Goal: Entertainment & Leisure: Browse casually

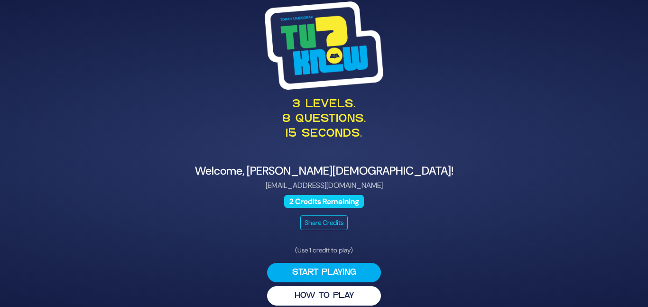
click at [502, 193] on div "Welcome, Sarah Males! sarahrivka198@gmail.com 2 Credits Remaining Share Credits" at bounding box center [324, 197] width 463 height 66
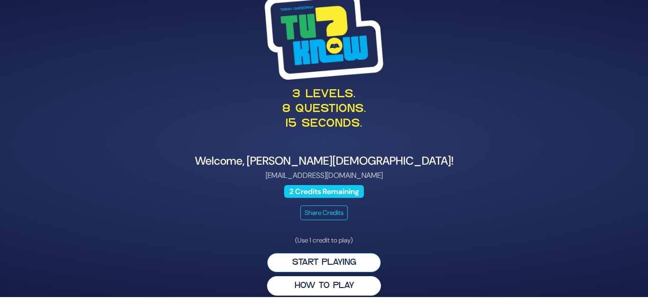
click at [334, 258] on button "Start Playing" at bounding box center [324, 262] width 114 height 19
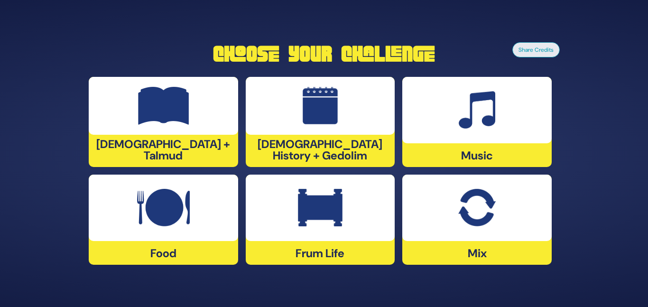
click at [332, 208] on img at bounding box center [320, 208] width 45 height 38
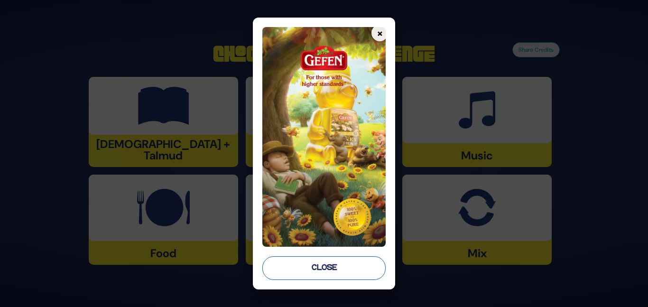
click at [337, 271] on button "Close" at bounding box center [323, 268] width 123 height 24
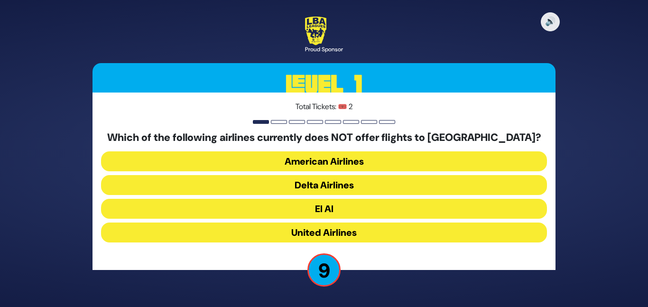
click at [342, 160] on button "American Airlines" at bounding box center [324, 161] width 446 height 20
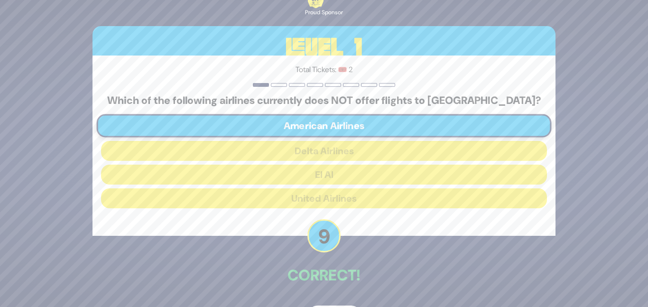
click at [361, 275] on p "Correct!" at bounding box center [324, 275] width 463 height 23
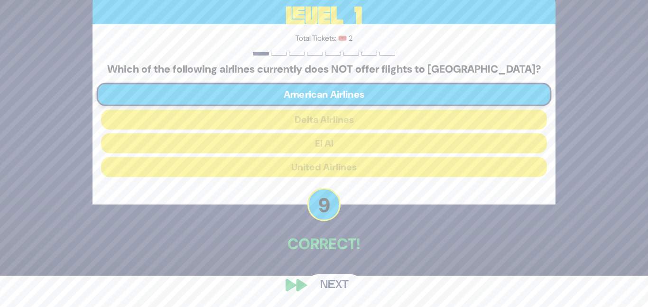
scroll to position [32, 0]
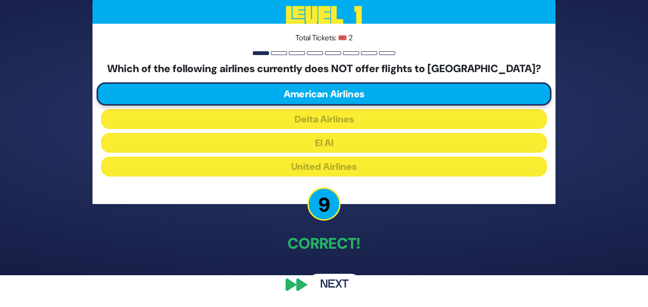
click at [350, 291] on button "Next" at bounding box center [334, 285] width 55 height 22
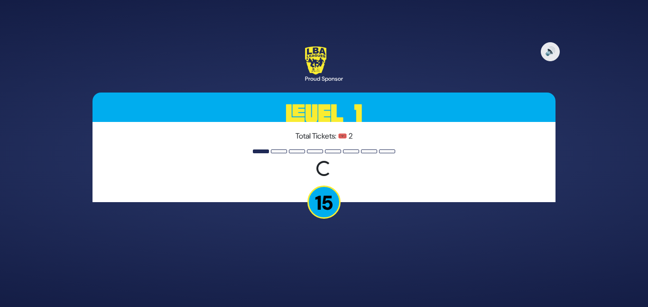
scroll to position [0, 0]
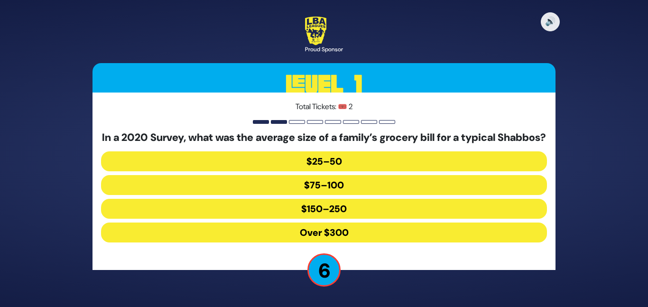
click at [355, 214] on button "$150–250" at bounding box center [324, 209] width 446 height 20
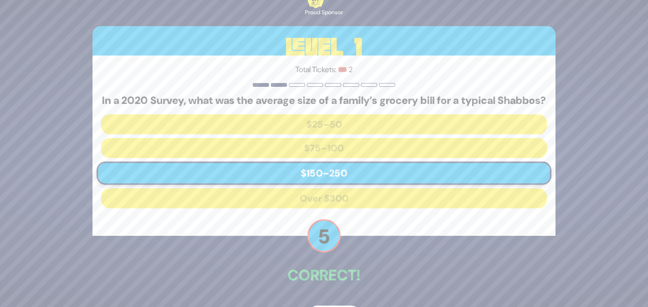
click at [371, 255] on div "🔊 Proud Sponsor Level 1 Total Tickets: 🎟️ 2 In a 2020 Survey, what was the aver…" at bounding box center [324, 153] width 486 height 371
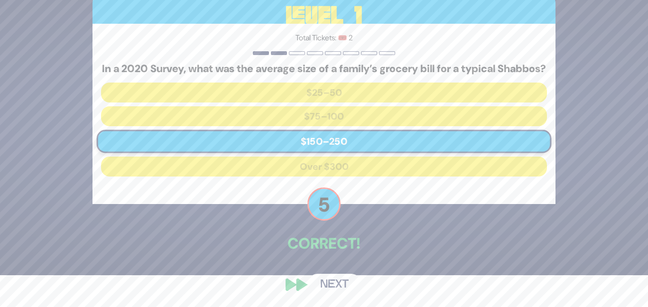
scroll to position [38, 0]
click at [319, 286] on button "Next" at bounding box center [334, 285] width 55 height 22
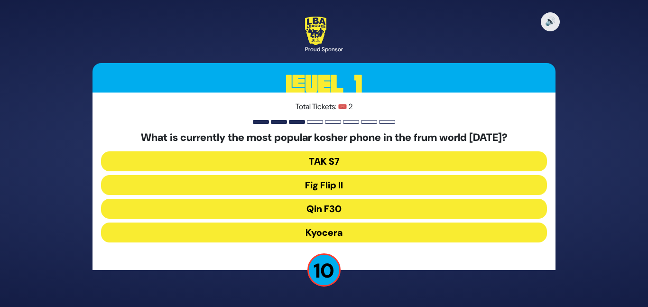
click at [350, 183] on button "Fig Flip II" at bounding box center [324, 185] width 446 height 20
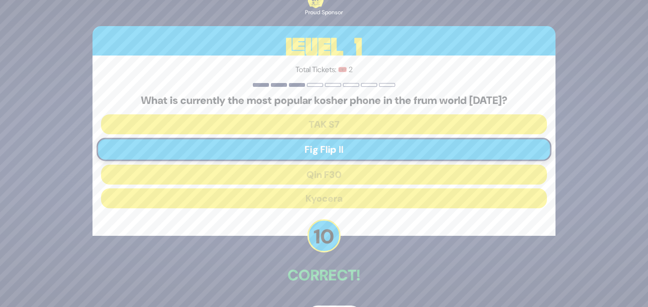
click at [320, 296] on div "🔊 Proud Sponsor Level 1 Total Tickets: 🎟️ 2 What is currently the most popular …" at bounding box center [324, 153] width 486 height 371
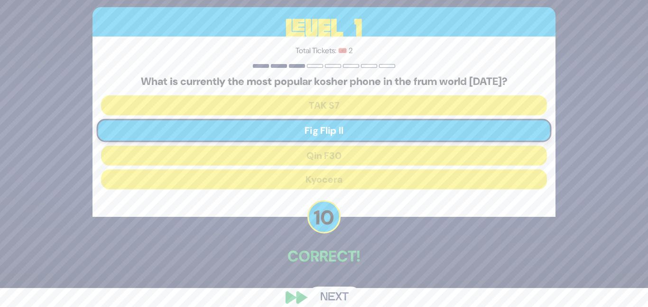
scroll to position [32, 0]
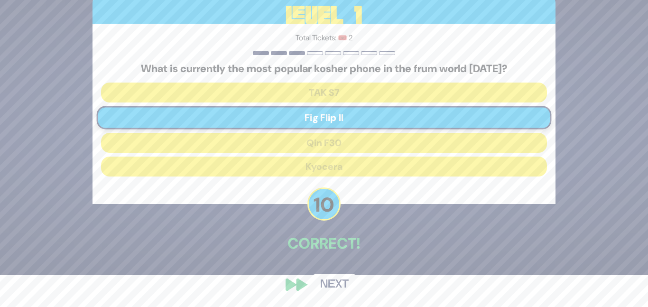
click at [325, 286] on button "Next" at bounding box center [334, 285] width 55 height 22
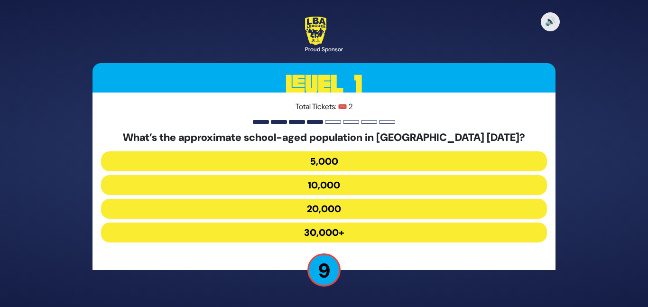
click at [364, 206] on button "20,000" at bounding box center [324, 209] width 446 height 20
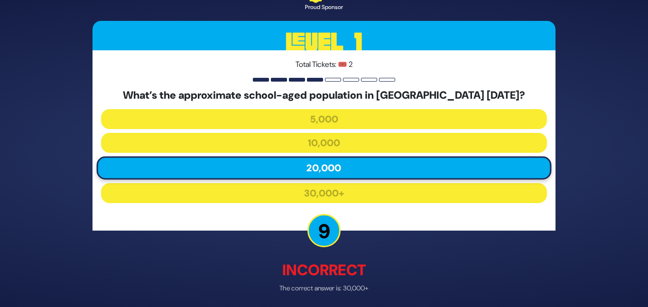
click at [370, 260] on p "Incorrect" at bounding box center [324, 270] width 463 height 23
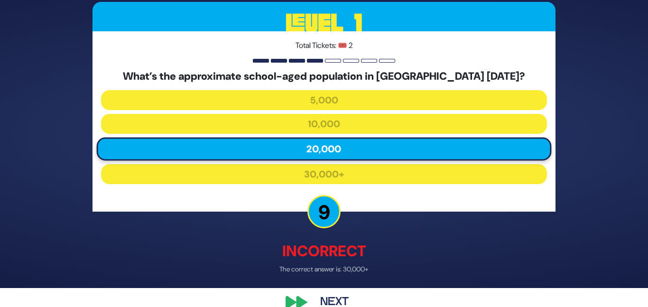
scroll to position [37, 0]
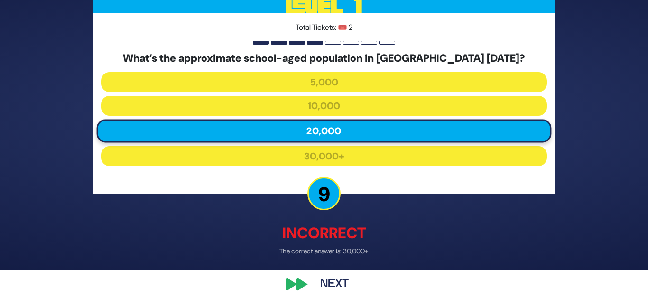
click at [348, 278] on button "Next" at bounding box center [334, 285] width 55 height 22
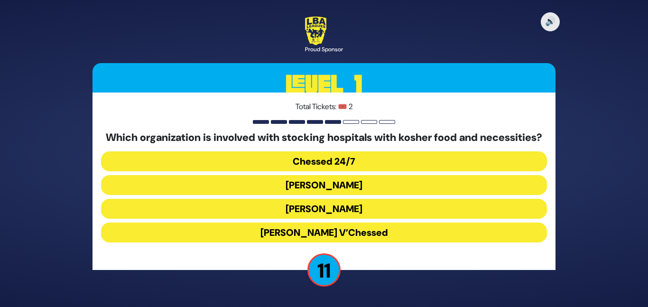
click at [309, 163] on button "Chessed 24/7" at bounding box center [324, 161] width 446 height 20
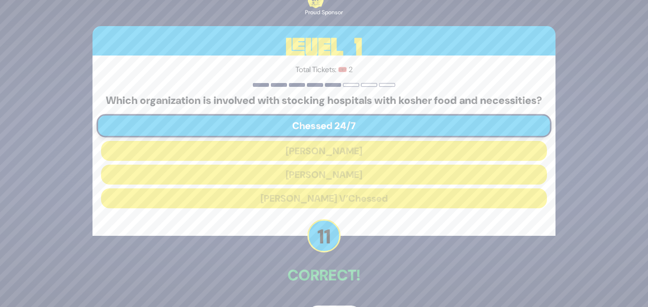
click at [338, 270] on p "Correct!" at bounding box center [324, 275] width 463 height 23
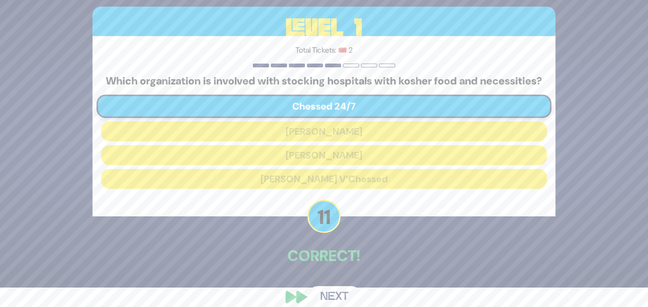
scroll to position [38, 0]
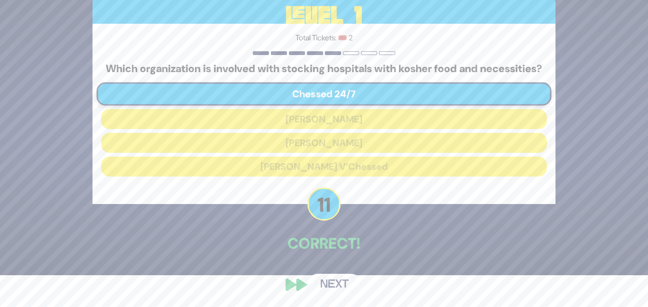
click at [335, 286] on button "Next" at bounding box center [334, 285] width 55 height 22
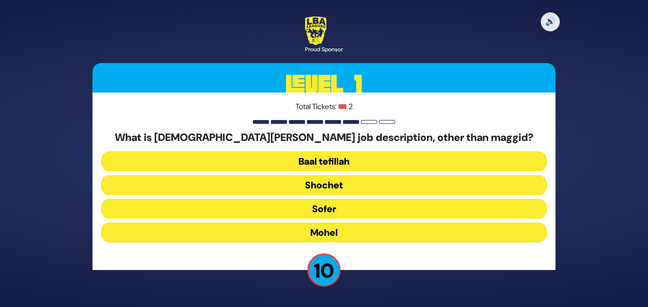
click at [354, 229] on button "Mohel" at bounding box center [324, 233] width 446 height 20
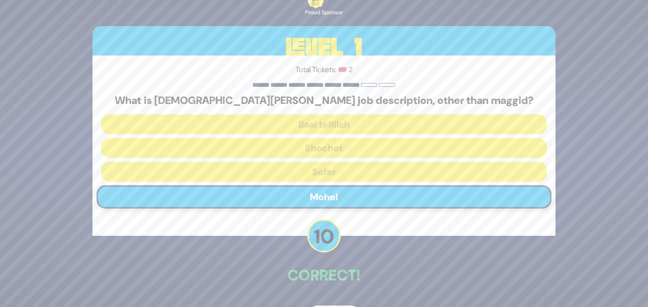
click at [361, 273] on p "Correct!" at bounding box center [324, 275] width 463 height 23
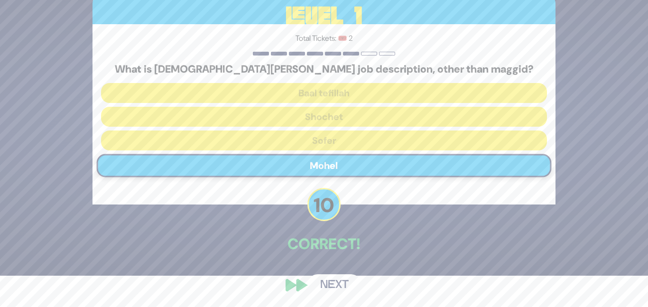
scroll to position [32, 0]
click at [346, 286] on button "Next" at bounding box center [334, 285] width 55 height 22
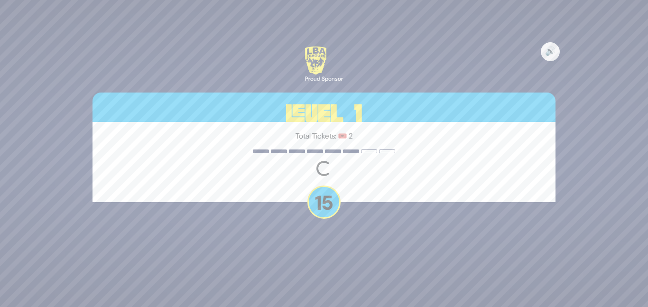
scroll to position [0, 0]
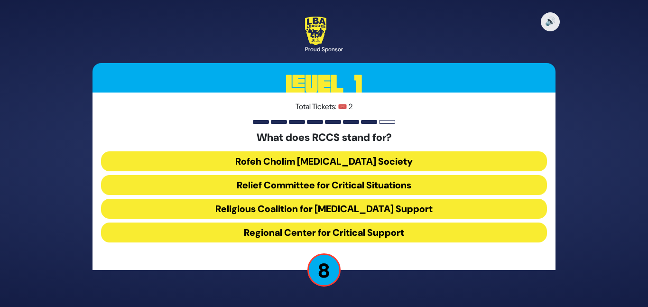
click at [352, 159] on button "Rofeh Cholim Cancer Society" at bounding box center [324, 161] width 446 height 20
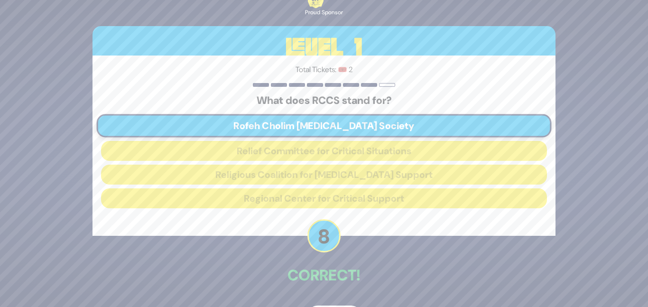
click at [352, 278] on p "Correct!" at bounding box center [324, 275] width 463 height 23
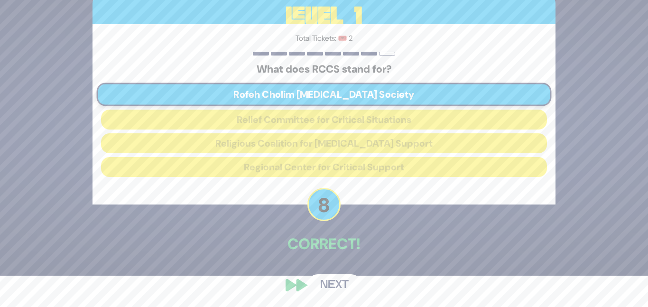
scroll to position [32, 0]
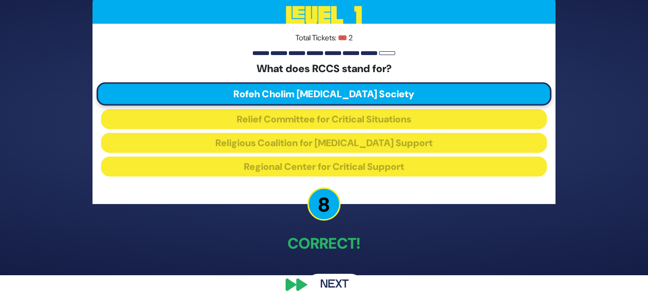
click at [347, 288] on button "Next" at bounding box center [334, 285] width 55 height 22
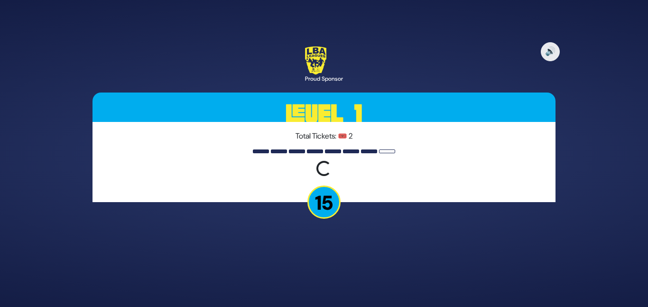
scroll to position [0, 0]
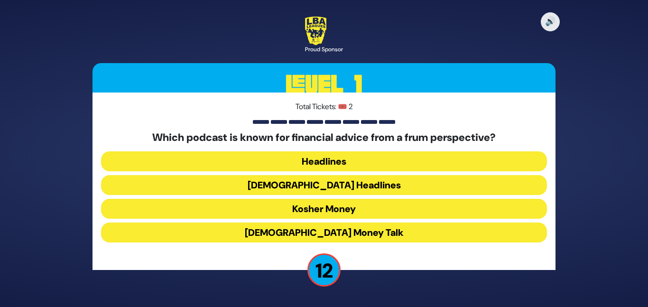
click at [351, 209] on button "Kosher Money" at bounding box center [324, 209] width 446 height 20
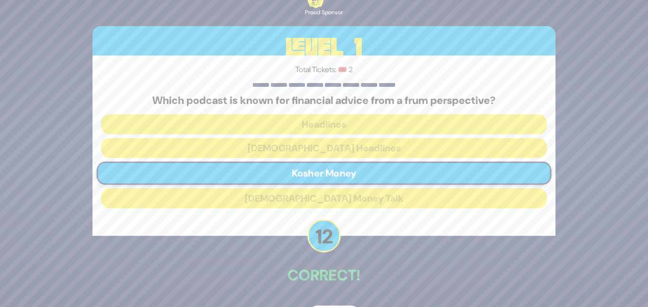
click at [340, 287] on div "Correct!" at bounding box center [324, 276] width 463 height 25
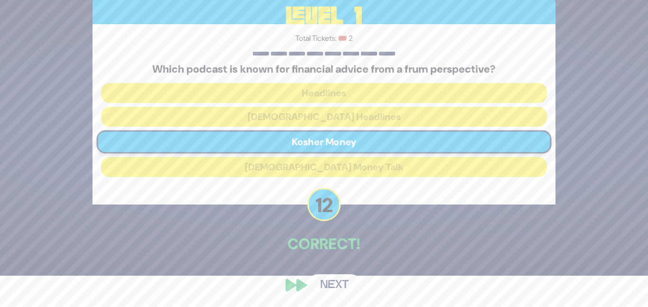
scroll to position [32, 0]
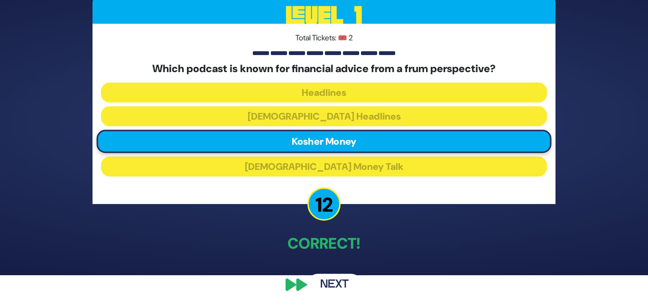
click at [341, 278] on button "Next" at bounding box center [334, 285] width 55 height 22
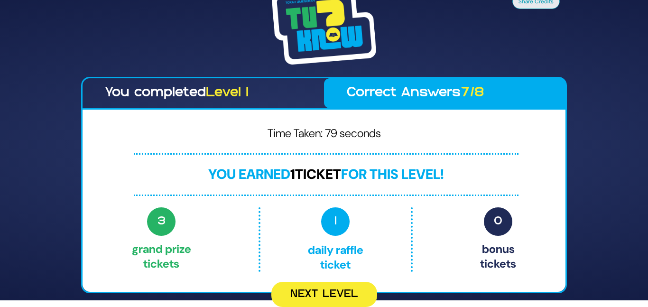
scroll to position [0, 0]
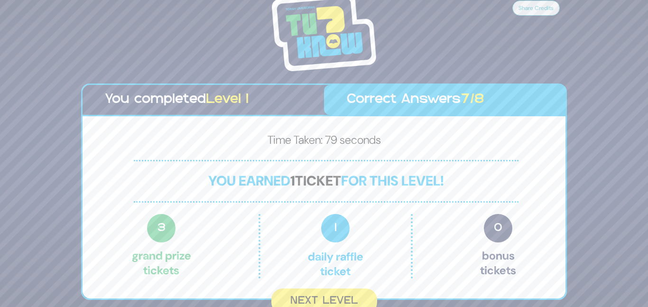
click at [577, 197] on div "Share Credits You completed Level 1 Correct Answers 7/8 Time Taken: 79 seconds …" at bounding box center [324, 153] width 648 height 307
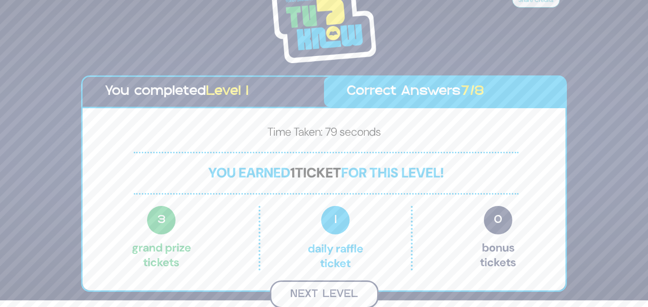
scroll to position [5, 0]
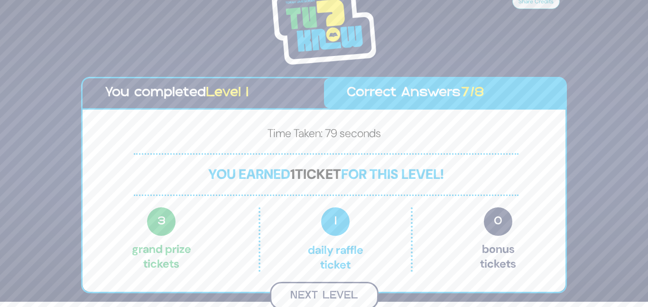
click at [351, 290] on button "Next Level" at bounding box center [324, 296] width 109 height 28
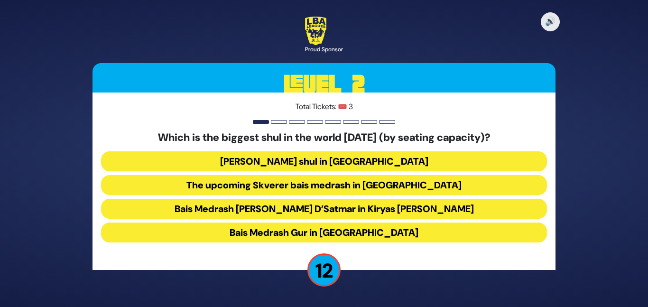
click at [383, 236] on button "Bais Medrash Gur in Yerushalayim" at bounding box center [324, 233] width 446 height 20
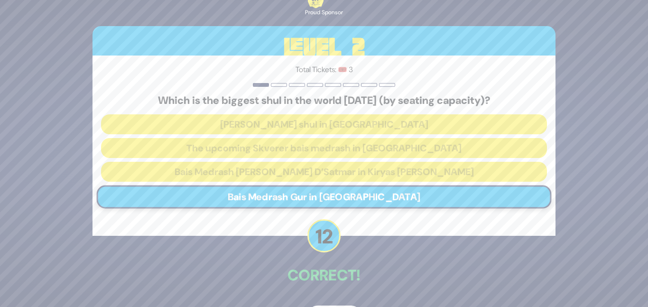
click at [361, 276] on p "Correct!" at bounding box center [324, 275] width 463 height 23
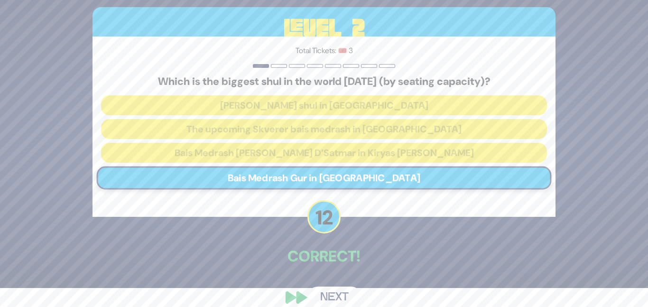
scroll to position [32, 0]
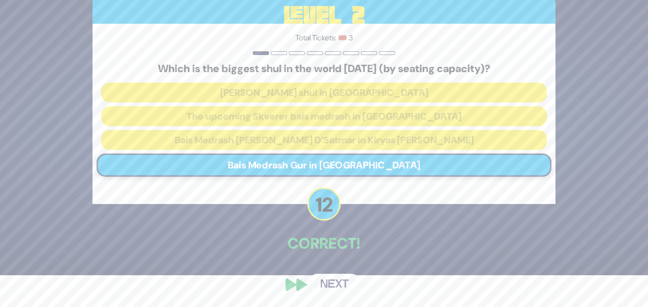
click at [346, 282] on button "Next" at bounding box center [334, 285] width 55 height 22
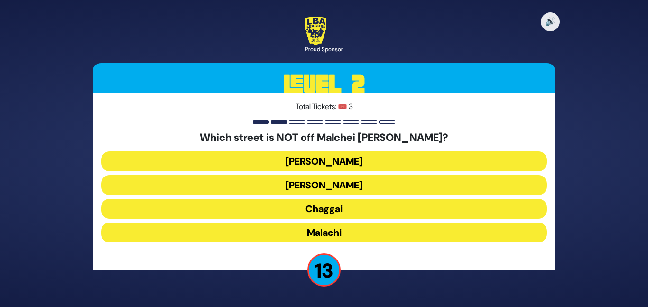
click at [358, 209] on button "Chaggai" at bounding box center [324, 209] width 446 height 20
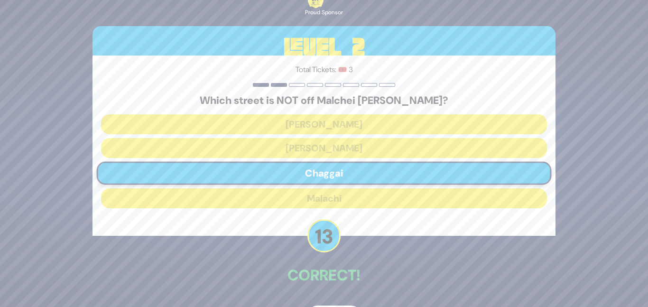
click at [356, 267] on p "Correct!" at bounding box center [324, 275] width 463 height 23
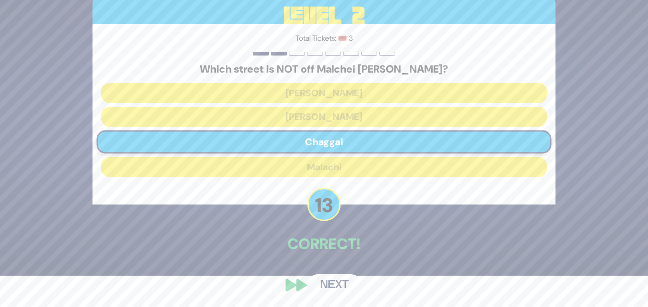
scroll to position [32, 0]
click at [334, 288] on button "Next" at bounding box center [334, 285] width 55 height 22
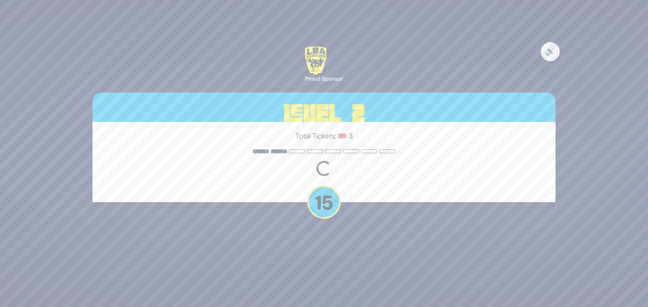
scroll to position [0, 0]
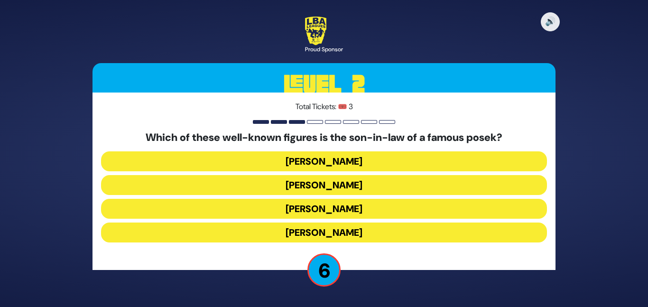
click at [378, 228] on button "Shlomo Yehuda Rechnitz" at bounding box center [324, 233] width 446 height 20
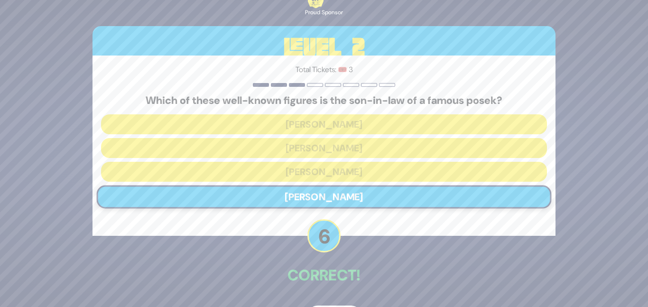
click at [376, 263] on div "🔊 Proud Sponsor Level 2 Total Tickets: 🎟️ 3 Which of these well-known figures i…" at bounding box center [324, 153] width 486 height 371
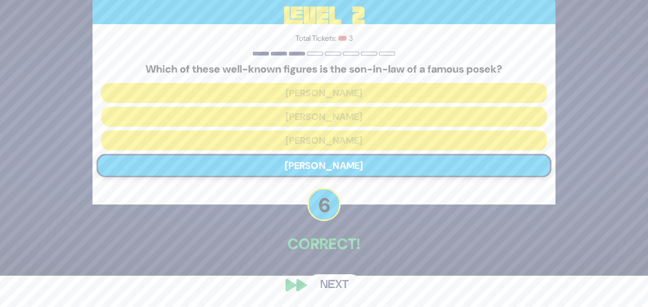
scroll to position [32, 0]
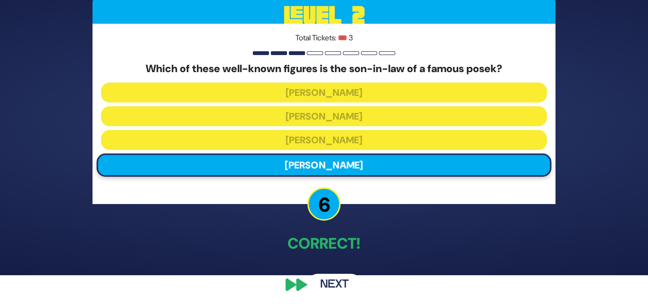
click at [340, 277] on button "Next" at bounding box center [334, 285] width 55 height 22
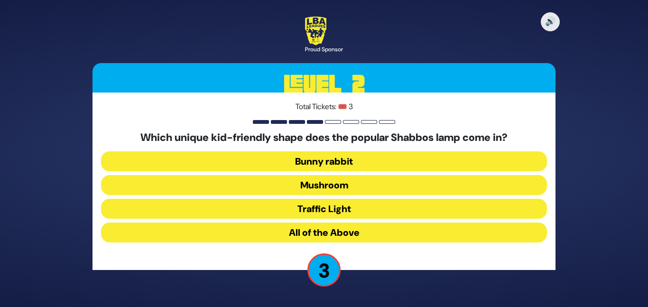
click at [352, 187] on button "Mushroom" at bounding box center [324, 185] width 446 height 20
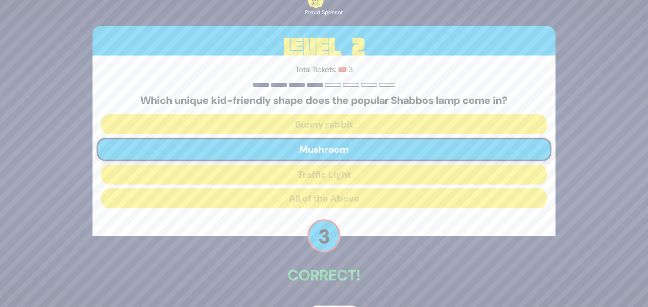
click at [371, 258] on div "🔊 Proud Sponsor Level 2 Total Tickets: 🎟️ 3 Which unique kid-friendly shape doe…" at bounding box center [324, 153] width 486 height 371
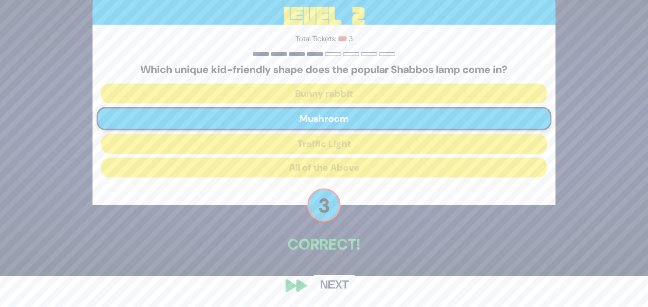
scroll to position [32, 0]
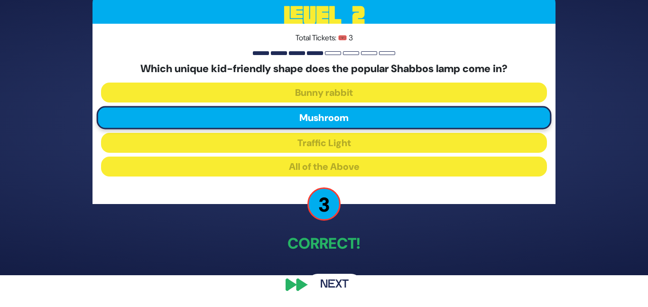
click at [327, 277] on button "Next" at bounding box center [334, 285] width 55 height 22
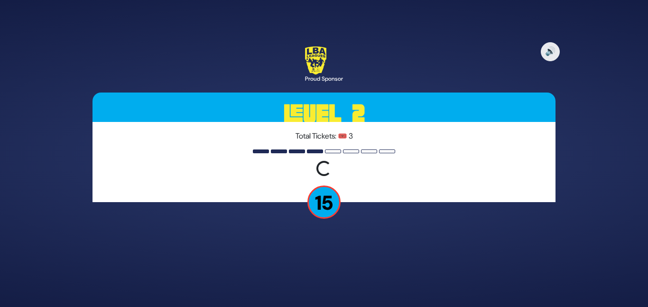
scroll to position [0, 0]
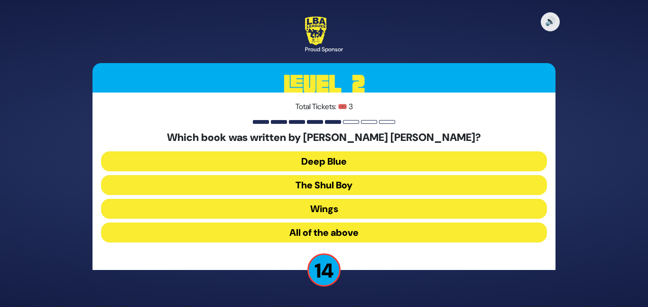
click at [440, 264] on div "Total Tickets: 🎟️ 3 Which book was written by Meir Uri Gottesman? Deep Blue The…" at bounding box center [324, 182] width 463 height 178
click at [428, 155] on button "Deep Blue" at bounding box center [324, 161] width 446 height 20
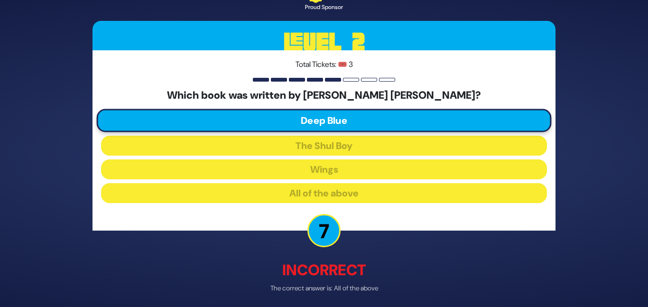
click at [401, 258] on div "🔊 Proud Sponsor Level 2 Total Tickets: 🎟️ 3 Which book was written by Meir Uri …" at bounding box center [324, 153] width 486 height 381
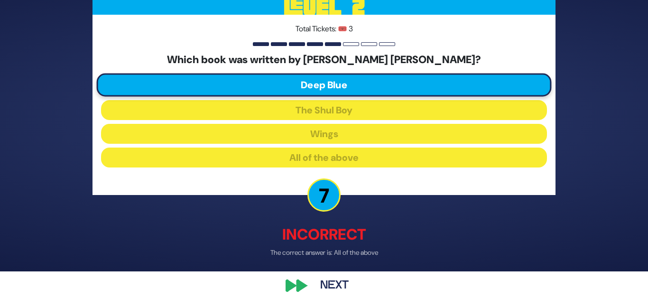
scroll to position [37, 0]
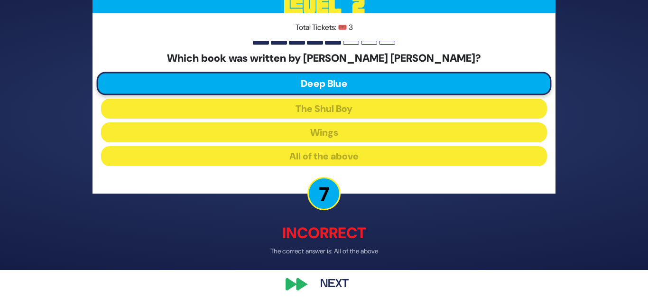
click at [350, 279] on button "Next" at bounding box center [334, 285] width 55 height 22
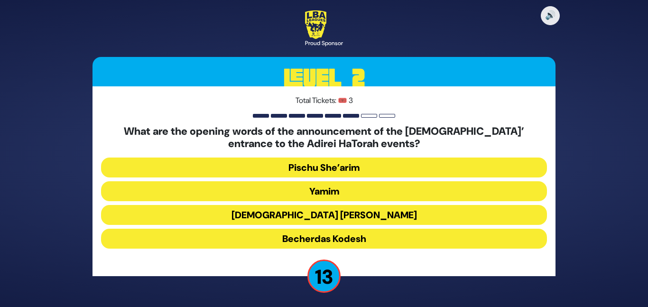
click at [366, 242] on button "Becherdas Kodesh" at bounding box center [324, 239] width 446 height 20
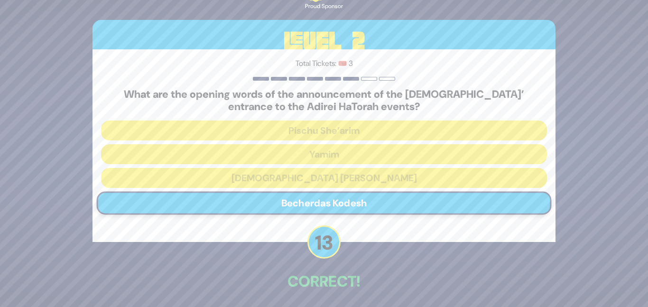
click at [378, 264] on div "🔊 Proud Sponsor Level 2 Total Tickets: 🎟️ 3 What are the opening words of the a…" at bounding box center [324, 154] width 486 height 384
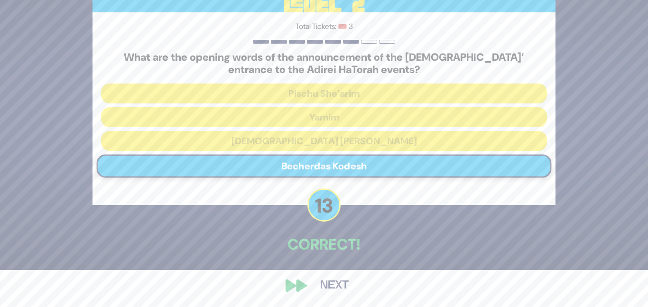
scroll to position [38, 0]
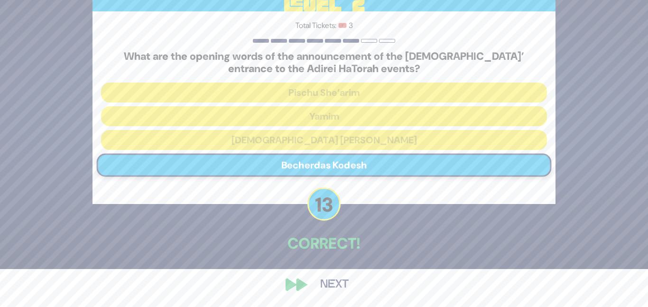
click at [340, 278] on button "Next" at bounding box center [334, 285] width 55 height 22
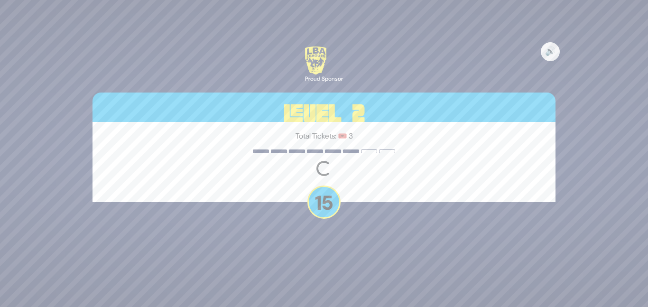
scroll to position [0, 0]
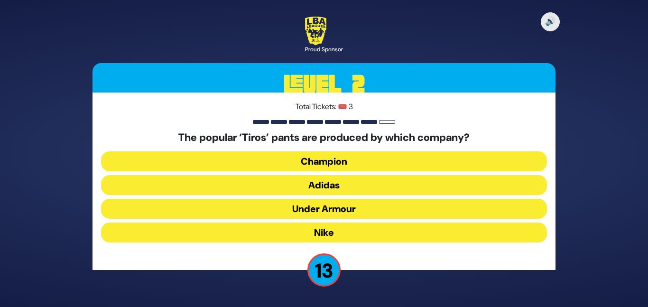
click at [351, 187] on button "Adidas" at bounding box center [324, 185] width 446 height 20
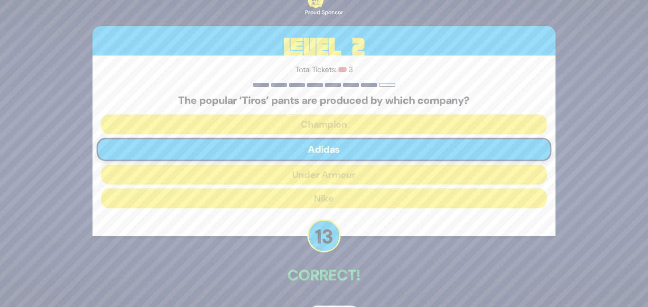
click at [338, 273] on p "Correct!" at bounding box center [324, 275] width 463 height 23
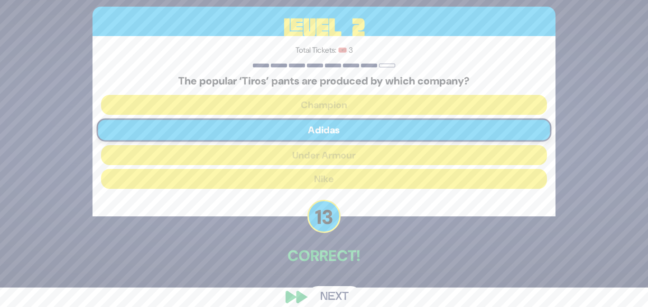
scroll to position [32, 0]
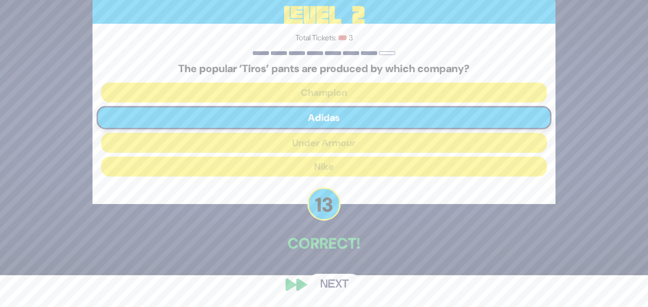
click at [335, 278] on button "Next" at bounding box center [334, 285] width 55 height 22
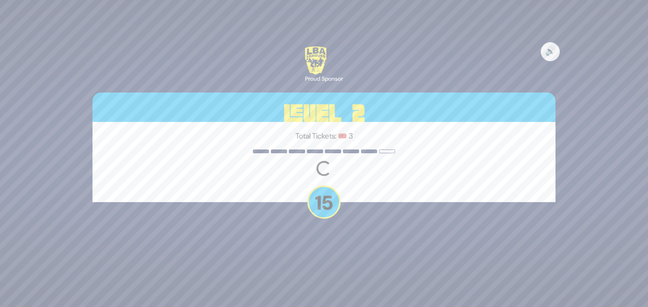
scroll to position [0, 0]
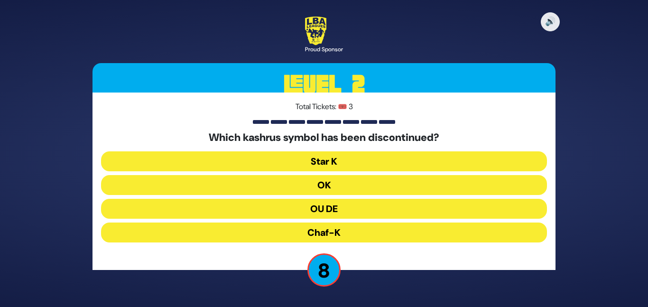
click at [358, 208] on button "OU DE" at bounding box center [324, 209] width 446 height 20
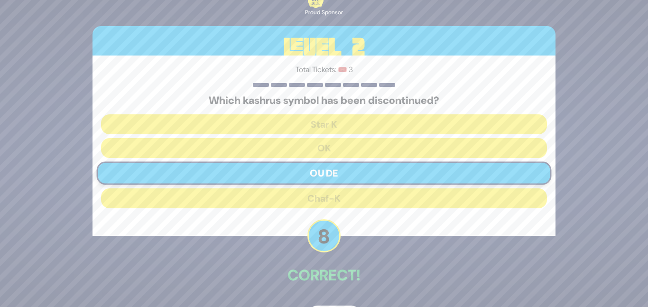
click at [341, 290] on div "🔊 Proud Sponsor Level 2 Total Tickets: 🎟️ 3 Which kashrus symbol has been disco…" at bounding box center [324, 153] width 486 height 371
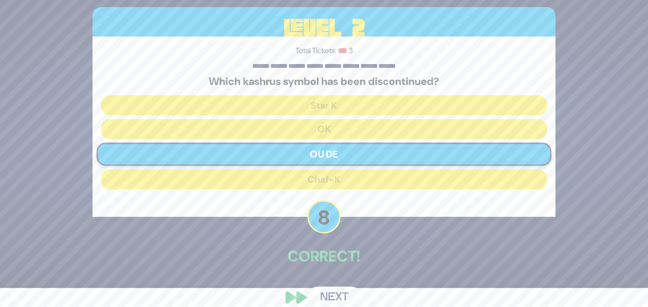
scroll to position [32, 0]
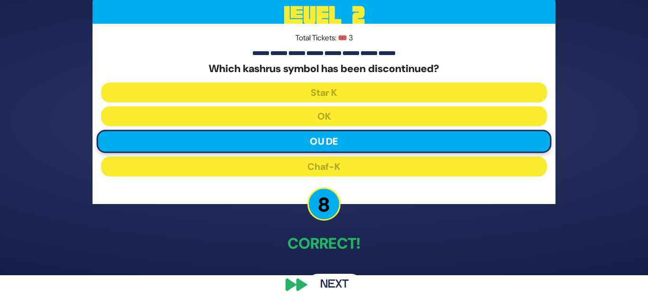
click at [327, 280] on button "Next" at bounding box center [334, 285] width 55 height 22
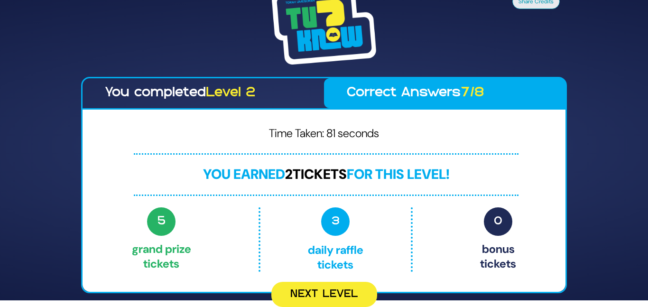
scroll to position [0, 0]
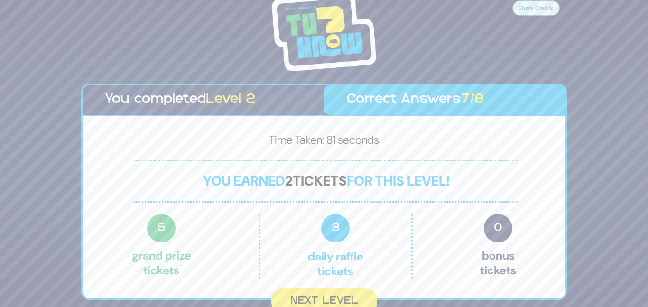
click at [620, 263] on div "Share Credits You completed Level 2 Correct Answers 7/8 Time Taken: 81 seconds …" at bounding box center [324, 153] width 648 height 307
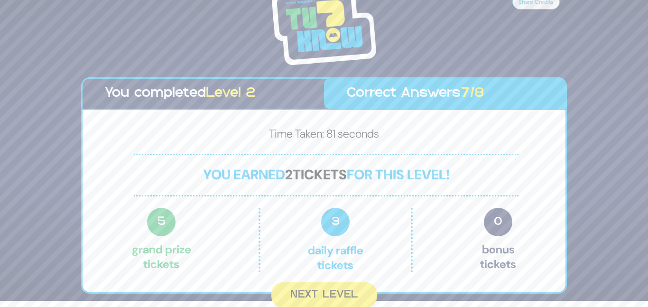
scroll to position [7, 0]
click at [617, 263] on div "Share Credits You completed Level 2 Correct Answers 7/8 Time Taken: 81 seconds …" at bounding box center [324, 146] width 648 height 307
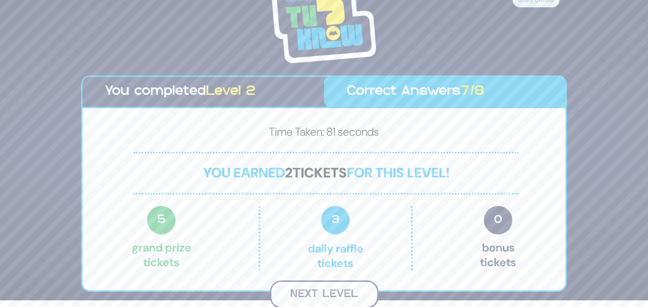
scroll to position [5, 0]
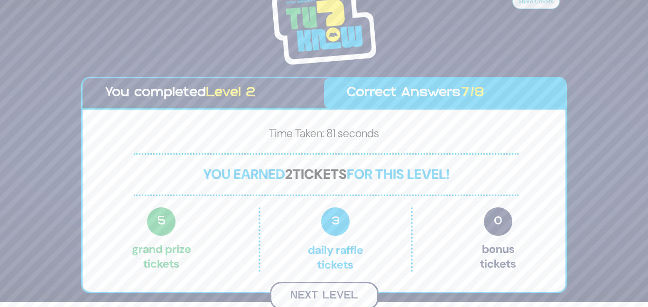
click at [342, 299] on button "Next Level" at bounding box center [324, 296] width 109 height 28
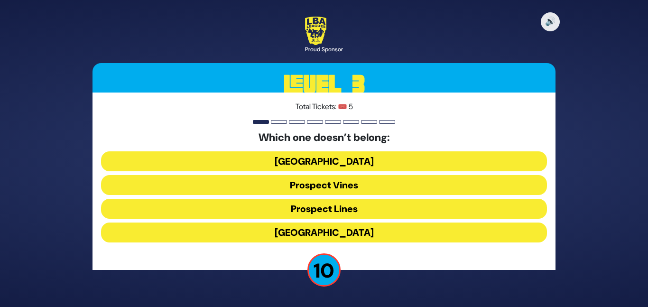
click at [339, 206] on button "Prospect Lines" at bounding box center [324, 209] width 446 height 20
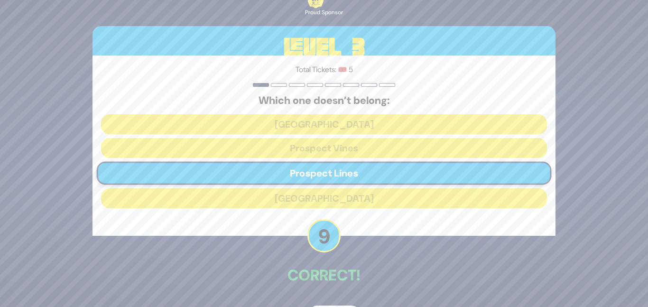
click at [347, 262] on div "🔊 Proud Sponsor Level 3 Total Tickets: 🎟️ 5 Which one doesn’t belong: Prospect …" at bounding box center [324, 153] width 486 height 371
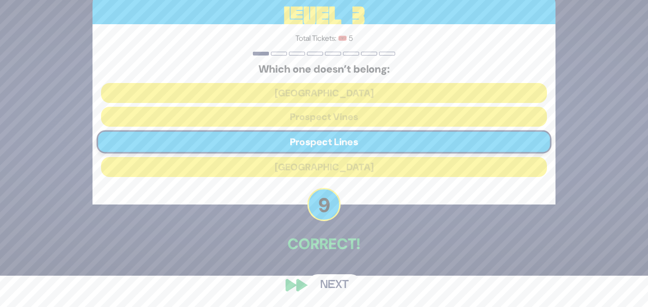
scroll to position [32, 0]
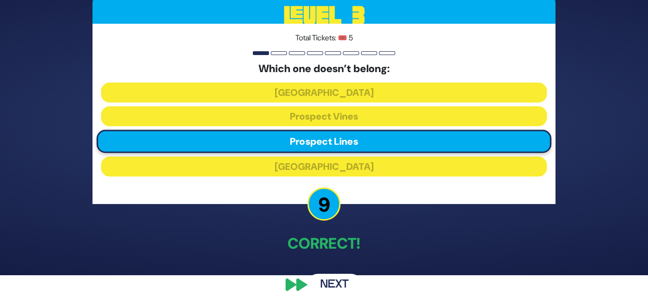
click at [330, 285] on button "Next" at bounding box center [334, 285] width 55 height 22
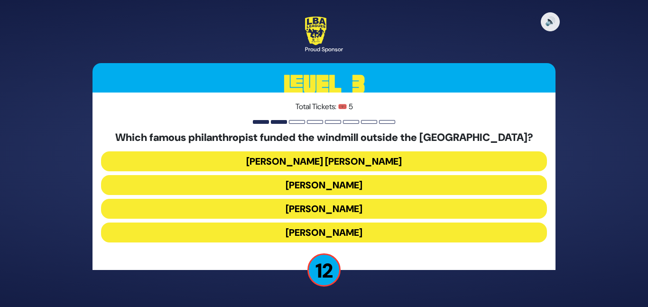
click at [378, 229] on button "Moses Montefiore" at bounding box center [324, 233] width 446 height 20
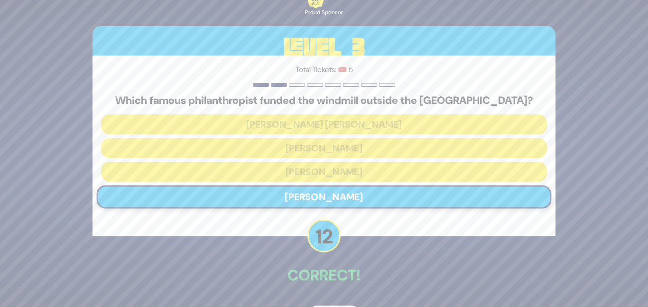
click at [355, 260] on div "🔊 Proud Sponsor Level 3 Total Tickets: 🎟️ 5 Which famous philanthropist funded …" at bounding box center [324, 153] width 486 height 371
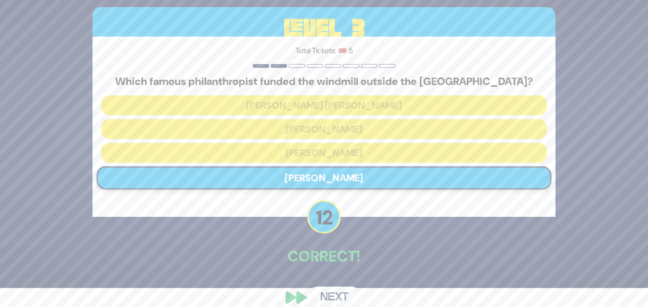
scroll to position [32, 0]
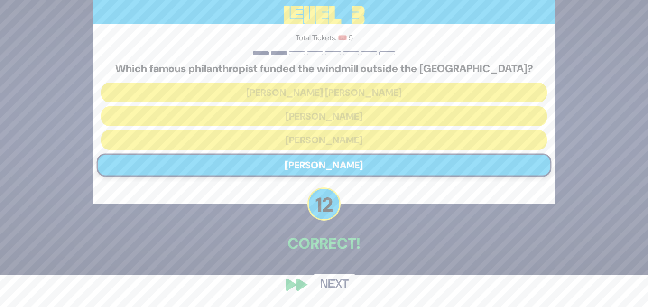
click at [324, 290] on button "Next" at bounding box center [334, 285] width 55 height 22
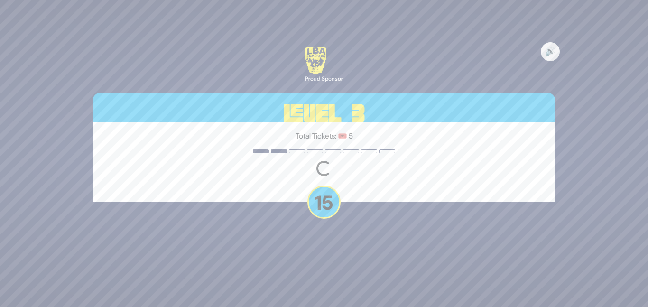
scroll to position [0, 0]
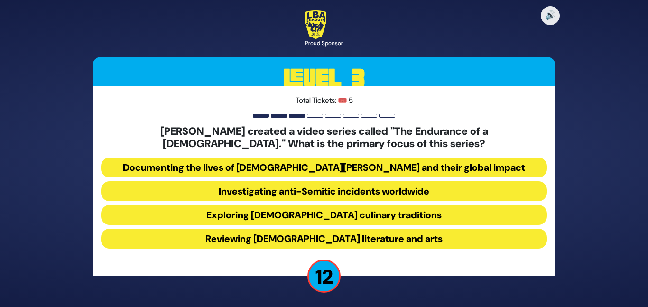
click at [322, 162] on button "Documenting the lives of Chabad Shluchim and their global impact" at bounding box center [324, 168] width 446 height 20
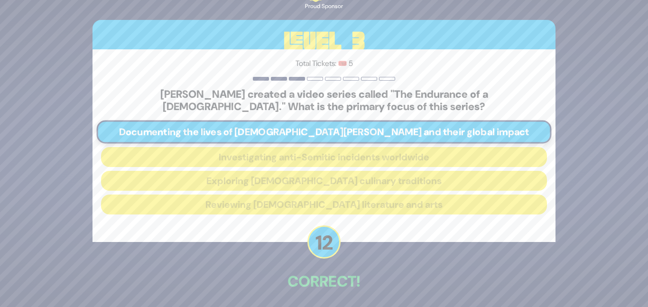
click at [363, 305] on div "🔊 Proud Sponsor Level 3 Total Tickets: 🎟️ 5 Shloime Zionce created a video seri…" at bounding box center [324, 154] width 486 height 384
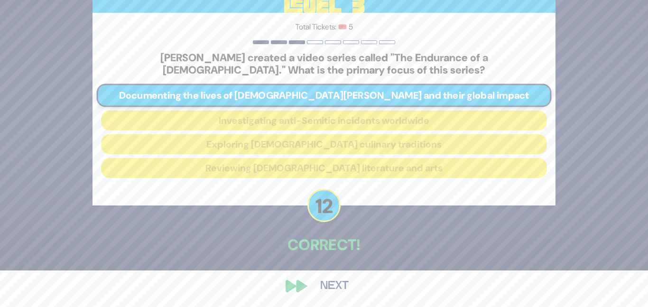
scroll to position [38, 0]
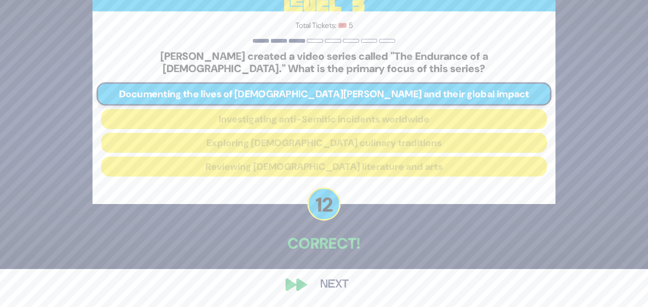
click at [342, 283] on button "Next" at bounding box center [334, 285] width 55 height 22
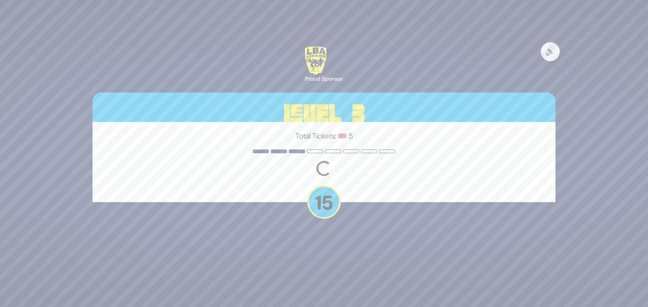
scroll to position [0, 0]
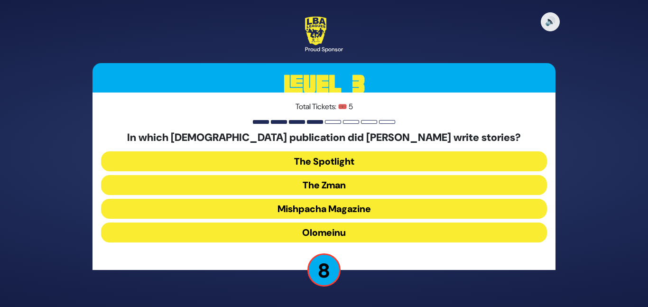
click at [368, 183] on button "The Zman" at bounding box center [324, 185] width 446 height 20
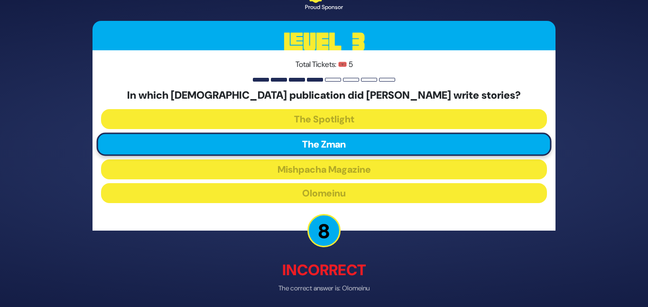
click at [372, 250] on div "🔊 Proud Sponsor Level 3 Total Tickets: 🎟️ 5 In which Jewish publication did Rab…" at bounding box center [324, 153] width 486 height 381
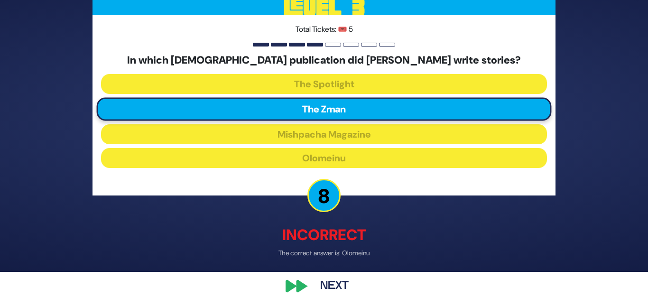
scroll to position [37, 0]
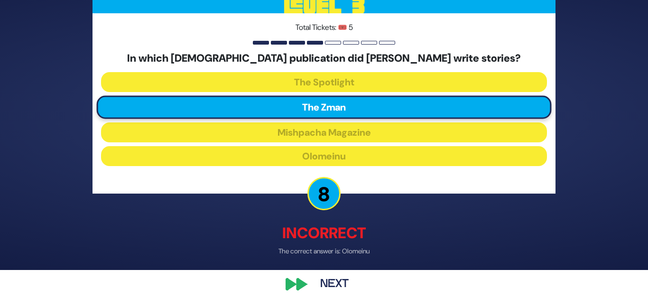
click at [345, 278] on button "Next" at bounding box center [334, 285] width 55 height 22
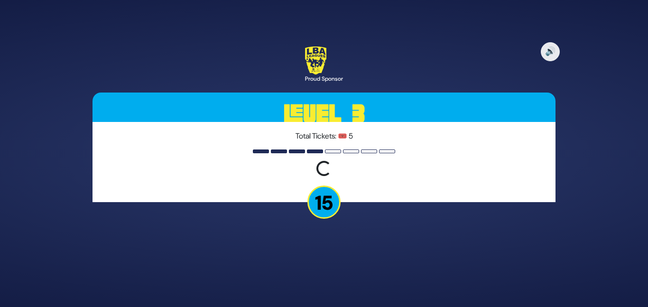
scroll to position [0, 0]
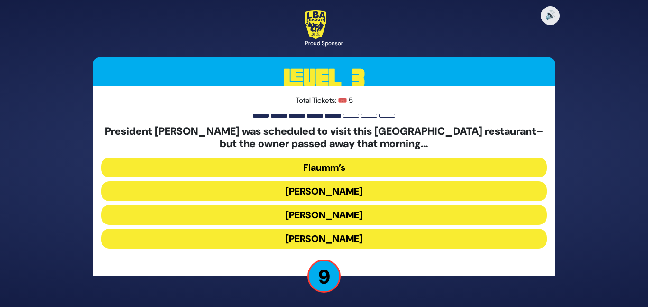
click at [329, 212] on button "Gottlieb’s" at bounding box center [324, 215] width 446 height 20
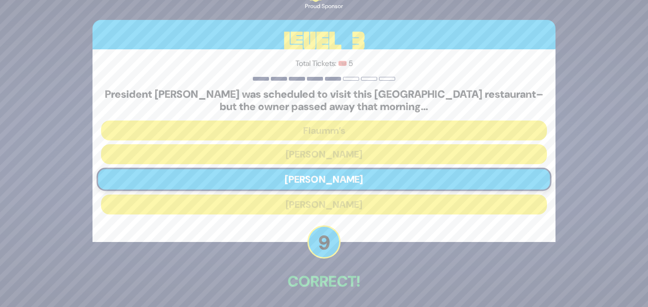
click at [354, 262] on div "🔊 Proud Sponsor Level 3 Total Tickets: 🎟️ 5 President Trump was scheduled to vi…" at bounding box center [324, 154] width 486 height 384
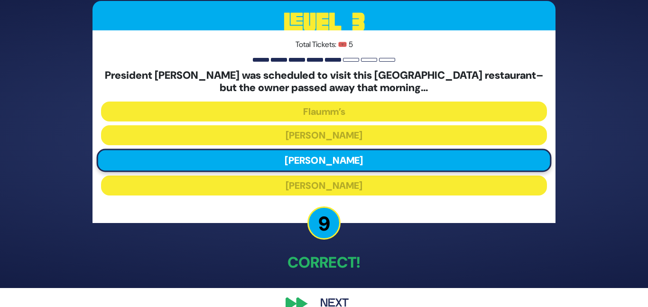
scroll to position [38, 0]
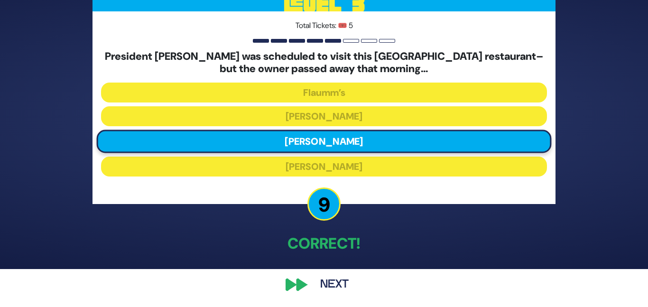
click at [322, 279] on button "Next" at bounding box center [334, 285] width 55 height 22
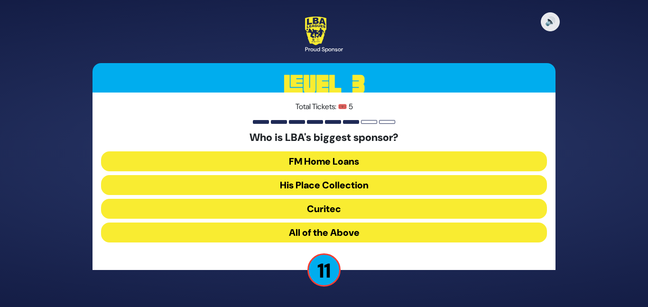
click at [360, 160] on button "FM Home Loans" at bounding box center [324, 161] width 446 height 20
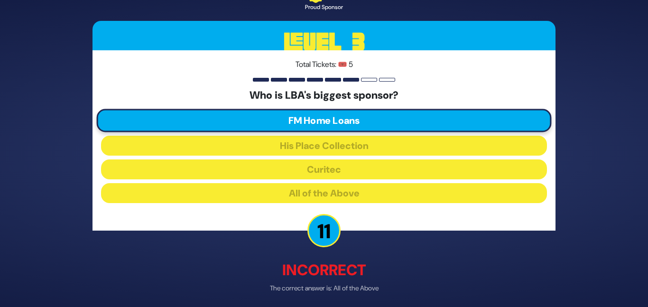
click at [388, 270] on p "Incorrect" at bounding box center [324, 270] width 463 height 23
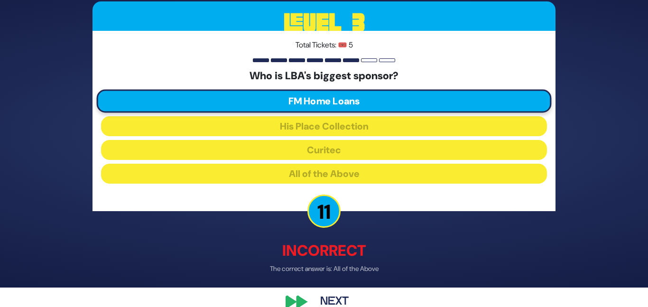
scroll to position [37, 0]
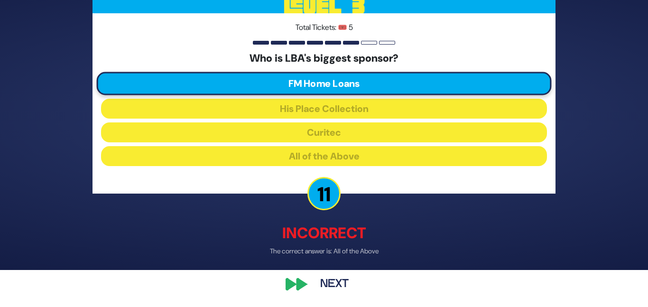
click at [338, 289] on button "Next" at bounding box center [334, 285] width 55 height 22
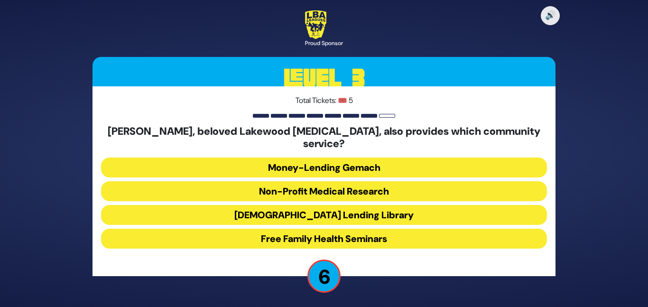
click at [335, 213] on button "Jewish Lending Library" at bounding box center [324, 215] width 446 height 20
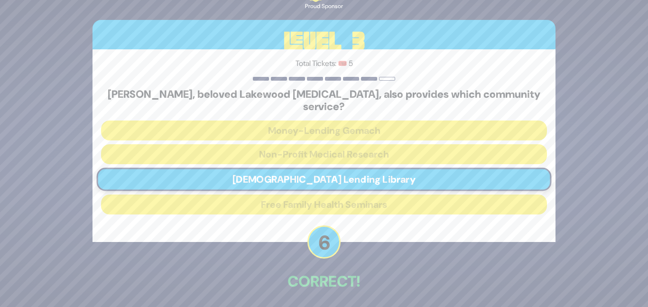
click at [345, 270] on p "Correct!" at bounding box center [324, 281] width 463 height 23
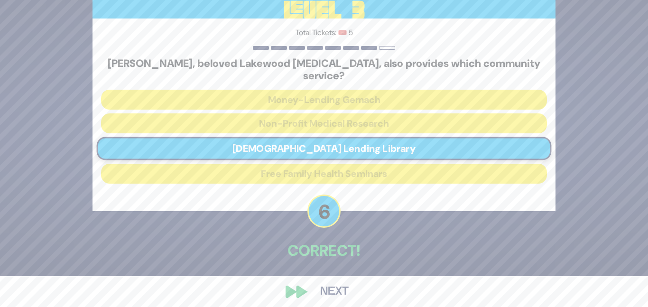
scroll to position [32, 0]
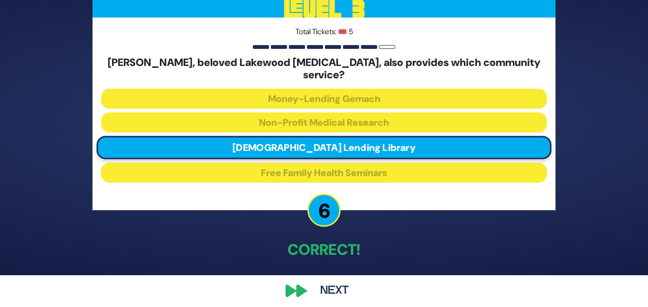
click at [332, 282] on button "Next" at bounding box center [334, 291] width 55 height 22
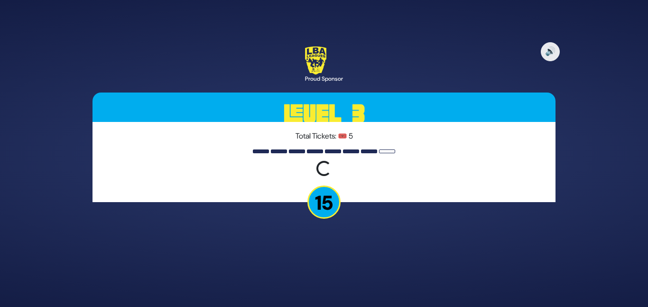
scroll to position [0, 0]
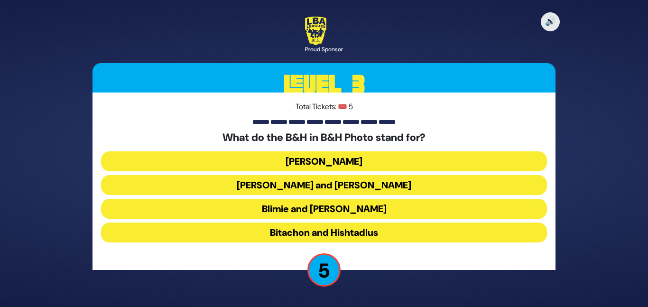
click at [353, 209] on button "Blimie and Herman" at bounding box center [324, 209] width 446 height 20
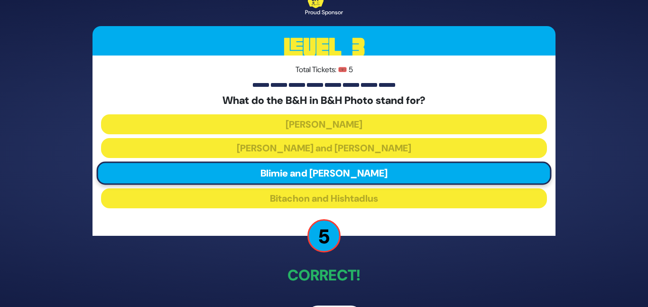
click at [397, 247] on div "🔊 Proud Sponsor Level 3 Total Tickets: 🎟️ 5 What do the B&H in B&H Photo stand …" at bounding box center [324, 153] width 486 height 371
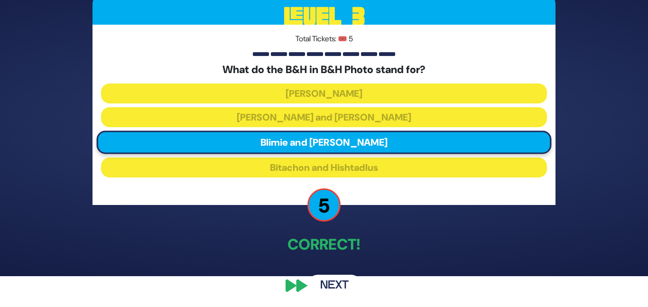
scroll to position [32, 0]
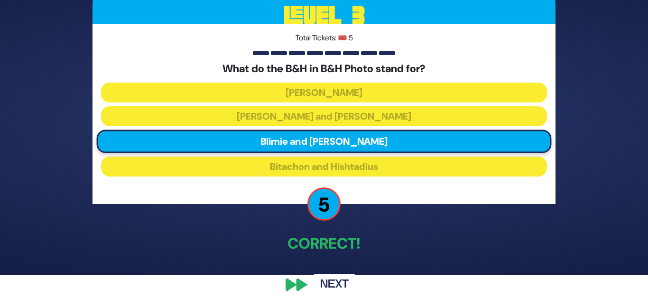
click at [333, 275] on button "Next" at bounding box center [334, 285] width 55 height 22
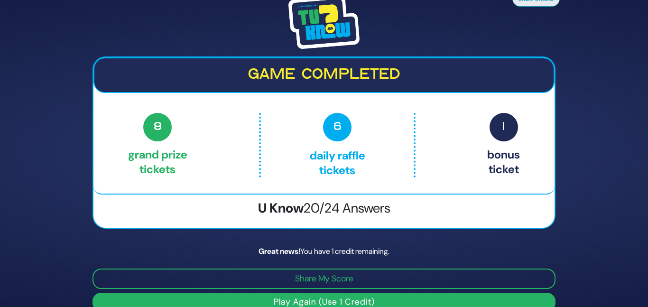
click at [391, 246] on div "Great news! You have 1 credit remaining." at bounding box center [324, 251] width 463 height 11
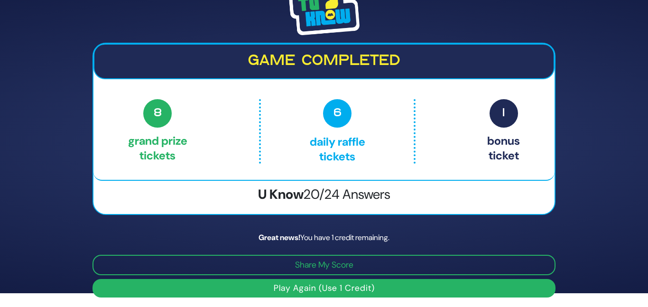
scroll to position [16, 0]
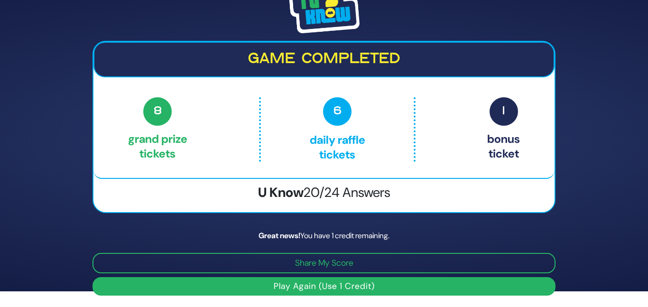
click at [486, 286] on button "Play Again (Use 1 Credit)" at bounding box center [324, 286] width 463 height 19
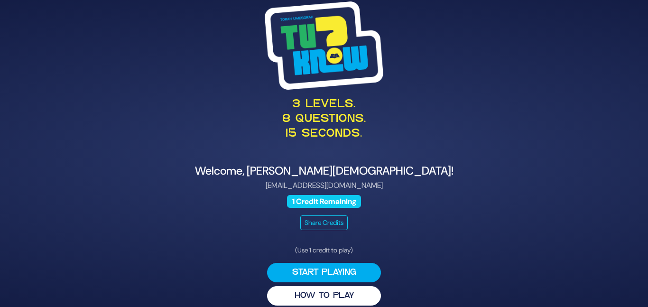
click at [427, 268] on div "3 levels. 8 questions. 15 seconds. Welcome, Sarah Males! sarahrivka198@gmail.co…" at bounding box center [324, 153] width 486 height 327
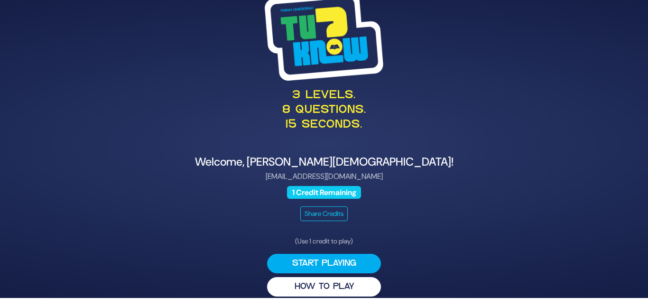
scroll to position [10, 0]
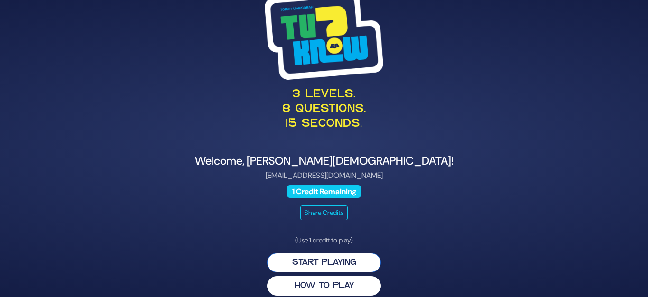
click at [367, 257] on button "Start Playing" at bounding box center [324, 262] width 114 height 19
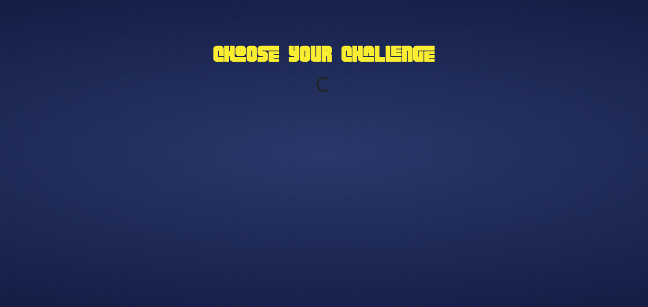
scroll to position [0, 0]
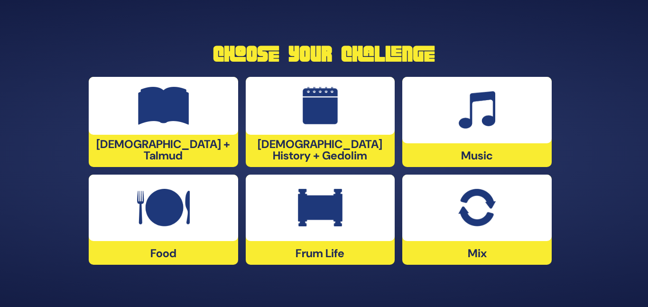
click at [340, 100] on div at bounding box center [321, 106] width 150 height 58
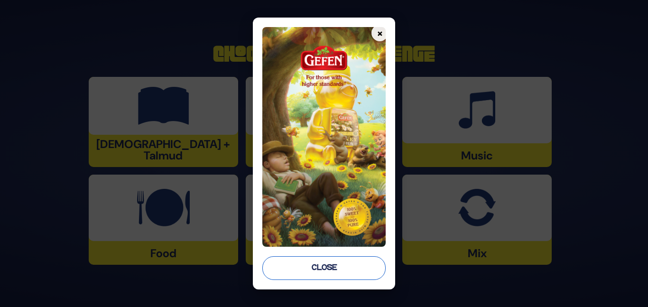
click at [344, 265] on button "Close" at bounding box center [323, 268] width 123 height 24
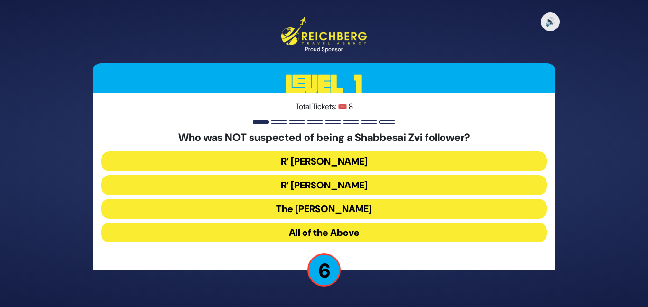
click at [361, 210] on button "The Chacham Zvi" at bounding box center [324, 209] width 446 height 20
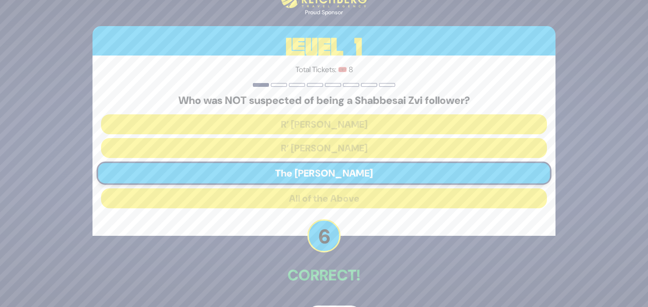
click at [355, 265] on p "Correct!" at bounding box center [324, 275] width 463 height 23
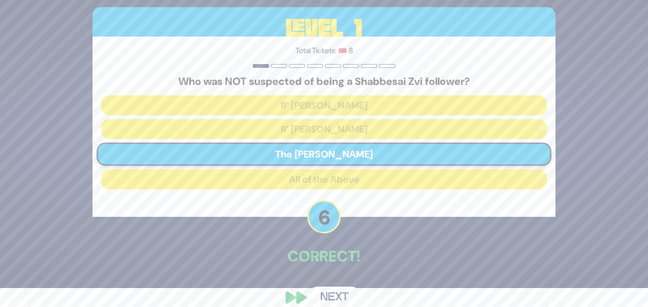
scroll to position [32, 0]
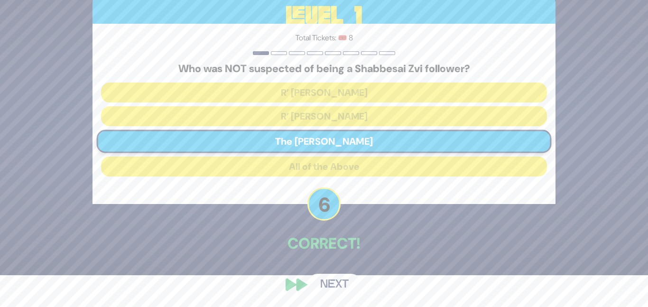
click at [319, 280] on button "Next" at bounding box center [334, 285] width 55 height 22
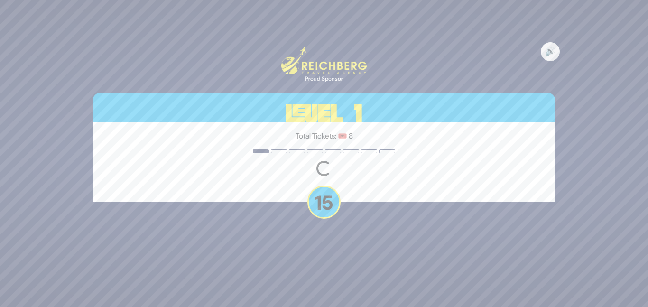
scroll to position [0, 0]
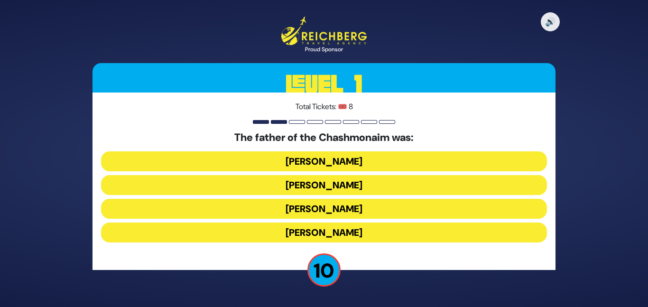
click at [357, 161] on button "Mattisyahu Kohein Gadol" at bounding box center [324, 161] width 446 height 20
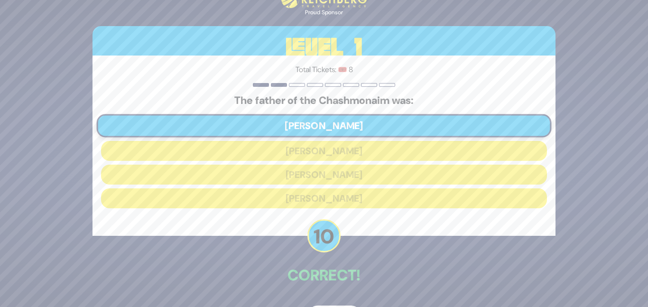
click at [356, 278] on p "Correct!" at bounding box center [324, 275] width 463 height 23
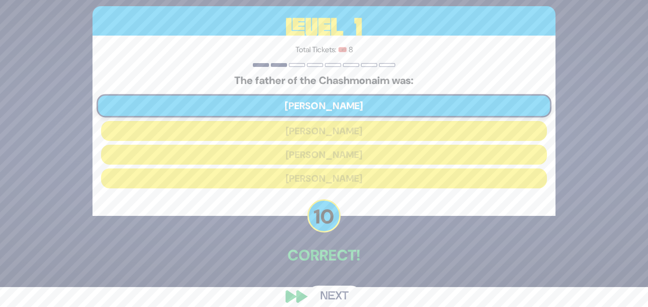
scroll to position [32, 0]
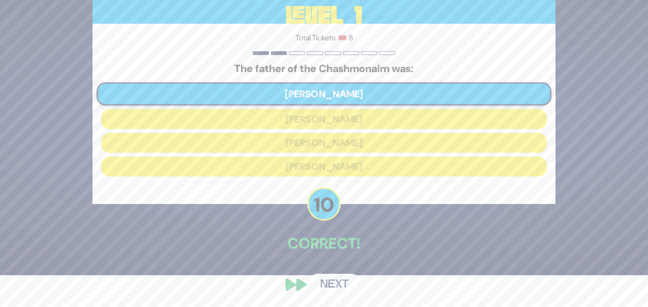
click at [347, 286] on button "Next" at bounding box center [334, 285] width 55 height 22
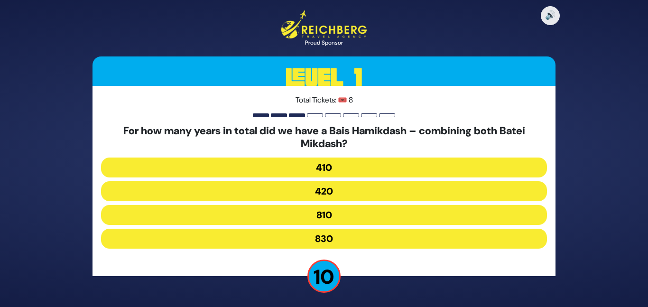
click at [357, 235] on button "830" at bounding box center [324, 239] width 446 height 20
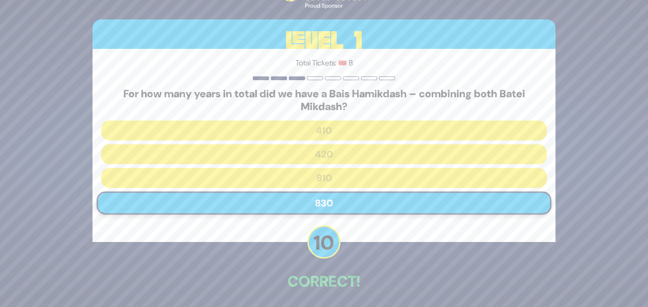
click at [374, 255] on div "🔊 Proud Sponsor Level 1 Total Tickets: 🎟️ 8 For how many years in total did we …" at bounding box center [324, 153] width 486 height 383
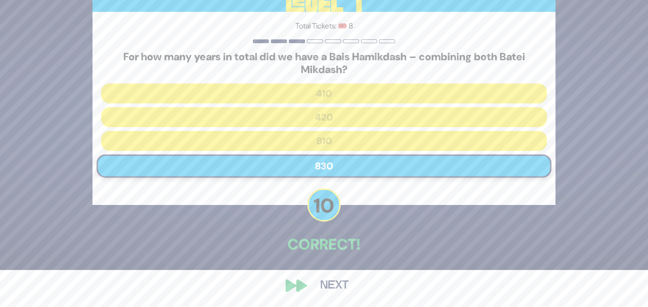
scroll to position [38, 0]
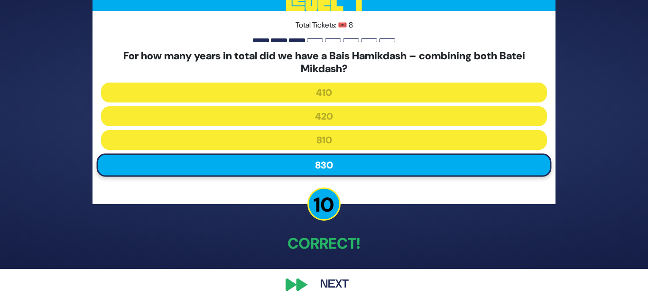
click at [337, 289] on button "Next" at bounding box center [334, 285] width 55 height 22
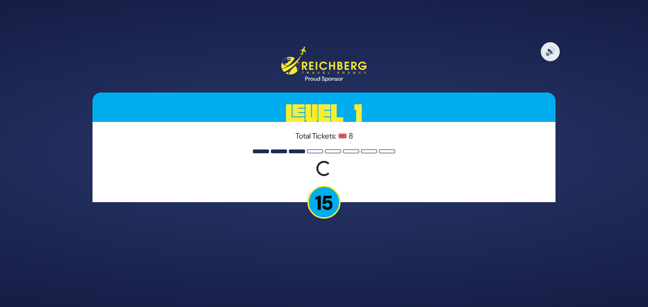
scroll to position [0, 0]
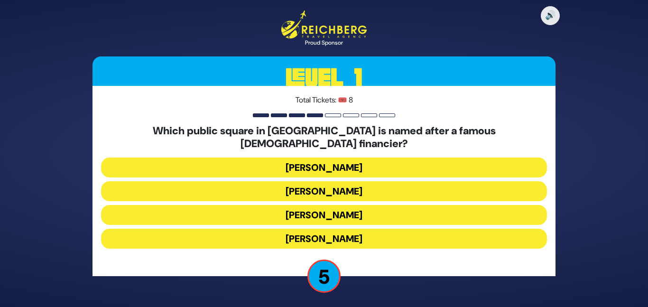
click at [343, 229] on button "Kikar Safra" at bounding box center [324, 239] width 446 height 20
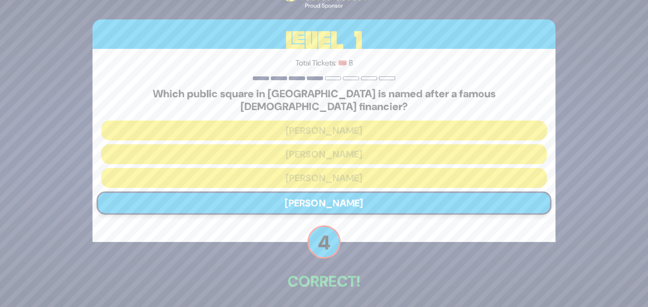
click at [355, 270] on p "Correct!" at bounding box center [324, 281] width 463 height 23
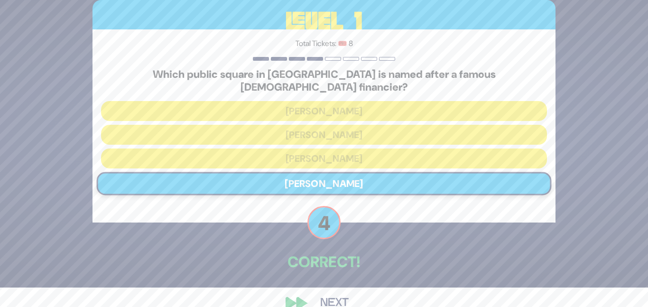
scroll to position [32, 0]
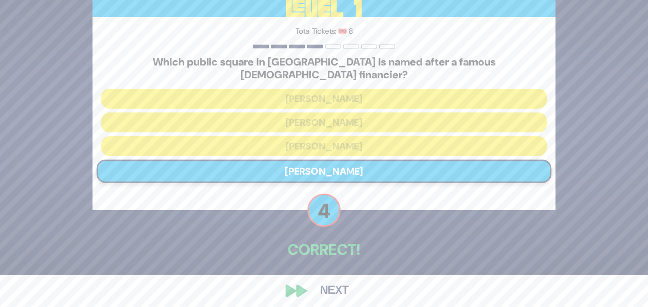
click at [342, 280] on button "Next" at bounding box center [334, 291] width 55 height 22
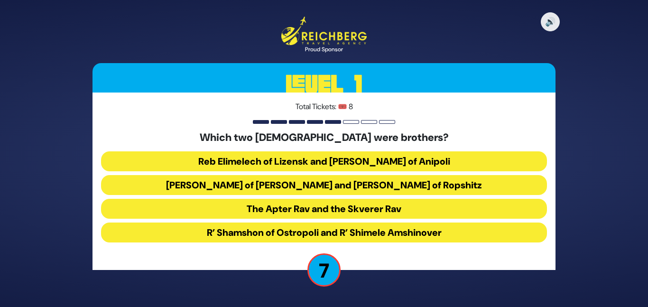
click at [376, 233] on button "R’ Shamshon of Ostropoli and R’ Shimele Amshinover" at bounding box center [324, 233] width 446 height 20
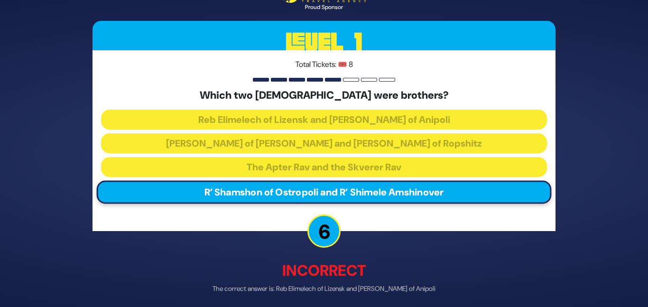
click at [377, 245] on div "🔊 Proud Sponsor Level 1 Total Tickets: 🎟️ 8 Which two Rebbes were brothers? Reb…" at bounding box center [324, 153] width 486 height 381
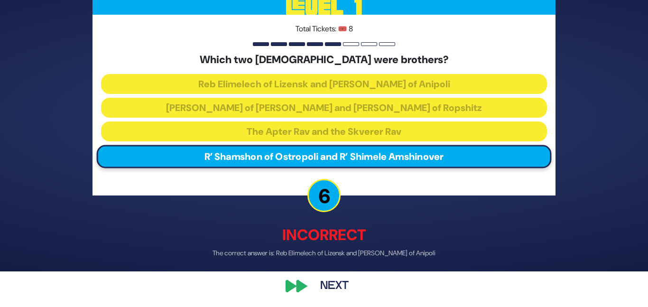
scroll to position [37, 0]
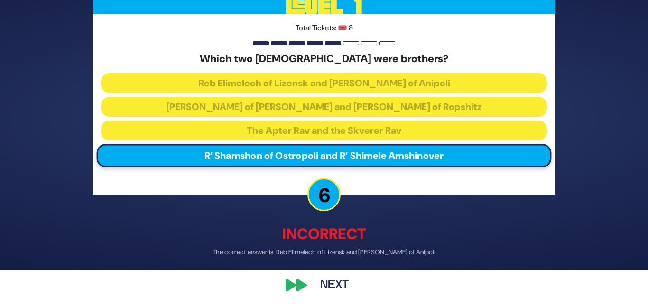
click at [343, 273] on div "🔊 Proud Sponsor Level 1 Total Tickets: 🎟️ 8 Which two Rebbes were brothers? Reb…" at bounding box center [324, 117] width 486 height 381
click at [339, 281] on button "Next" at bounding box center [334, 285] width 55 height 22
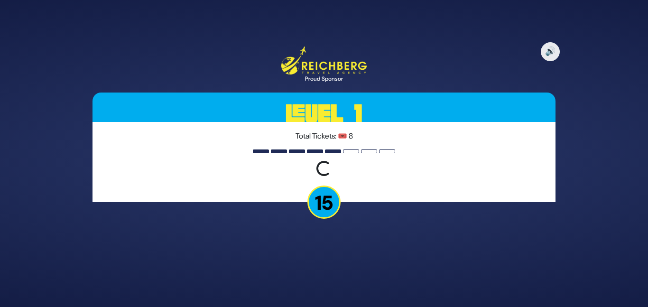
scroll to position [0, 0]
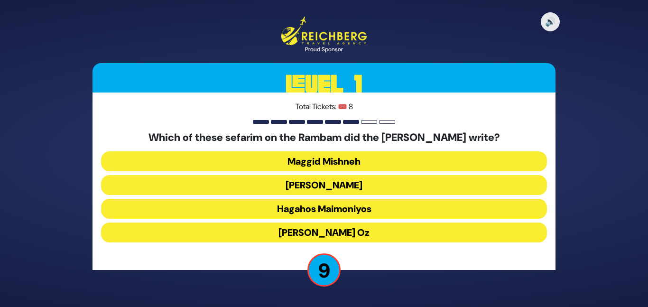
click at [349, 185] on button "Kesef Mishneh" at bounding box center [324, 185] width 446 height 20
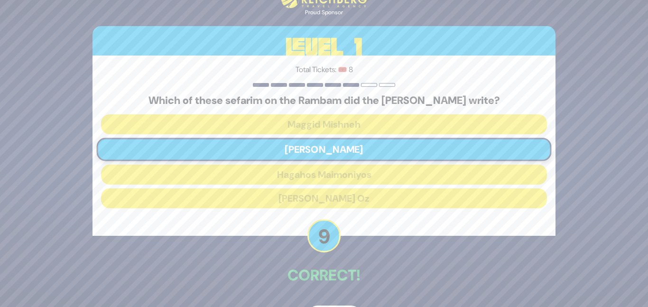
click at [358, 227] on div "Total Tickets: 🎟️ 8 Which of these sefarim on the Rambam did the Bais Yosef wri…" at bounding box center [324, 146] width 463 height 180
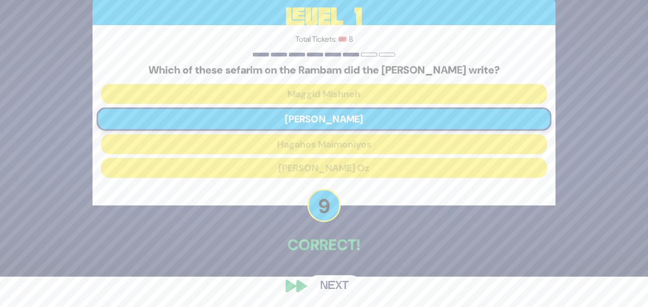
scroll to position [32, 0]
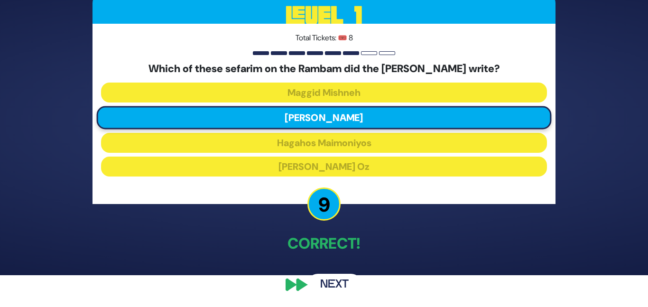
click at [335, 283] on button "Next" at bounding box center [334, 285] width 55 height 22
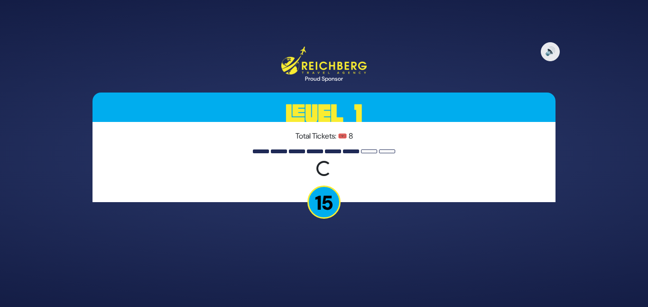
scroll to position [0, 0]
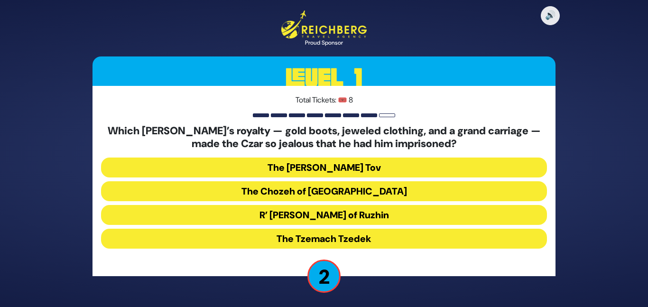
click at [367, 235] on button "The Tzemach Tzedek" at bounding box center [324, 239] width 446 height 20
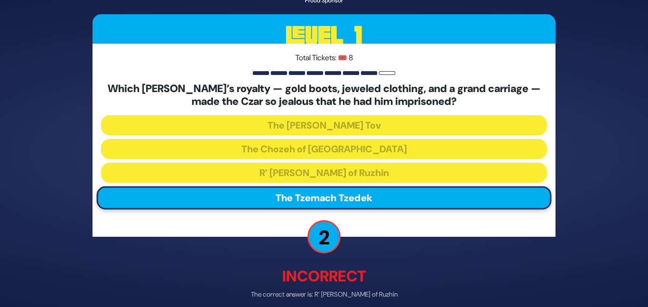
click at [364, 256] on div "🔊 Proud Sponsor Level 1 Total Tickets: 🎟️ 8 Which Rebbe’s royalty — gold boots,…" at bounding box center [324, 153] width 486 height 393
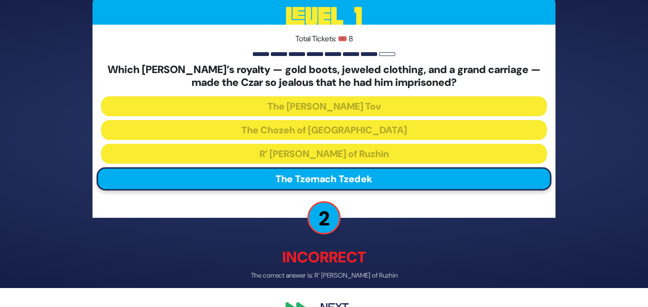
scroll to position [38, 0]
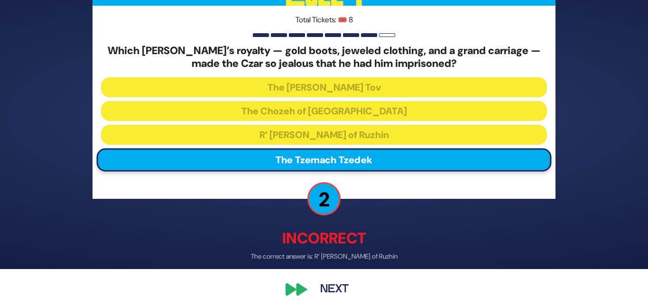
click at [338, 281] on button "Next" at bounding box center [334, 290] width 55 height 22
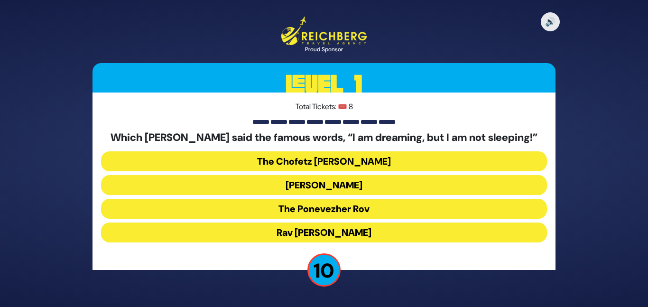
click at [378, 207] on button "The Ponevezher Rov" at bounding box center [324, 209] width 446 height 20
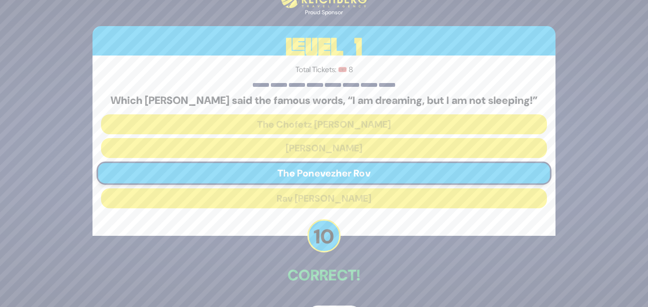
click at [353, 280] on p "Correct!" at bounding box center [324, 275] width 463 height 23
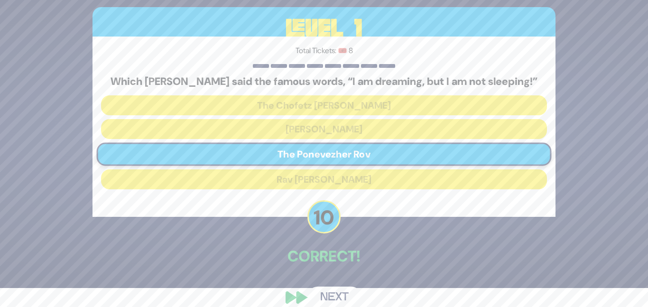
scroll to position [32, 0]
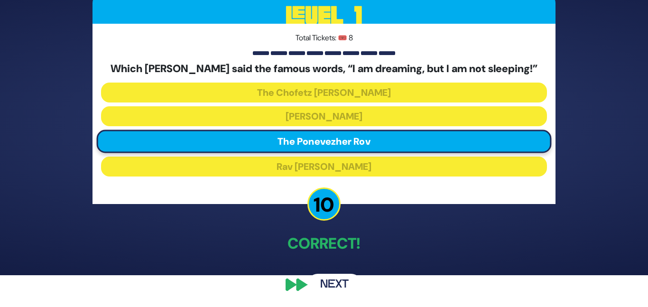
click at [338, 281] on button "Next" at bounding box center [334, 285] width 55 height 22
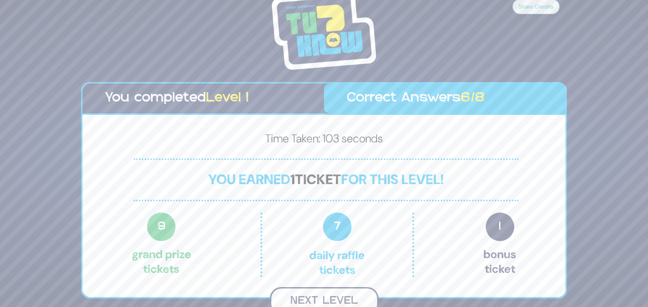
click at [339, 293] on button "Next Level" at bounding box center [324, 301] width 109 height 28
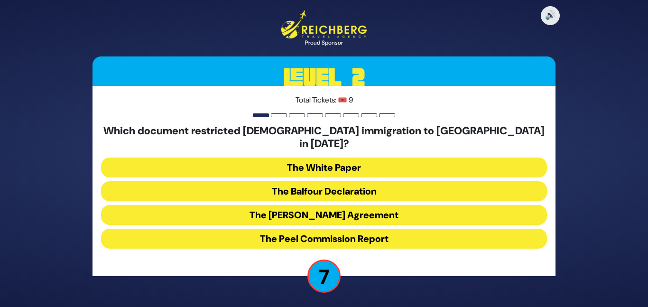
click at [368, 185] on button "The Balfour Declaration" at bounding box center [324, 191] width 446 height 20
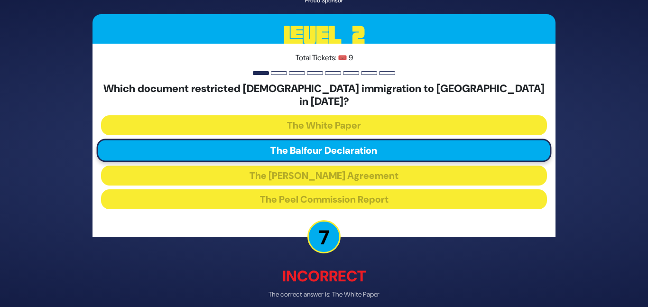
click at [361, 253] on div "🔊 Proud Sponsor Level 2 Total Tickets: 🎟️ 9 Which document restricted Jewish im…" at bounding box center [324, 153] width 486 height 393
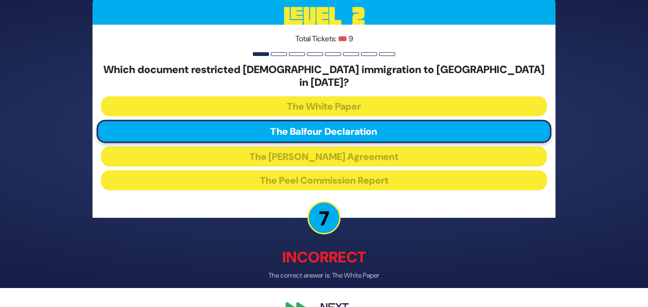
scroll to position [37, 0]
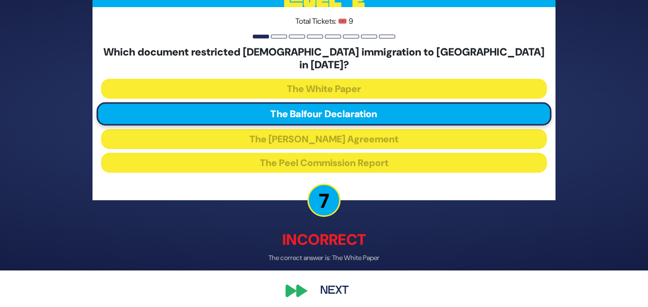
click at [342, 271] on div "🔊 Proud Sponsor Level 2 Total Tickets: 🎟️ 9 Which document restricted Jewish im…" at bounding box center [324, 116] width 486 height 393
click at [332, 294] on button "Next" at bounding box center [334, 292] width 55 height 22
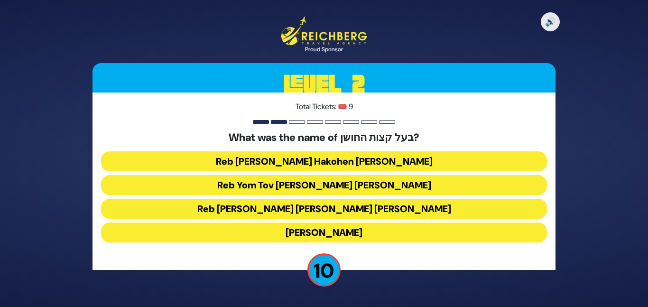
click at [365, 163] on button "Reb Aryeh Leib Hakohen Heller" at bounding box center [324, 161] width 446 height 20
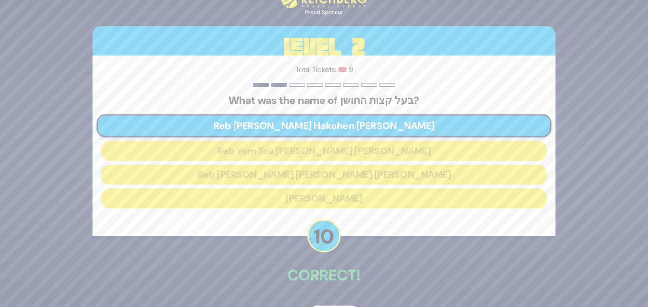
click at [342, 264] on p "Correct!" at bounding box center [324, 275] width 463 height 23
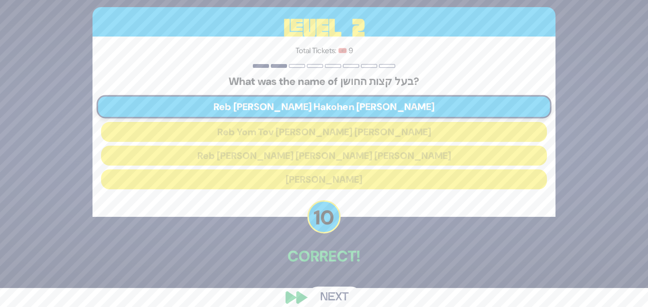
scroll to position [32, 0]
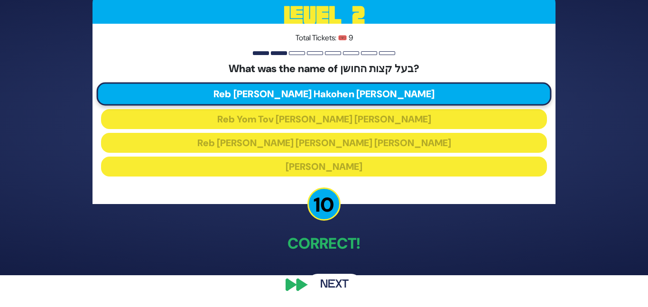
click at [325, 289] on button "Next" at bounding box center [334, 285] width 55 height 22
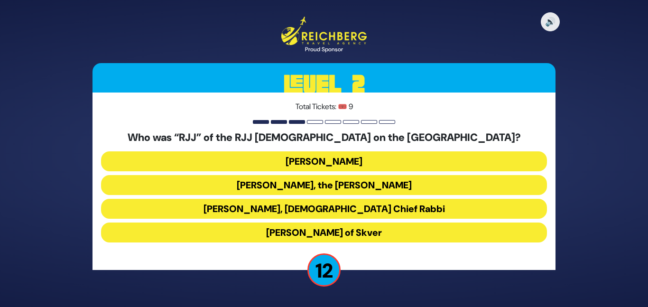
click at [321, 159] on button "Rabbi Yaakov Yosef Herman" at bounding box center [324, 161] width 446 height 20
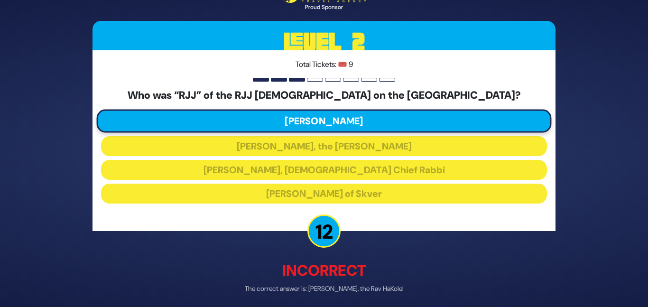
click at [367, 253] on div "🔊 Proud Sponsor Level 2 Total Tickets: 🎟️ 9 Who was “RJJ” of the RJJ Yeshiva on…" at bounding box center [324, 153] width 486 height 381
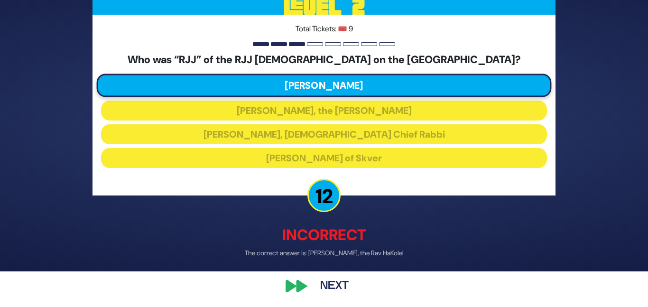
scroll to position [37, 0]
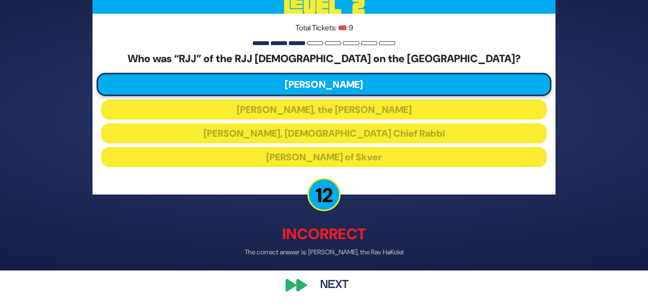
click at [343, 284] on button "Next" at bounding box center [334, 285] width 55 height 22
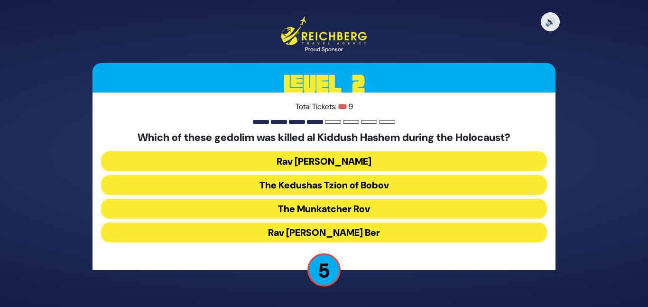
click at [368, 188] on button "The Kedushas Tzion of Bobov" at bounding box center [324, 185] width 446 height 20
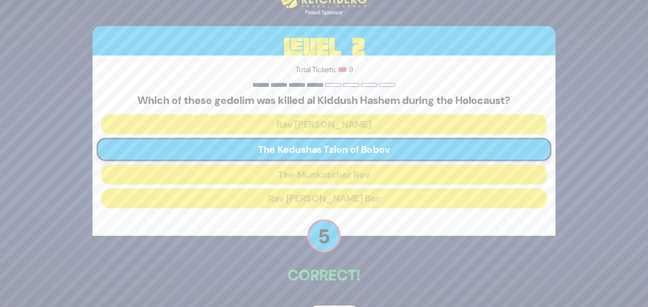
click at [362, 272] on p "Correct!" at bounding box center [324, 275] width 463 height 23
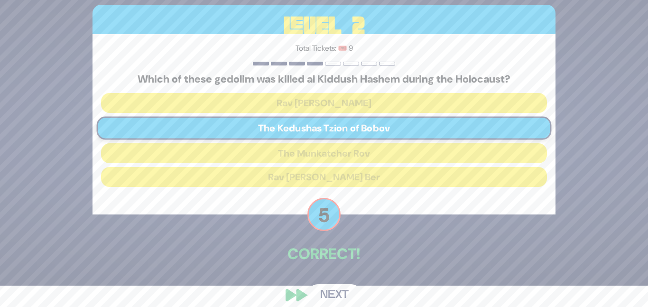
scroll to position [32, 0]
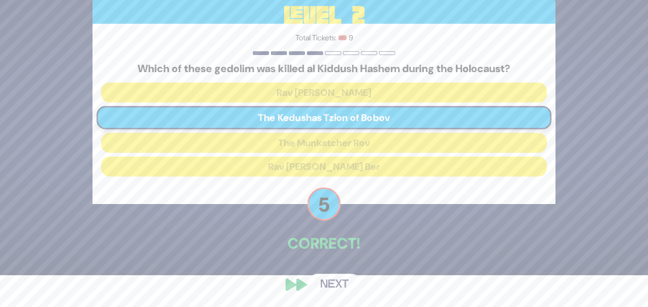
click at [346, 279] on button "Next" at bounding box center [334, 285] width 55 height 22
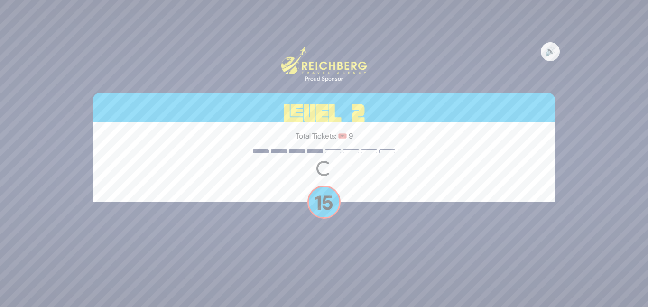
scroll to position [0, 0]
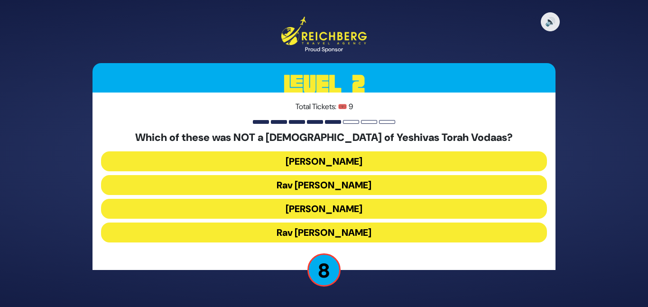
click at [363, 162] on button "Rav Yaakov Kamenetzky" at bounding box center [324, 161] width 446 height 20
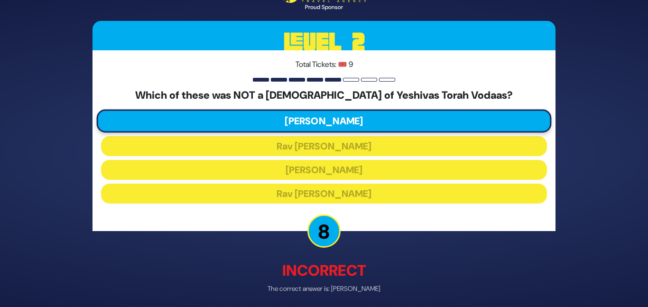
click at [330, 276] on p "Incorrect" at bounding box center [324, 270] width 463 height 23
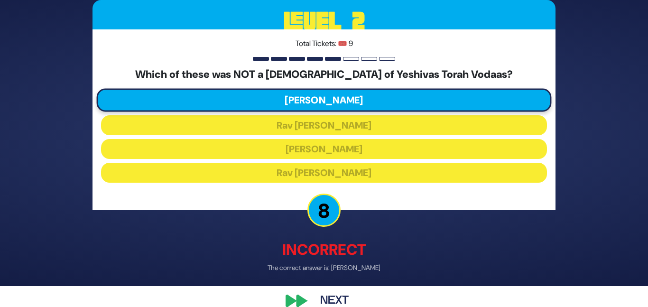
scroll to position [37, 0]
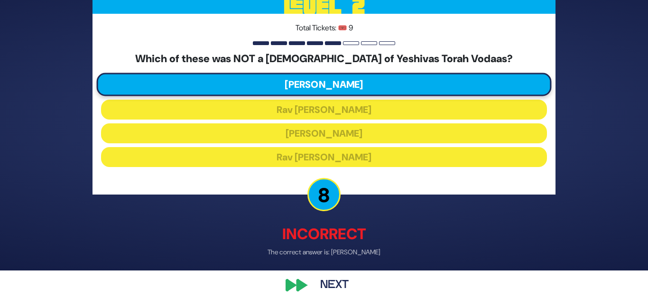
click at [327, 285] on button "Next" at bounding box center [334, 285] width 55 height 22
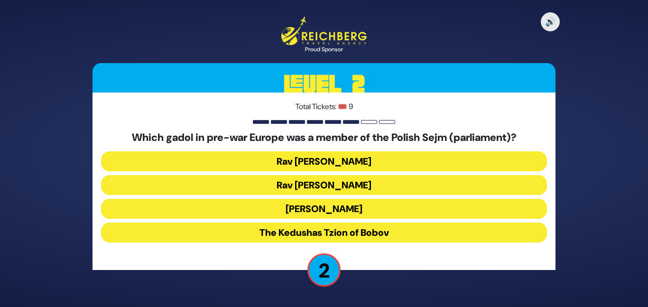
click at [371, 227] on button "The Kedushas Tzion of Bobov" at bounding box center [324, 233] width 446 height 20
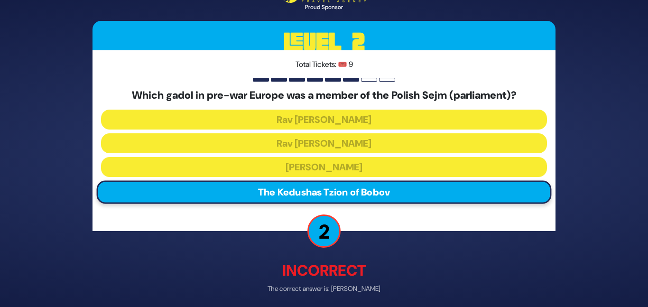
click at [360, 253] on div "🔊 Proud Sponsor Level 2 Total Tickets: 🎟️ 9 Which gadol in pre-war Europe was a…" at bounding box center [324, 153] width 486 height 381
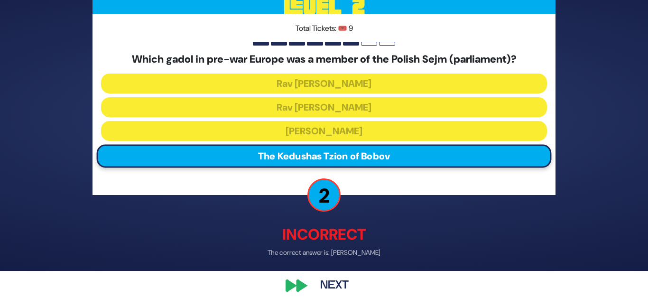
scroll to position [37, 0]
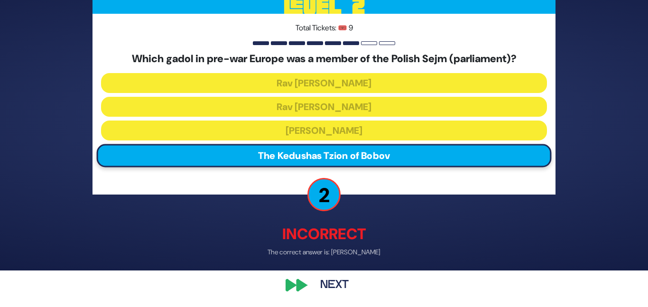
click at [348, 281] on button "Next" at bounding box center [334, 285] width 55 height 22
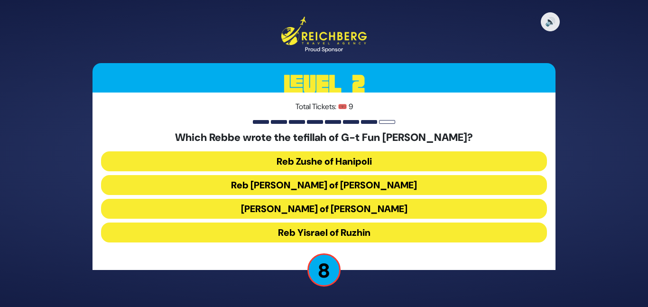
click at [359, 183] on button "Reb Levi Yitzchok of Berditchev" at bounding box center [324, 185] width 446 height 20
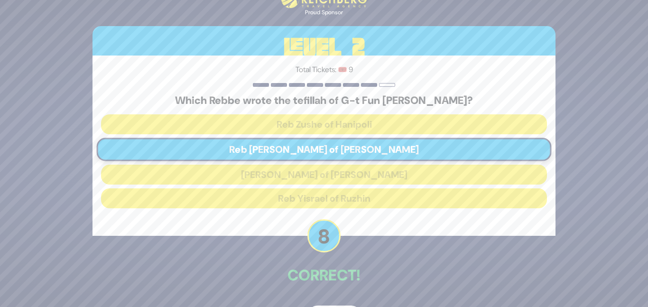
click at [355, 250] on div "🔊 Proud Sponsor Level 2 Total Tickets: 🎟️ 9 Which Rebbe wrote the tefillah of G…" at bounding box center [324, 153] width 486 height 371
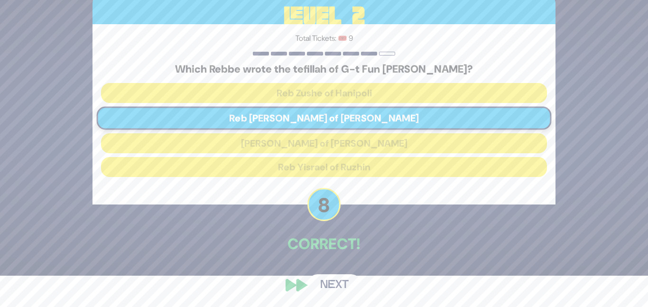
scroll to position [32, 0]
click at [341, 285] on button "Next" at bounding box center [334, 285] width 55 height 22
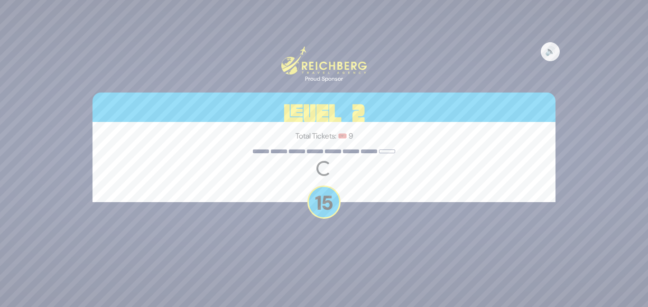
scroll to position [0, 0]
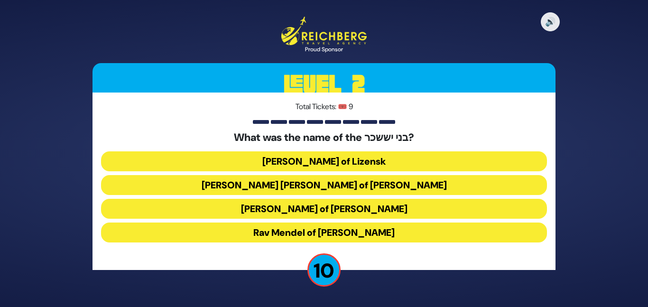
click at [370, 164] on button "Rav Elimelech of Lizensk" at bounding box center [324, 161] width 446 height 20
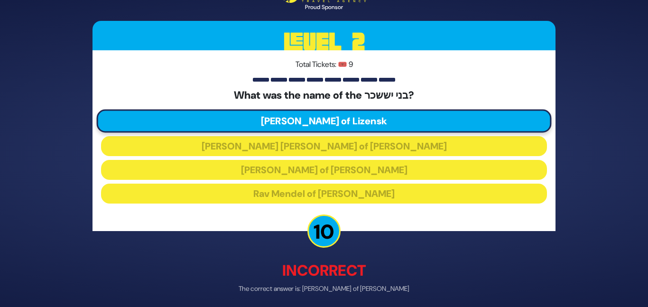
click at [349, 250] on div "🔊 Proud Sponsor Level 2 Total Tickets: 🎟️ 9 What was the name of the בני יששכר?…" at bounding box center [324, 153] width 486 height 381
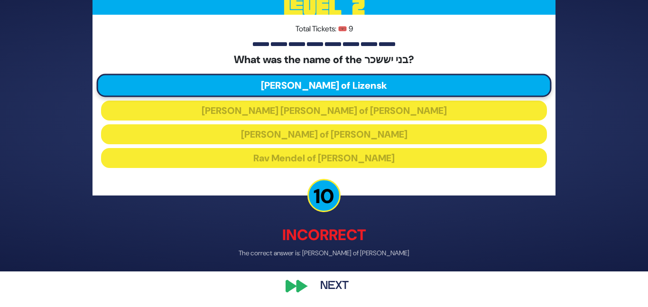
scroll to position [37, 0]
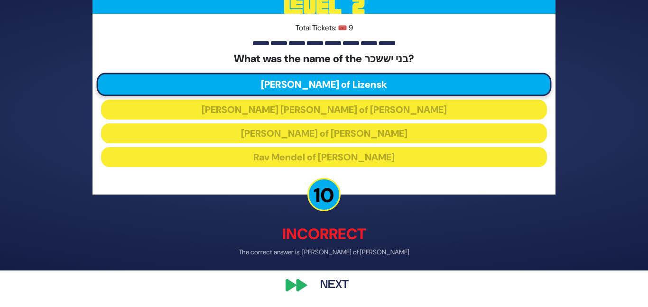
click at [331, 281] on button "Next" at bounding box center [334, 285] width 55 height 22
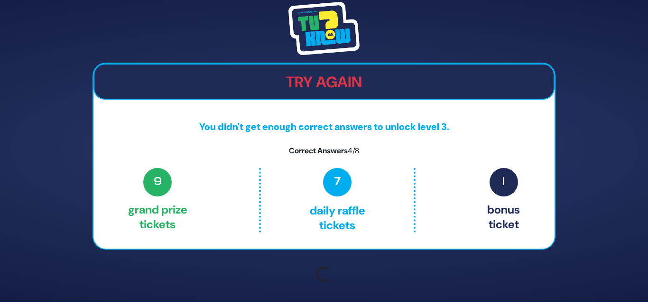
scroll to position [0, 0]
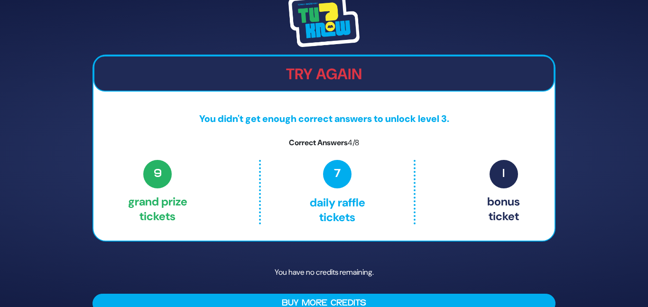
click at [369, 254] on div "Try Again You didn't get enough correct answers to unlock level 3. Correct Answ…" at bounding box center [324, 153] width 486 height 343
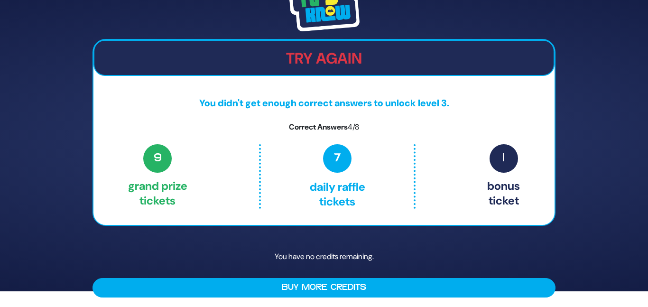
scroll to position [18, 0]
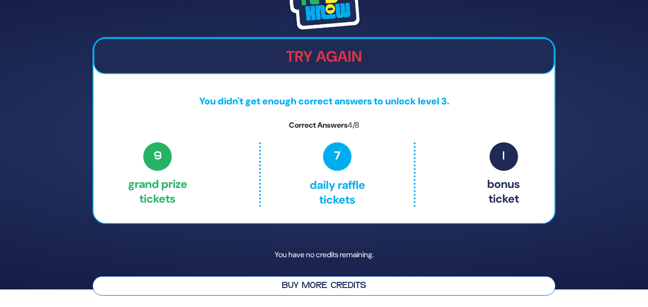
click at [365, 281] on button "Buy More Credits" at bounding box center [324, 285] width 463 height 19
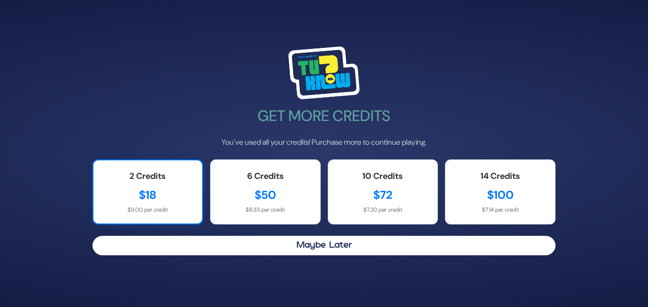
click at [162, 203] on div "$18" at bounding box center [148, 195] width 90 height 17
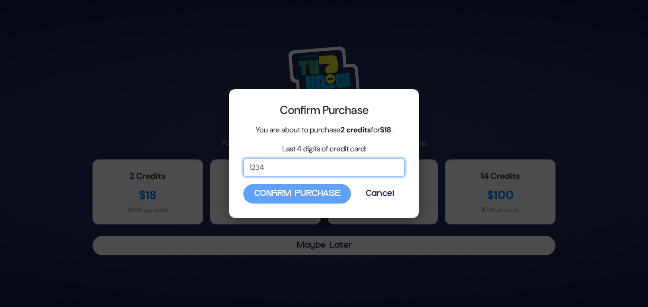
click at [261, 171] on input "Last 4 digits of credit card:" at bounding box center [323, 168] width 161 height 18
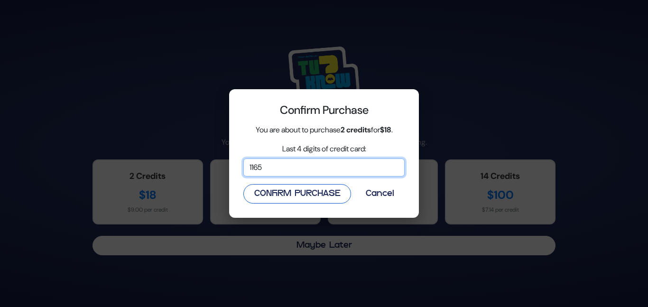
type input "1165"
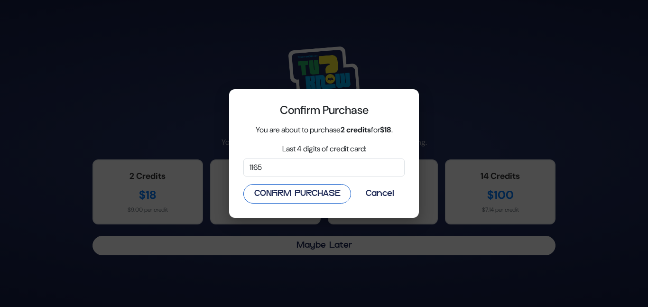
click at [299, 190] on button "Confirm Purchase" at bounding box center [297, 193] width 108 height 19
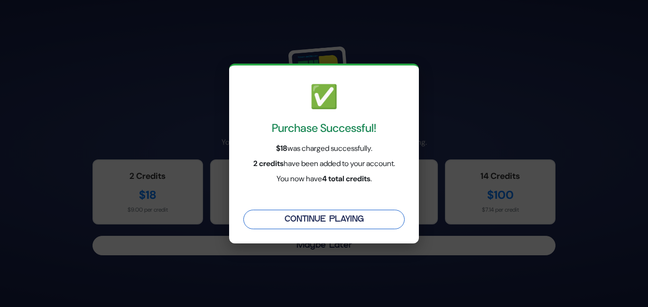
click at [322, 215] on button "Continue Playing" at bounding box center [323, 219] width 161 height 19
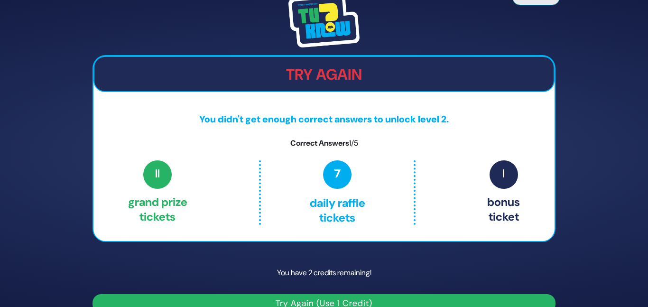
click at [599, 177] on div "Share Credits Try Again You didn't get enough correct answers to unlock level 2…" at bounding box center [324, 153] width 648 height 307
click at [603, 59] on div "Share Credits Try Again You didn't get enough correct answers to unlock level 2…" at bounding box center [324, 153] width 648 height 307
click at [565, 155] on div "Share Credits Try Again You didn't get enough correct answers to unlock level 2…" at bounding box center [324, 154] width 486 height 342
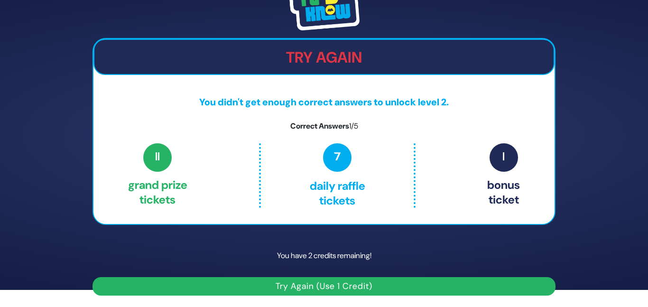
click at [441, 289] on button "Try Again (Use 1 Credit)" at bounding box center [324, 286] width 463 height 19
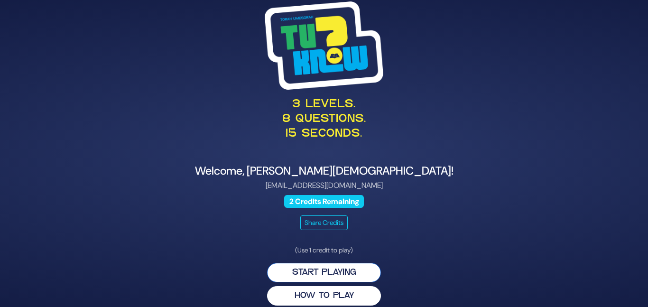
click at [322, 275] on button "Start Playing" at bounding box center [324, 272] width 114 height 19
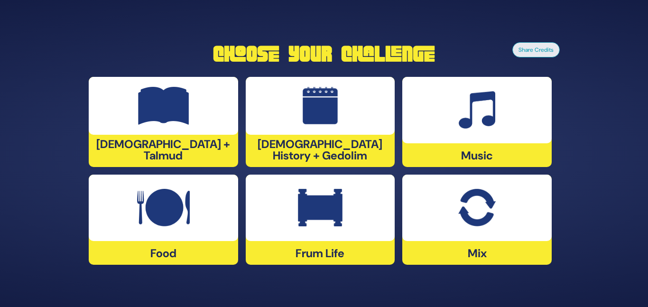
click at [133, 219] on div at bounding box center [164, 208] width 150 height 66
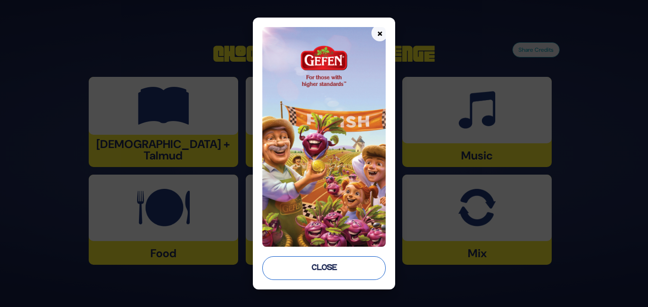
click at [336, 273] on button "Close" at bounding box center [323, 268] width 123 height 24
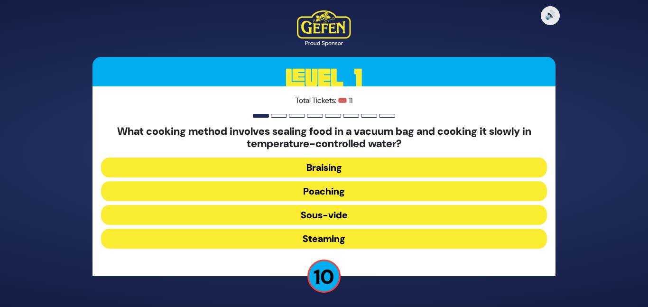
click at [306, 213] on button "Sous-vide" at bounding box center [324, 215] width 446 height 20
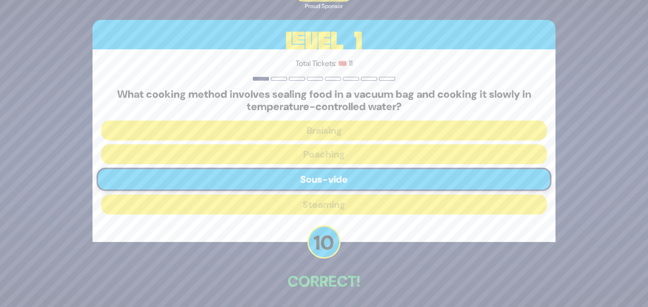
click at [337, 272] on p "Correct!" at bounding box center [324, 281] width 463 height 23
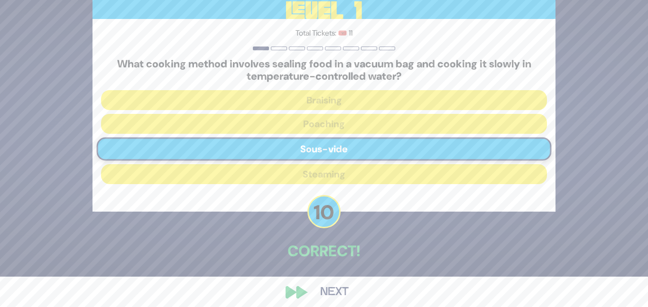
scroll to position [38, 0]
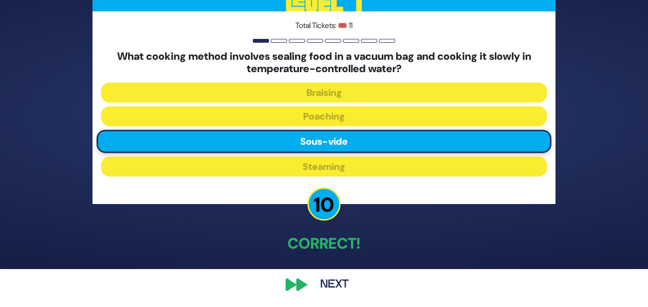
click at [318, 281] on button "Next" at bounding box center [334, 285] width 55 height 22
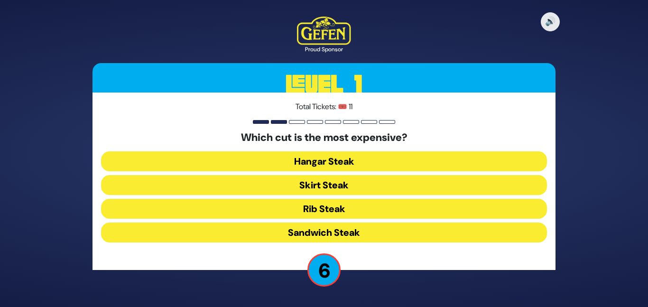
click at [336, 159] on button "Hangar Steak" at bounding box center [324, 161] width 446 height 20
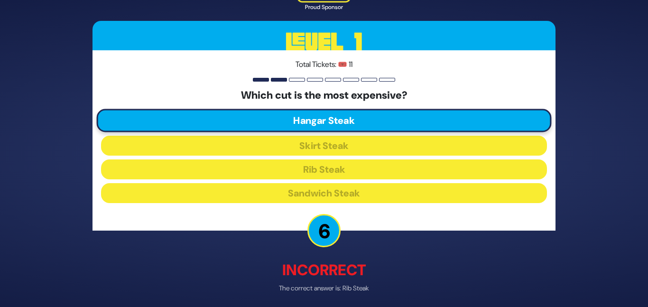
click at [348, 264] on p "Incorrect" at bounding box center [324, 270] width 463 height 23
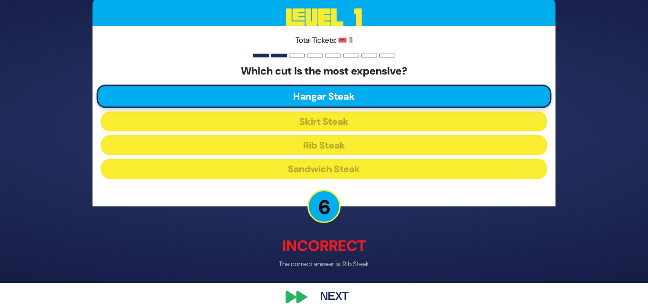
scroll to position [37, 0]
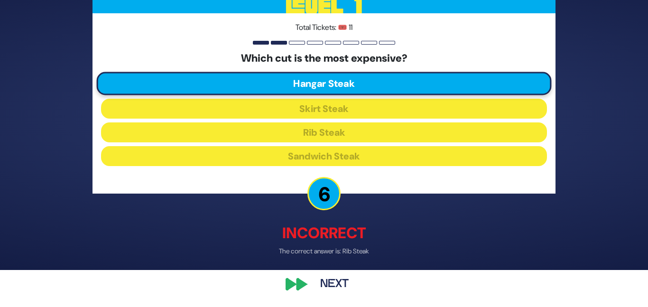
click at [337, 290] on button "Next" at bounding box center [334, 285] width 55 height 22
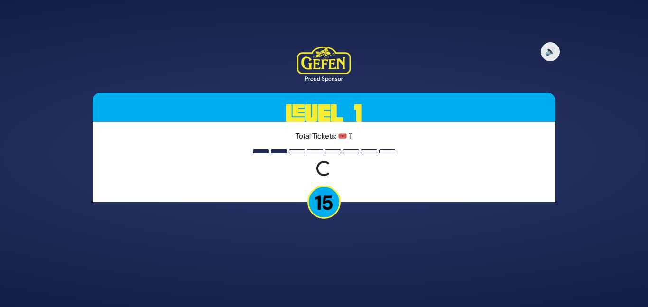
scroll to position [0, 0]
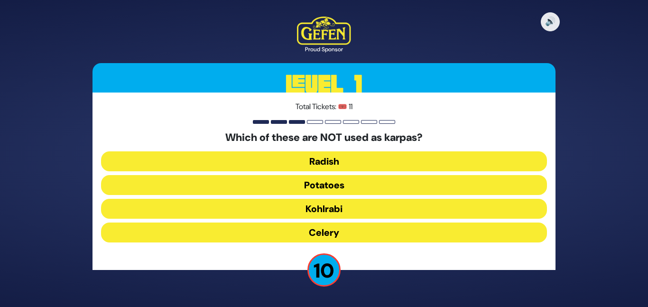
click at [349, 208] on button "Kohlrabi" at bounding box center [324, 209] width 446 height 20
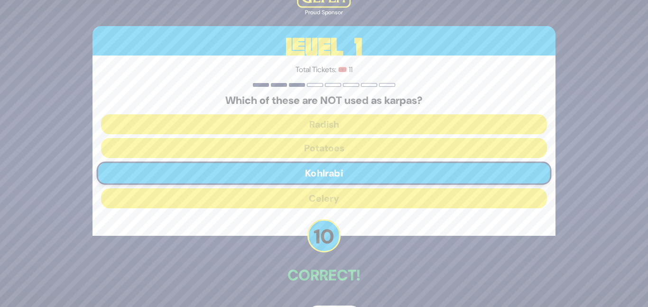
click at [346, 253] on div "🔊 Proud Sponsor Level 1 Total Tickets: 🎟️ 11 Which of these are NOT used as kar…" at bounding box center [324, 153] width 486 height 371
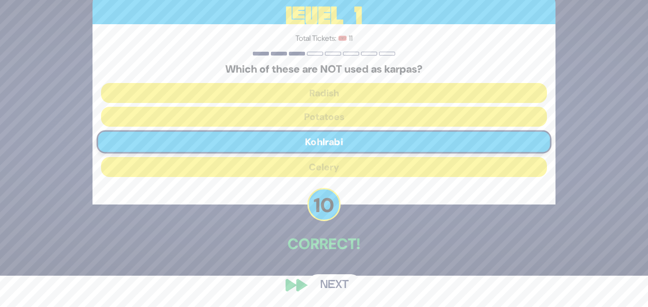
scroll to position [32, 0]
click at [333, 278] on button "Next" at bounding box center [334, 285] width 55 height 22
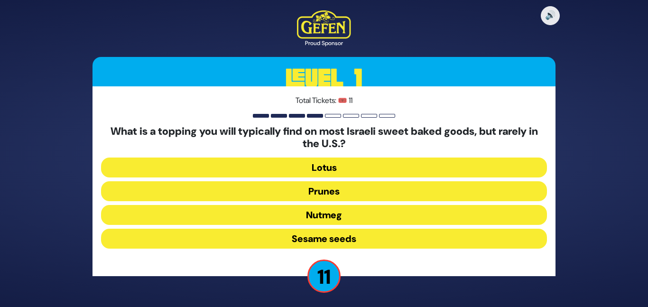
click at [322, 237] on button "Sesame seeds" at bounding box center [324, 239] width 446 height 20
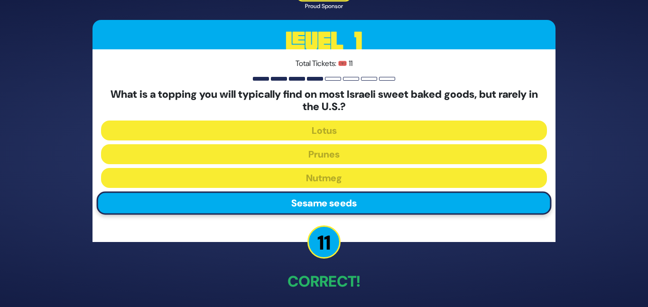
click at [385, 261] on div "🔊 Proud Sponsor Level 1 Total Tickets: 🎟️ 11 What is a topping you will typical…" at bounding box center [324, 154] width 486 height 384
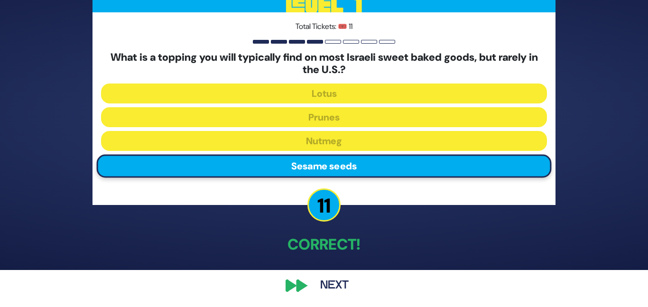
scroll to position [38, 0]
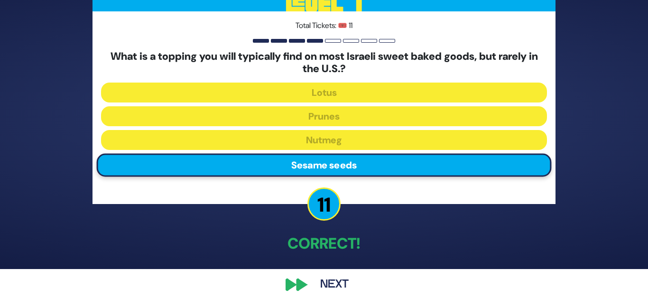
click at [331, 285] on button "Next" at bounding box center [334, 285] width 55 height 22
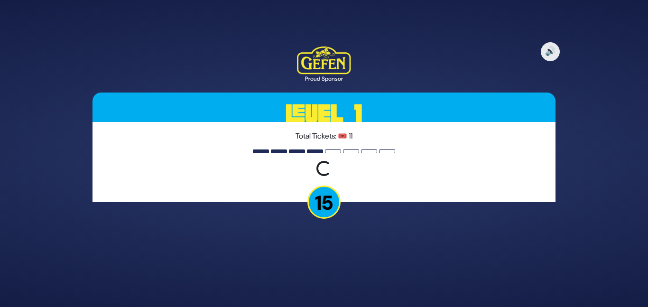
scroll to position [0, 0]
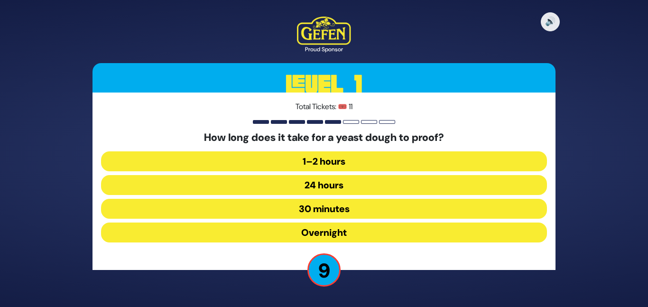
click at [356, 162] on button "1–2 hours" at bounding box center [324, 161] width 446 height 20
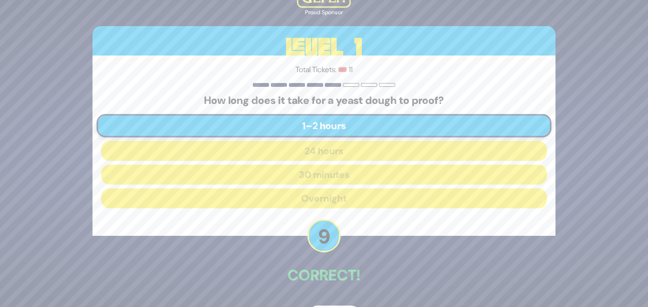
click at [340, 285] on p "Correct!" at bounding box center [324, 275] width 463 height 23
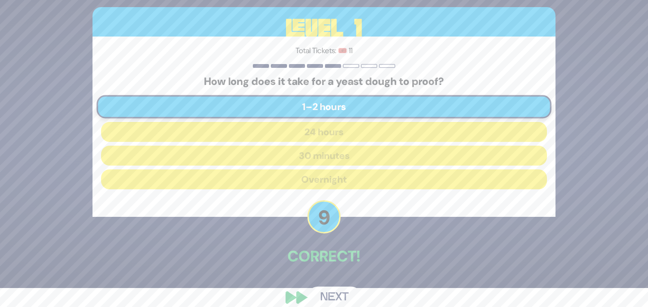
scroll to position [32, 0]
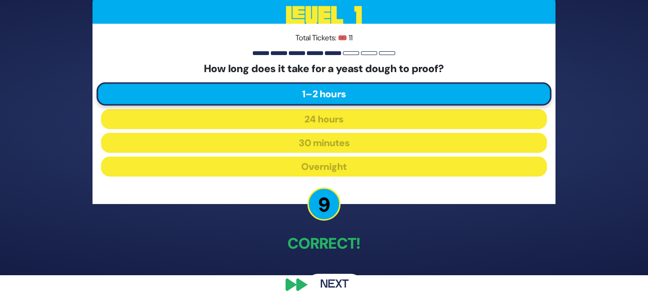
click at [336, 281] on button "Next" at bounding box center [334, 285] width 55 height 22
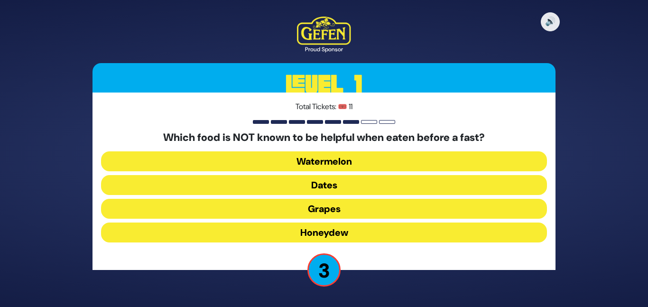
click at [346, 185] on button "Dates" at bounding box center [324, 185] width 446 height 20
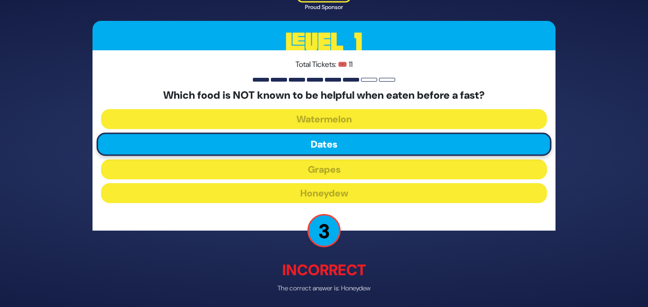
click at [338, 267] on p "Incorrect" at bounding box center [324, 270] width 463 height 23
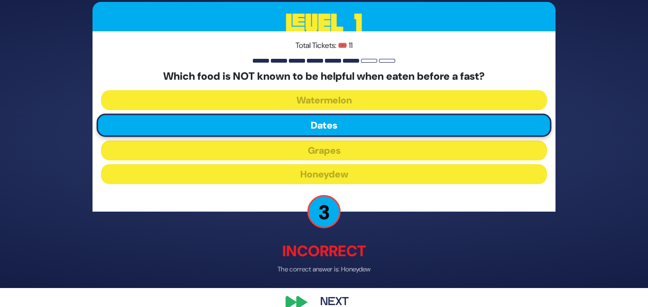
scroll to position [37, 0]
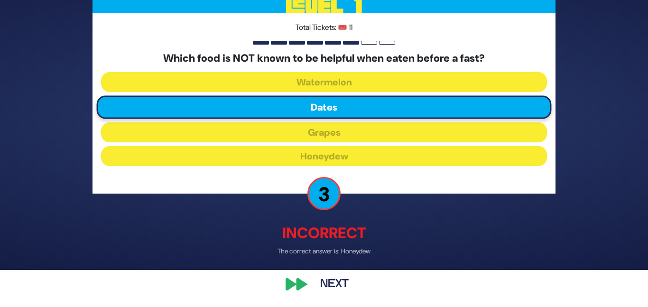
click at [330, 282] on button "Next" at bounding box center [334, 285] width 55 height 22
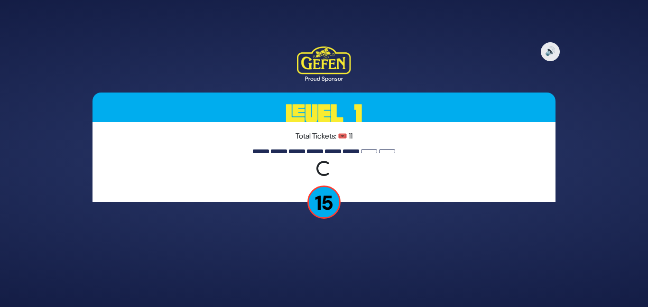
scroll to position [0, 0]
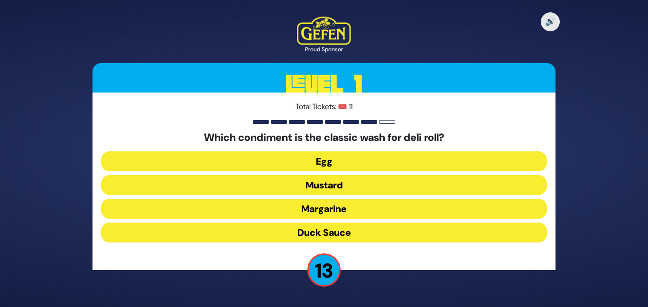
click at [367, 160] on button "Egg" at bounding box center [324, 161] width 446 height 20
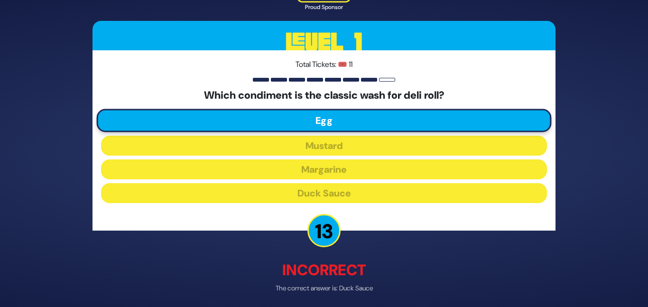
click at [393, 246] on div "🔊 Proud Sponsor Level 1 Total Tickets: 🎟️ 11 Which condiment is the classic was…" at bounding box center [324, 153] width 486 height 381
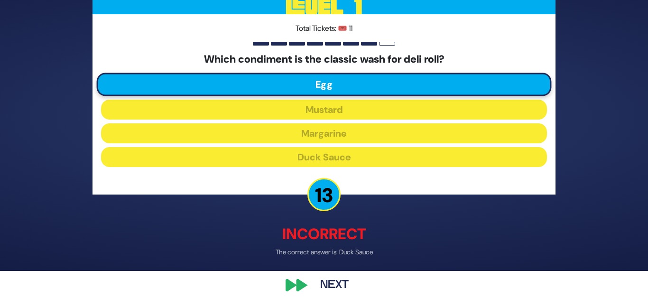
scroll to position [37, 0]
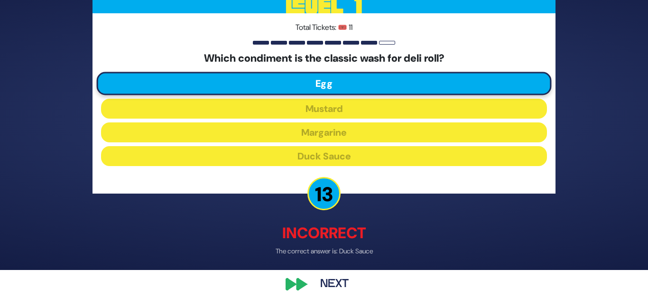
click at [330, 277] on button "Next" at bounding box center [334, 285] width 55 height 22
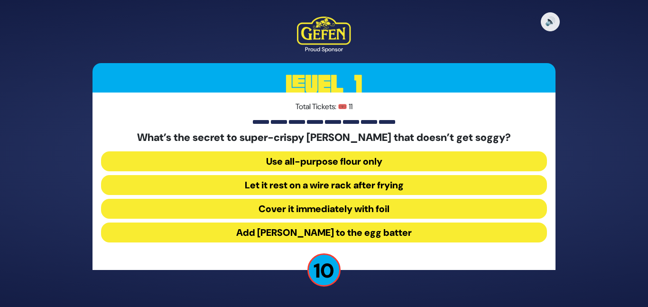
click at [369, 181] on button "Let it rest on a wire rack after frying" at bounding box center [324, 185] width 446 height 20
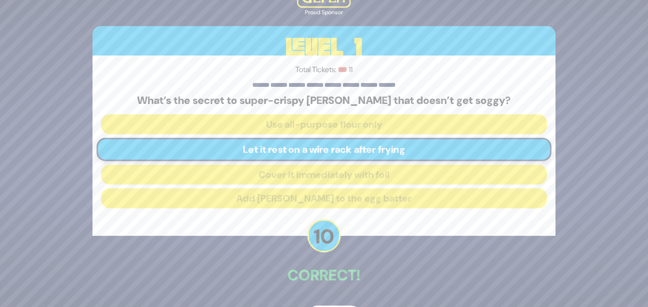
click at [360, 286] on p "Correct!" at bounding box center [324, 275] width 463 height 23
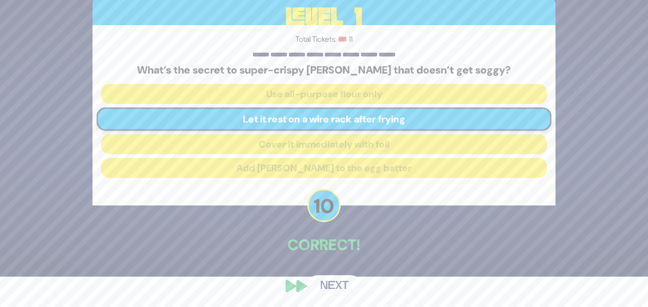
scroll to position [32, 0]
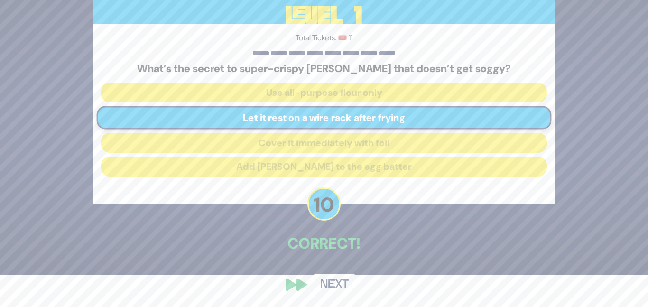
click at [342, 286] on button "Next" at bounding box center [334, 285] width 55 height 22
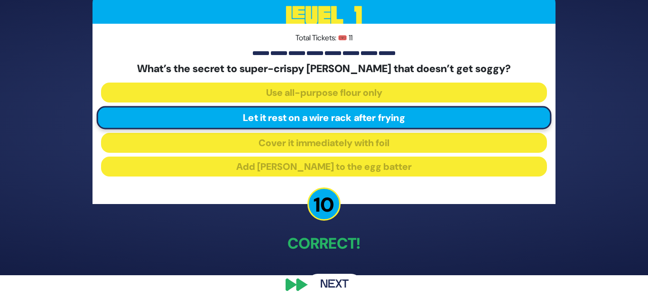
scroll to position [0, 0]
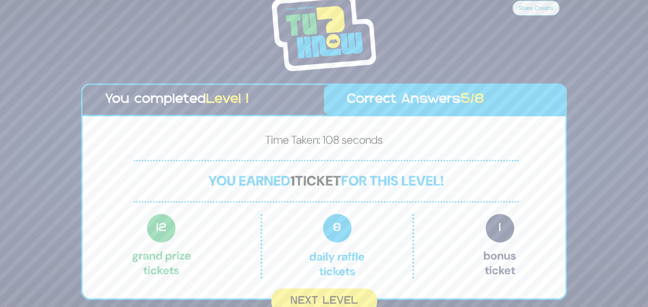
click at [556, 231] on div "Time Taken: 108 seconds You earned 1 ticket for this level! 12 Grand Prize tick…" at bounding box center [324, 207] width 483 height 182
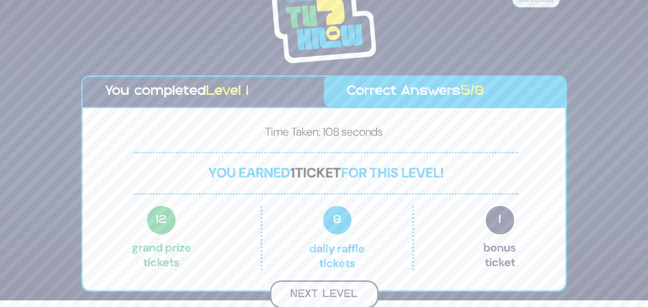
scroll to position [5, 0]
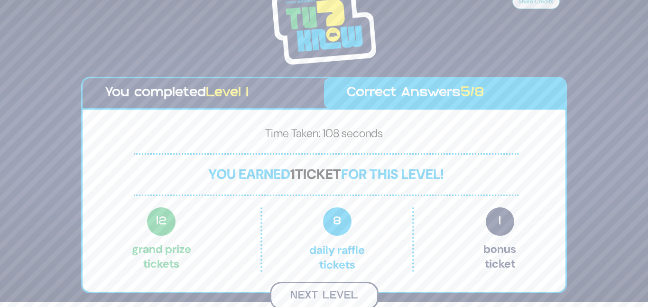
click at [357, 289] on button "Next Level" at bounding box center [324, 296] width 109 height 28
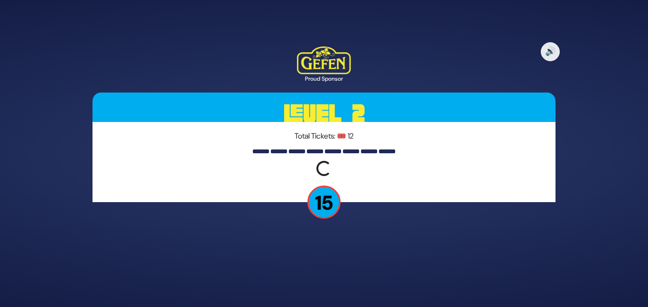
scroll to position [0, 0]
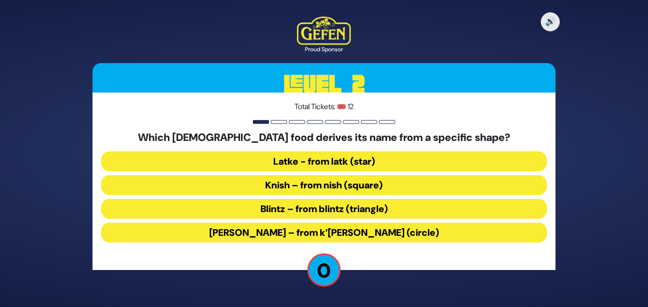
click at [371, 228] on button "Kugel – from k’igel (circle)" at bounding box center [324, 233] width 446 height 20
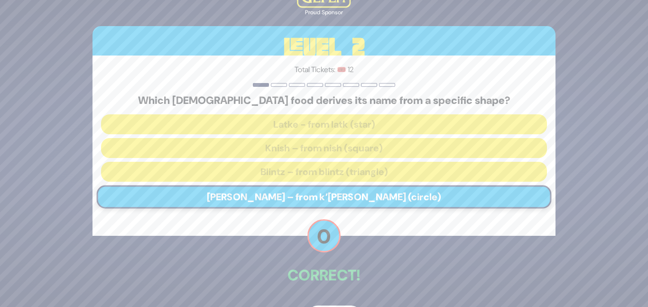
click at [371, 237] on div "🔊 Proud Sponsor Level 2 Total Tickets: 🎟️ 12 Which Jewish food derives its name…" at bounding box center [324, 153] width 486 height 371
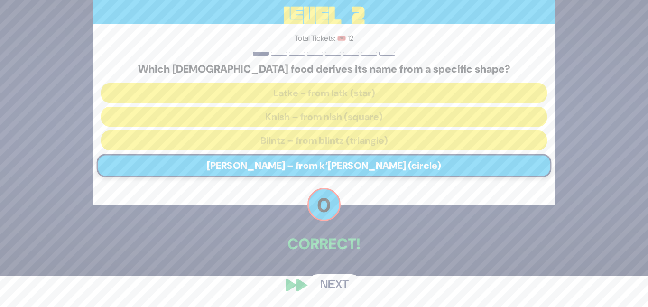
scroll to position [32, 0]
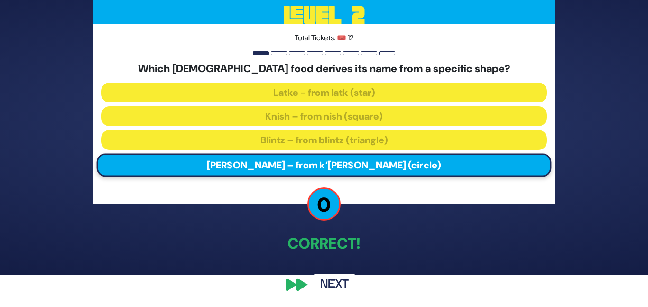
click at [372, 232] on p "Correct!" at bounding box center [324, 243] width 463 height 23
click at [371, 244] on p "Correct!" at bounding box center [324, 243] width 463 height 23
click at [338, 282] on button "Next" at bounding box center [334, 285] width 55 height 22
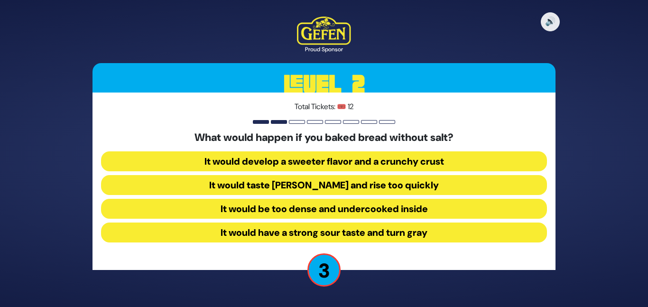
click at [346, 182] on button "It would taste bland and rise too quickly" at bounding box center [324, 185] width 446 height 20
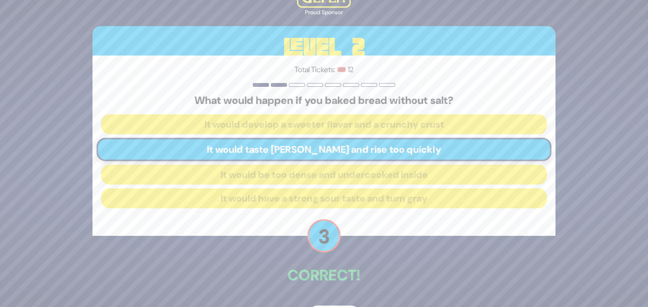
click at [362, 243] on div "🔊 Proud Sponsor Level 2 Total Tickets: 🎟️ 12 What would happen if you baked bre…" at bounding box center [324, 153] width 486 height 371
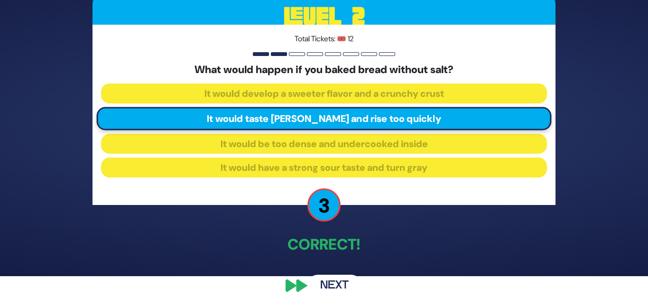
scroll to position [32, 0]
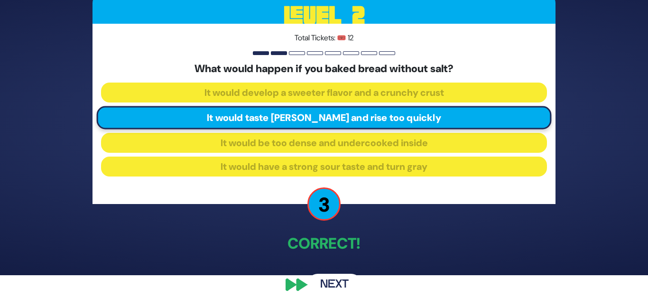
click at [337, 271] on div "🔊 Proud Sponsor Level 2 Total Tickets: 🎟️ 12 What would happen if you baked bre…" at bounding box center [324, 121] width 486 height 371
click at [330, 281] on button "Next" at bounding box center [334, 285] width 55 height 22
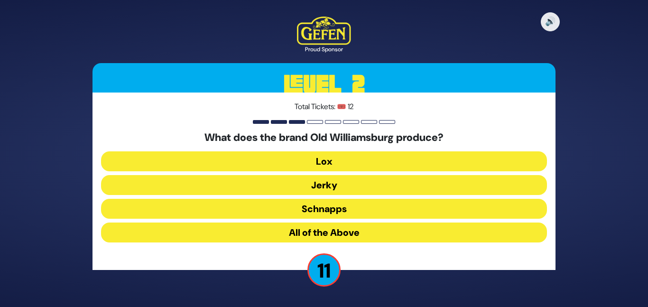
click at [346, 206] on button "Schnapps" at bounding box center [324, 209] width 446 height 20
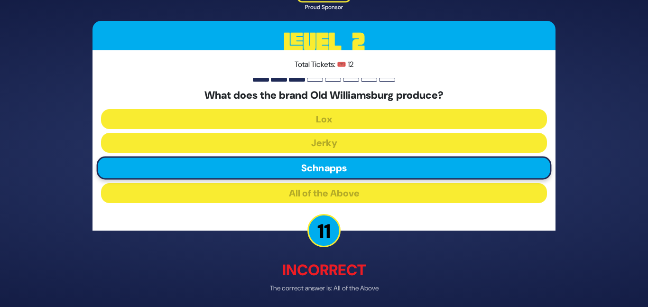
click at [348, 242] on div "🔊 Proud Sponsor Level 2 Total Tickets: 🎟️ 12 What does the brand Old Williamsbu…" at bounding box center [324, 153] width 486 height 381
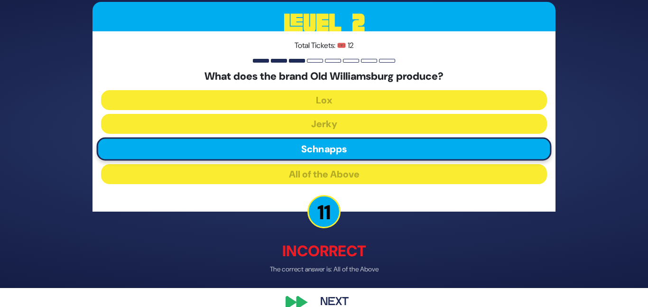
scroll to position [37, 0]
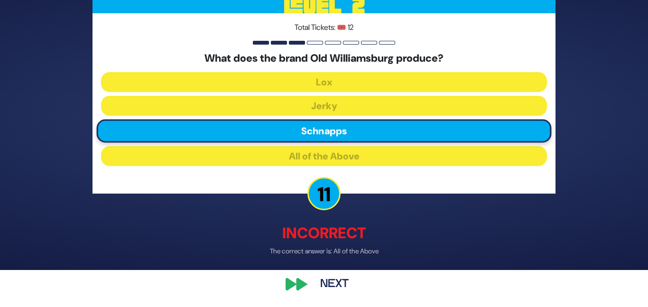
click at [339, 274] on button "Next" at bounding box center [334, 285] width 55 height 22
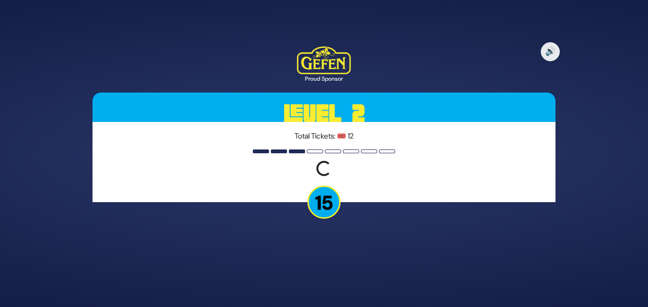
scroll to position [0, 0]
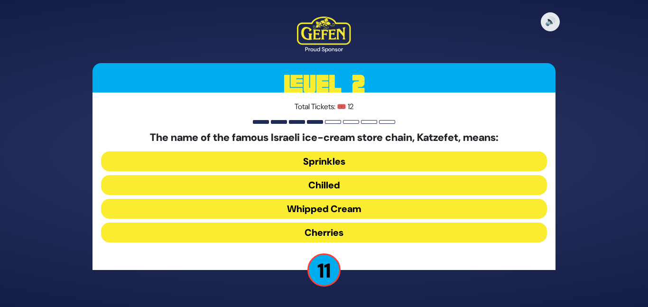
click at [346, 205] on button "Whipped Cream" at bounding box center [324, 209] width 446 height 20
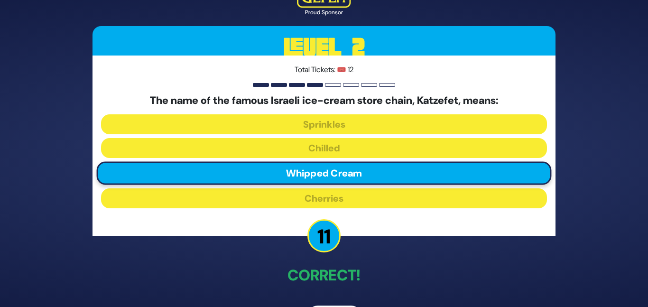
click at [372, 239] on div "🔊 Proud Sponsor Level 2 Total Tickets: 🎟️ 12 The name of the famous Israeli ice…" at bounding box center [324, 153] width 486 height 371
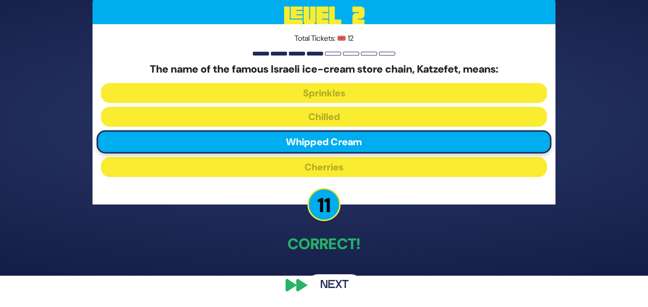
scroll to position [32, 0]
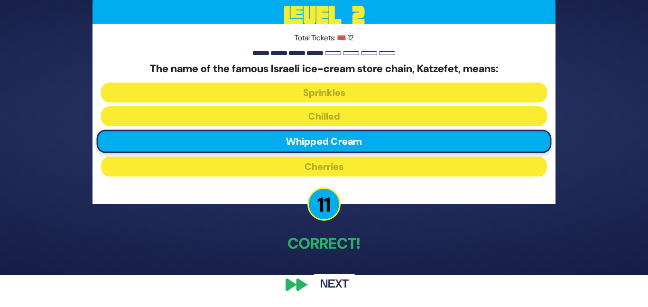
click at [348, 281] on button "Next" at bounding box center [334, 285] width 55 height 22
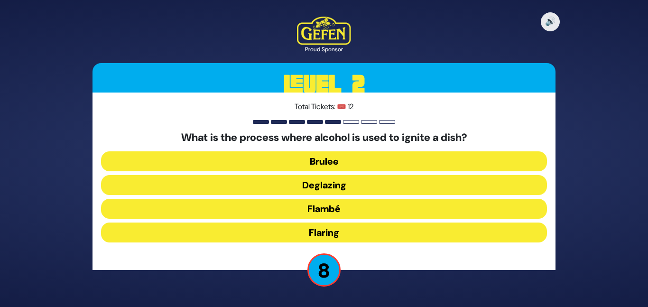
click at [341, 206] on button "Flambé" at bounding box center [324, 209] width 446 height 20
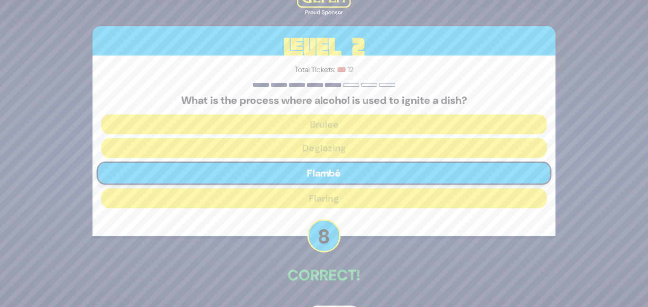
click at [353, 250] on div "🔊 Proud Sponsor Level 2 Total Tickets: 🎟️ 12 What is the process where alcohol …" at bounding box center [324, 153] width 486 height 371
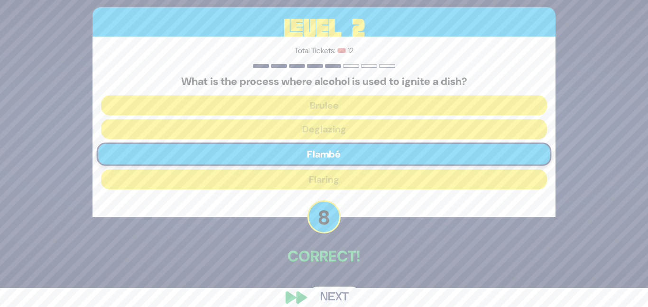
scroll to position [32, 0]
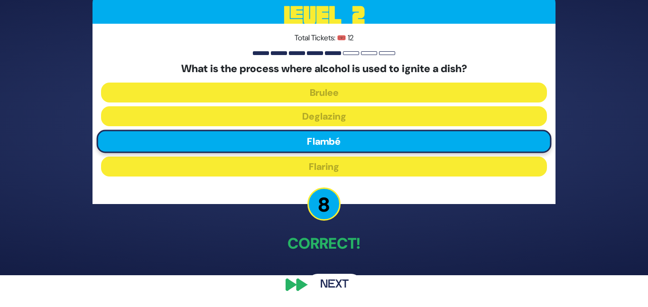
click at [327, 283] on button "Next" at bounding box center [334, 285] width 55 height 22
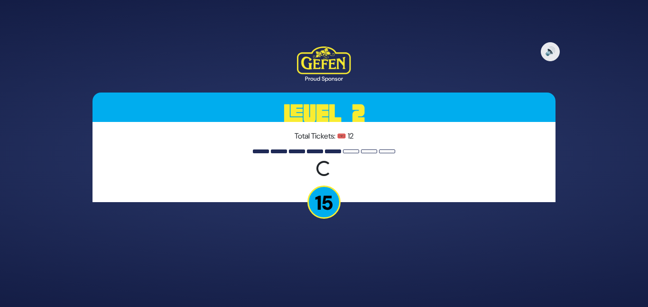
scroll to position [0, 0]
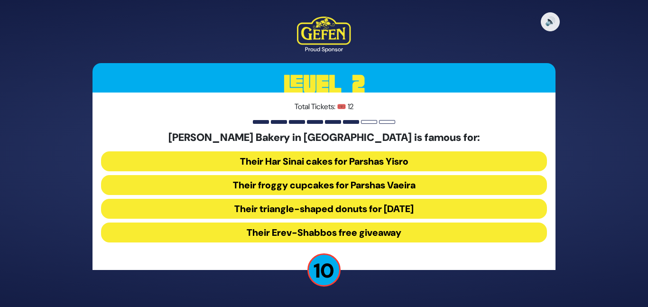
click at [400, 184] on button "Their froggy cupcakes for Parshas Vaeira" at bounding box center [324, 185] width 446 height 20
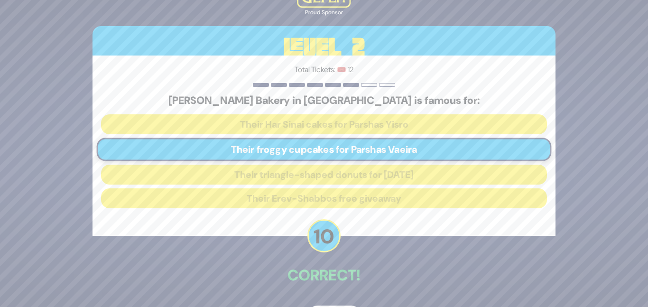
click at [385, 246] on div "🔊 Proud Sponsor Level 2 Total Tickets: 🎟️ 12 Gelbstein’s Bakery in Lakewood is …" at bounding box center [324, 153] width 486 height 371
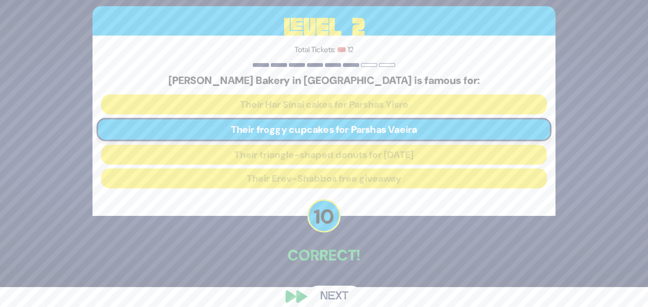
scroll to position [32, 0]
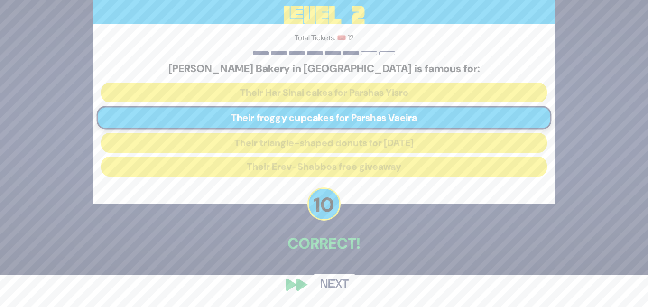
click at [341, 276] on button "Next" at bounding box center [334, 285] width 55 height 22
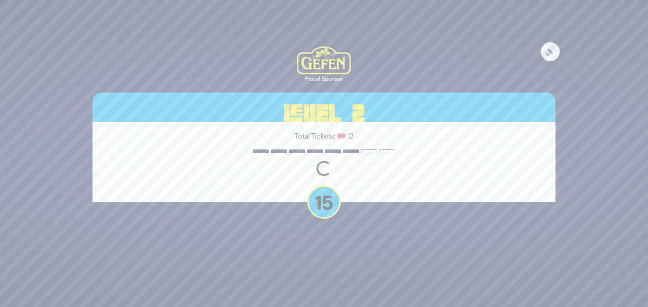
scroll to position [0, 0]
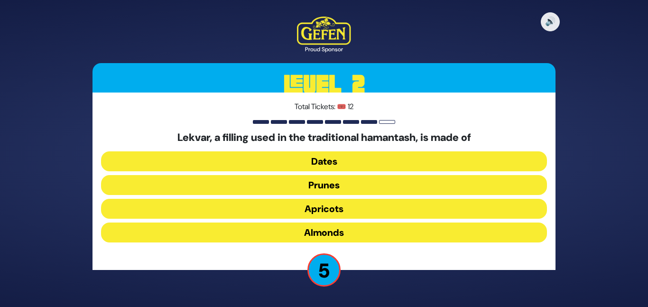
click at [366, 184] on button "Prunes" at bounding box center [324, 185] width 446 height 20
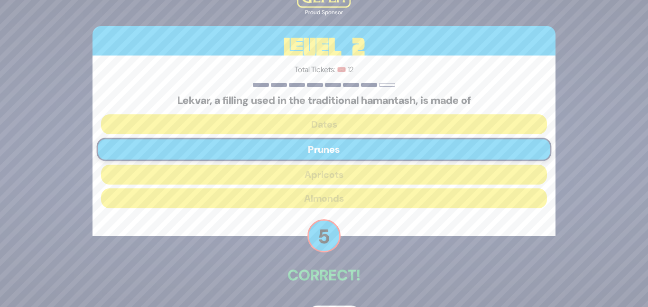
click at [354, 265] on p "Correct!" at bounding box center [324, 275] width 463 height 23
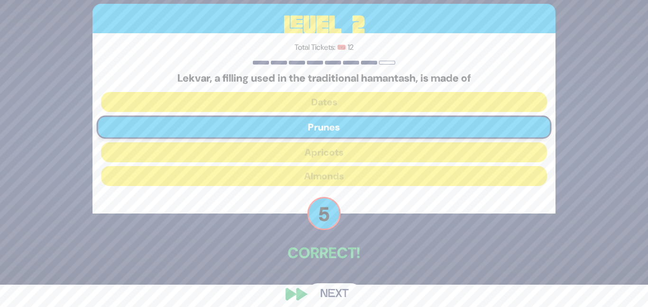
scroll to position [32, 0]
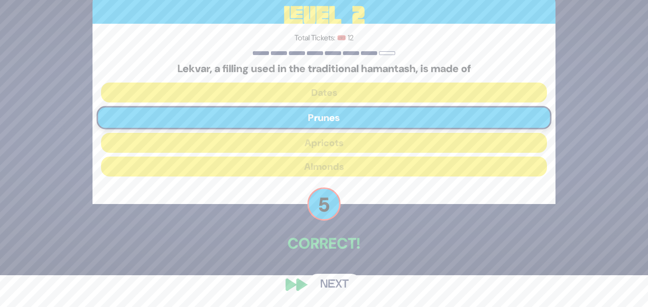
click at [347, 288] on button "Next" at bounding box center [334, 285] width 55 height 22
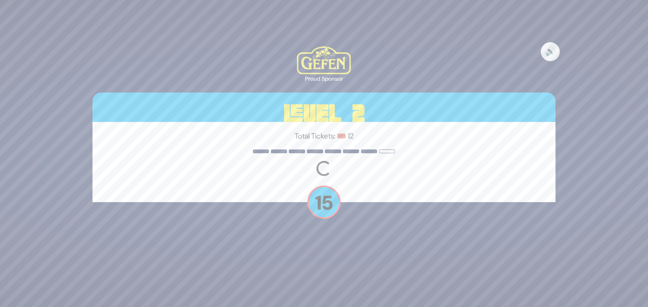
scroll to position [0, 0]
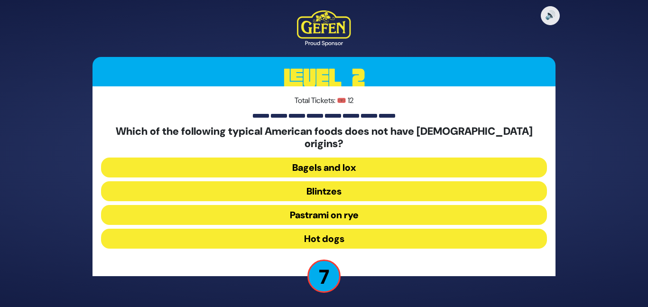
click at [366, 162] on button "Bagels and lox" at bounding box center [324, 168] width 446 height 20
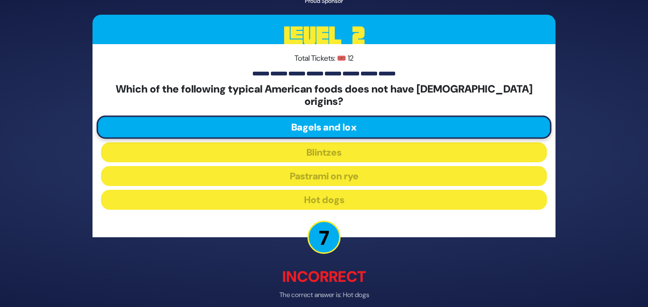
click at [375, 290] on p "The correct answer is: Hot dogs" at bounding box center [324, 295] width 463 height 10
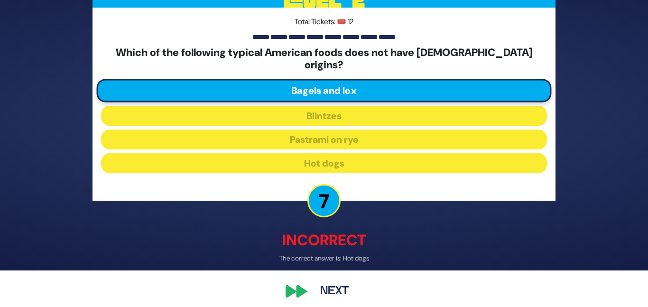
scroll to position [37, 0]
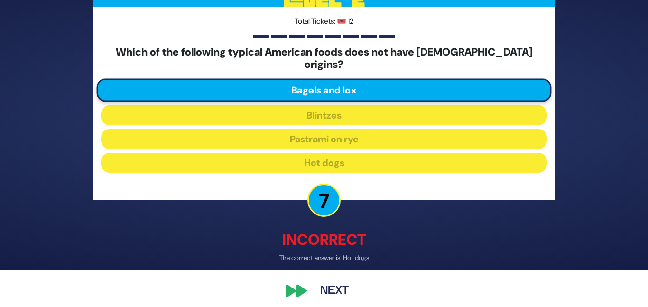
click at [349, 283] on button "Next" at bounding box center [334, 291] width 55 height 22
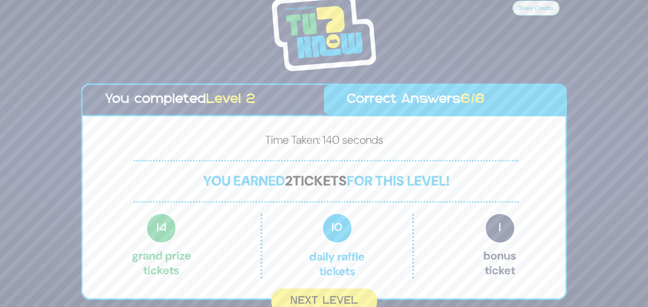
click at [432, 278] on div "14 Grand Prize tickets 10 Daily Raffle tickets 1 Bonus ticket" at bounding box center [324, 246] width 385 height 65
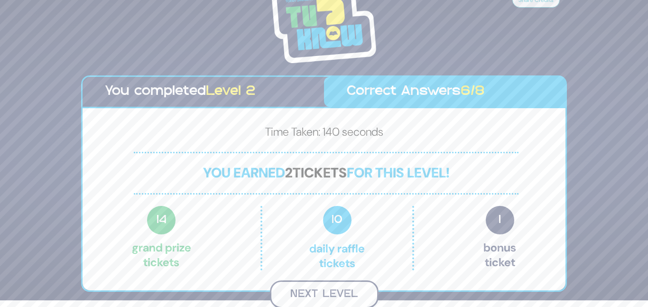
scroll to position [5, 0]
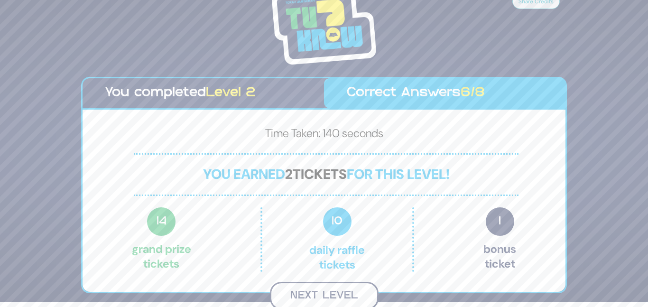
click at [352, 289] on button "Next Level" at bounding box center [324, 296] width 109 height 28
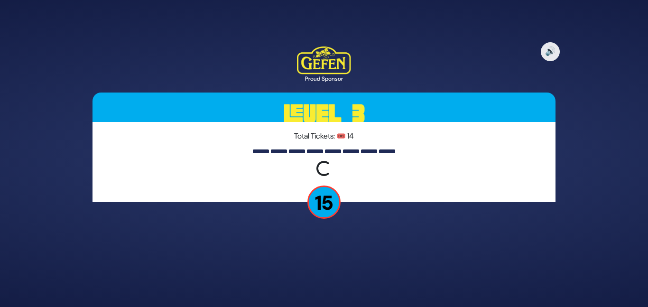
scroll to position [0, 0]
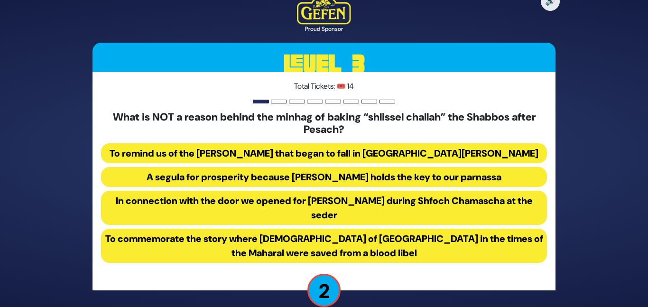
click at [472, 239] on button "To commemorate the story where Jews of Prague in the times of the Maharal were …" at bounding box center [324, 246] width 446 height 34
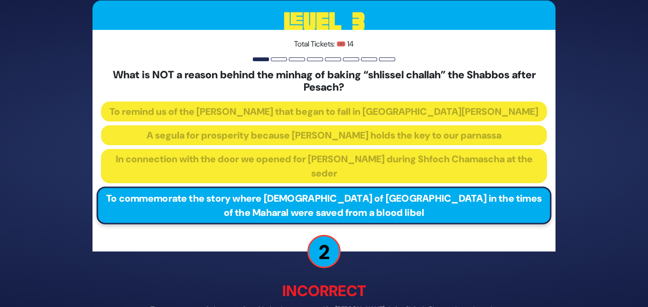
click at [451, 262] on div "🔊 Proud Sponsor Level 3 Total Tickets: 🎟️ 14 What is NOT a reason behind the mi…" at bounding box center [324, 154] width 486 height 422
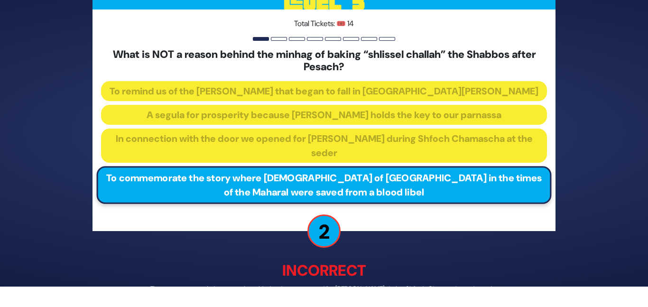
scroll to position [38, 0]
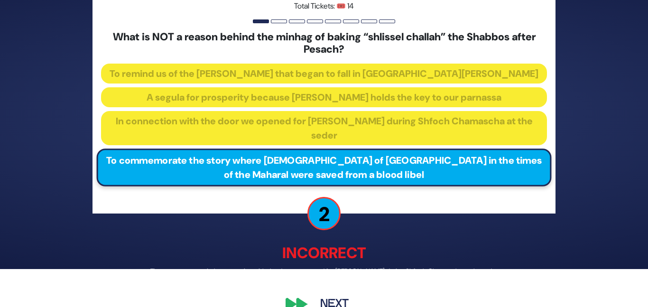
click at [409, 255] on p "Incorrect" at bounding box center [324, 253] width 463 height 23
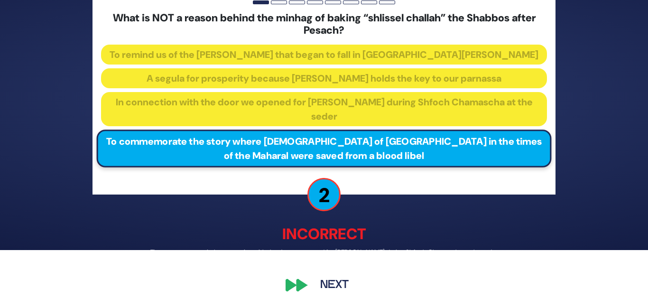
scroll to position [57, 0]
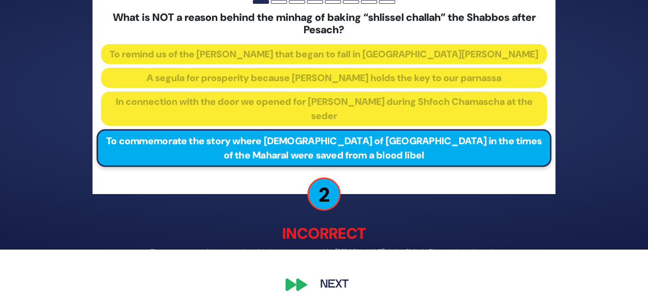
click at [642, 140] on div "🔊 Proud Sponsor Level 3 Total Tickets: 🎟️ 14 What is NOT a reason behind the mi…" at bounding box center [324, 96] width 648 height 307
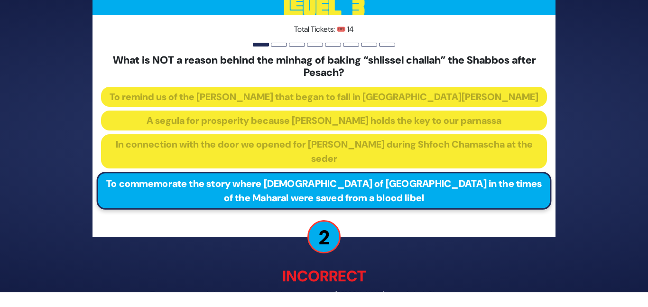
scroll to position [15, 0]
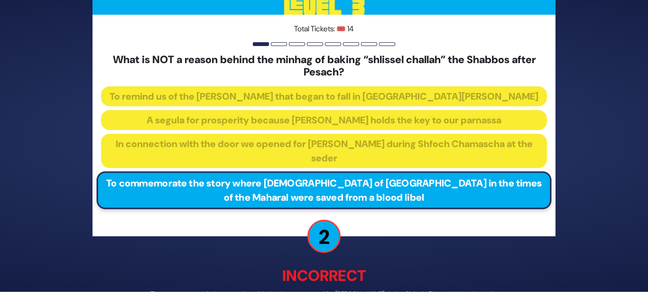
click at [548, 218] on div "Total Tickets: 🎟️ 14 What is NOT a reason behind the minhag of baking “shlissel…" at bounding box center [324, 126] width 463 height 222
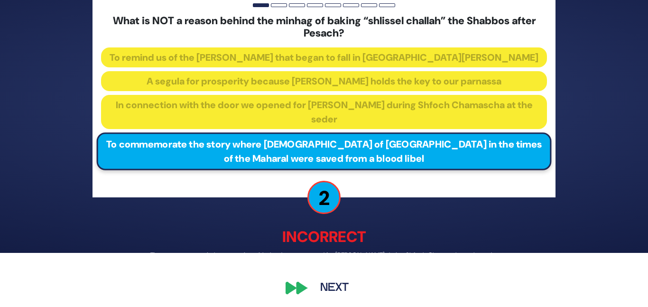
scroll to position [57, 0]
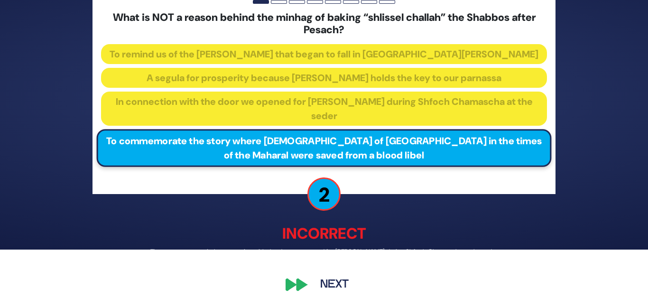
click at [563, 229] on div "🔊 Proud Sponsor Level 3 Total Tickets: 🎟️ 14 What is NOT a reason behind the mi…" at bounding box center [324, 96] width 486 height 422
click at [333, 280] on button "Next" at bounding box center [334, 285] width 55 height 22
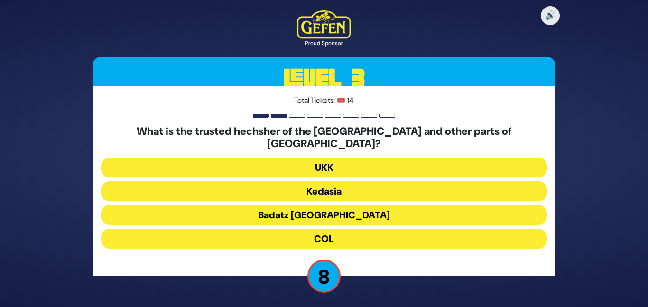
click at [329, 210] on button "Badatz London" at bounding box center [324, 215] width 446 height 20
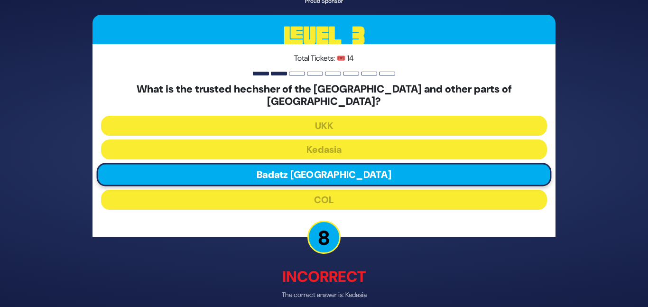
click at [356, 265] on p "Incorrect" at bounding box center [324, 276] width 463 height 23
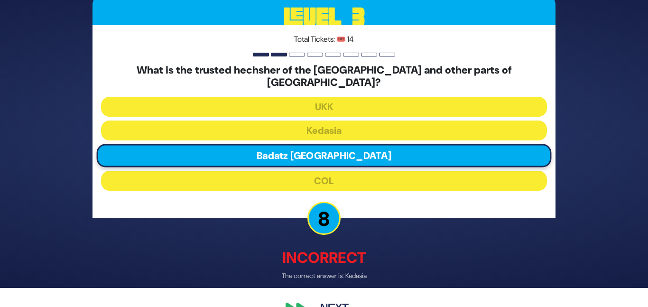
scroll to position [37, 0]
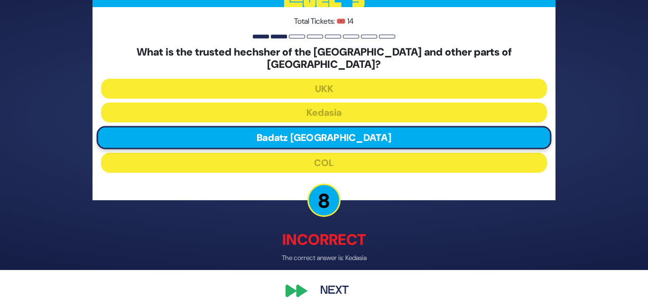
click at [343, 287] on button "Next" at bounding box center [334, 291] width 55 height 22
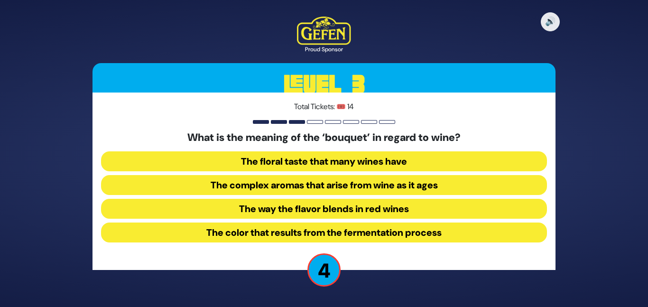
click at [357, 193] on button "The complex aromas that arise from wine as it ages" at bounding box center [324, 185] width 446 height 20
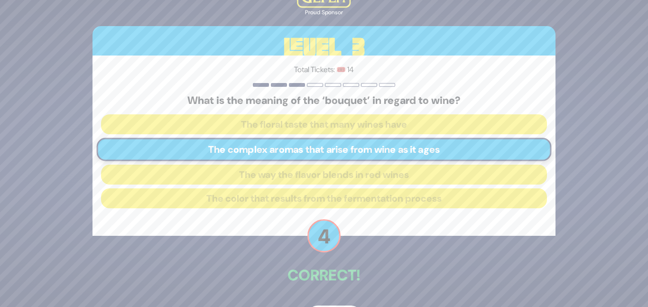
click at [356, 258] on div "🔊 Proud Sponsor Level 3 Total Tickets: 🎟️ 14 What is the meaning of the ‘bouque…" at bounding box center [324, 153] width 486 height 371
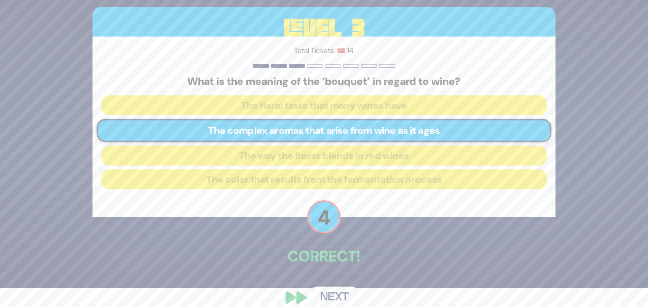
scroll to position [32, 0]
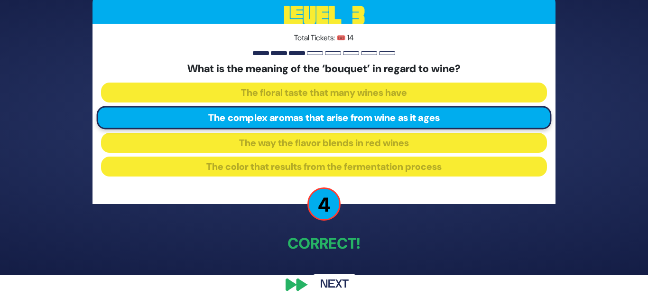
click at [327, 289] on button "Next" at bounding box center [334, 285] width 55 height 22
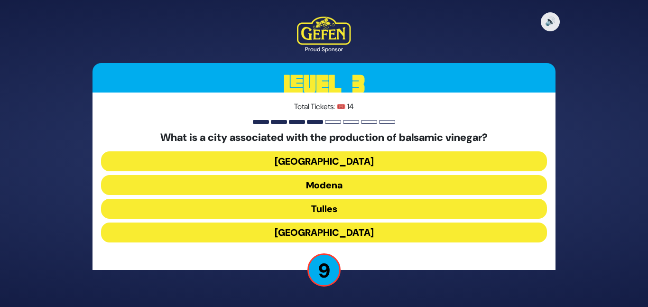
click at [333, 159] on button "Milan" at bounding box center [324, 161] width 446 height 20
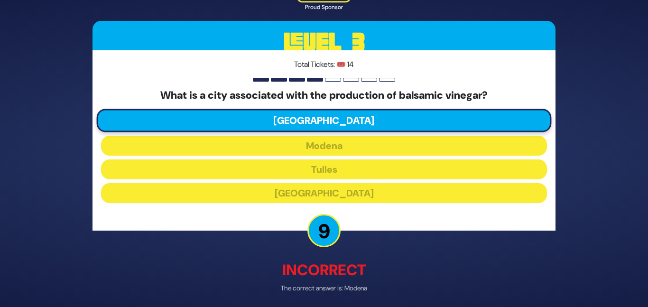
click at [347, 274] on p "Incorrect" at bounding box center [324, 270] width 463 height 23
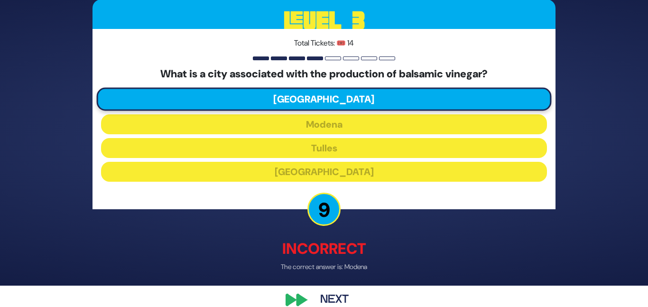
scroll to position [37, 0]
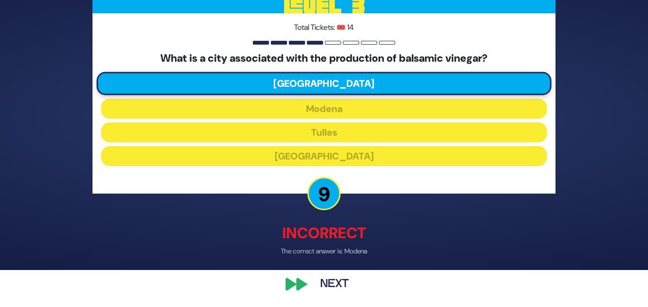
click at [333, 274] on button "Next" at bounding box center [334, 285] width 55 height 22
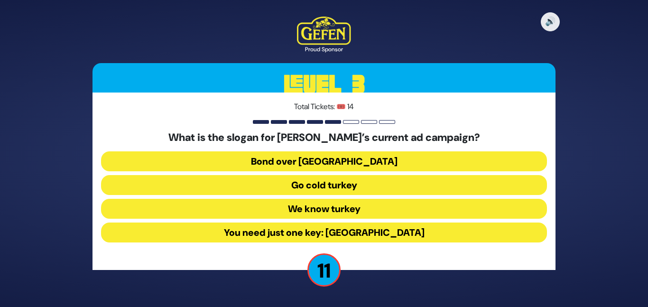
click at [352, 180] on button "Go cold turkey" at bounding box center [324, 185] width 446 height 20
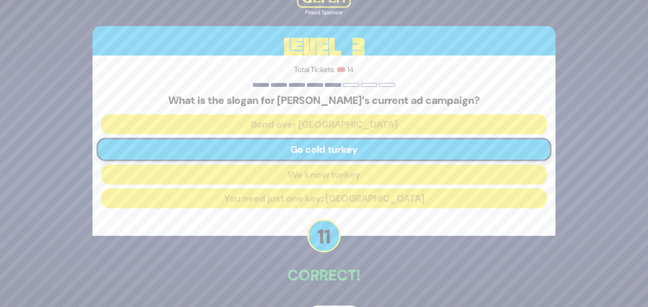
click at [354, 281] on p "Correct!" at bounding box center [324, 275] width 463 height 23
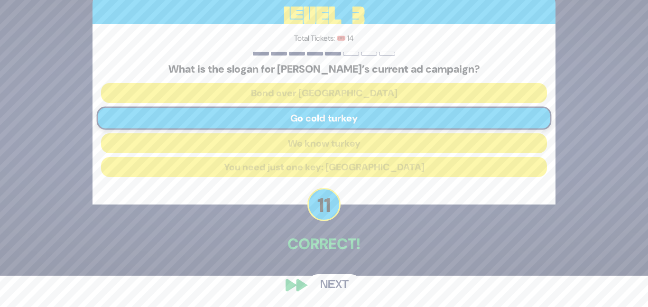
scroll to position [32, 0]
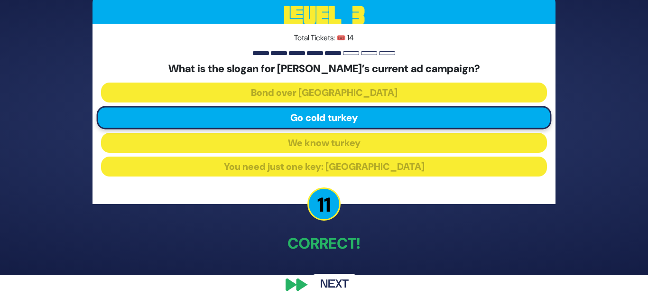
click at [329, 283] on button "Next" at bounding box center [334, 285] width 55 height 22
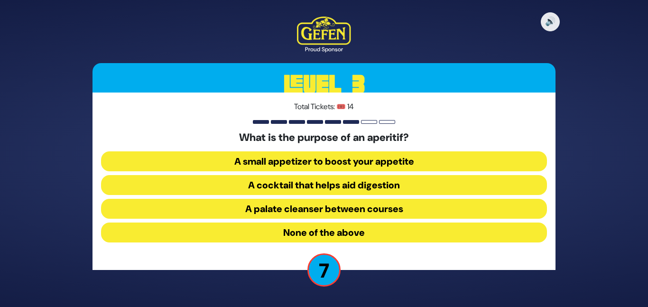
click at [364, 210] on button "A palate cleanser between courses" at bounding box center [324, 209] width 446 height 20
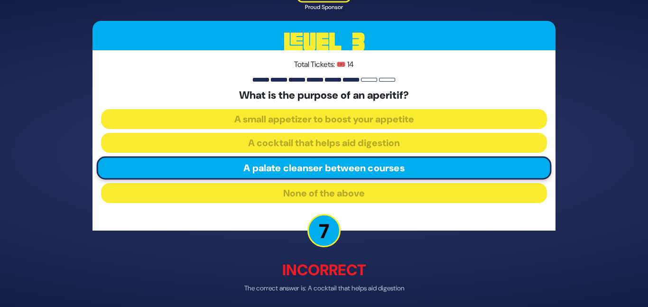
click at [369, 243] on div "🔊 Proud Sponsor Level 3 Total Tickets: 🎟️ 14 What is the purpose of an aperitif…" at bounding box center [324, 153] width 486 height 381
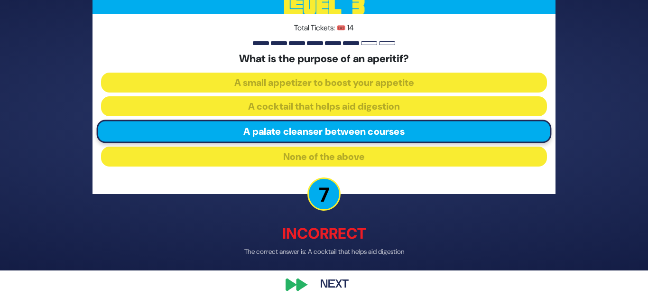
scroll to position [37, 0]
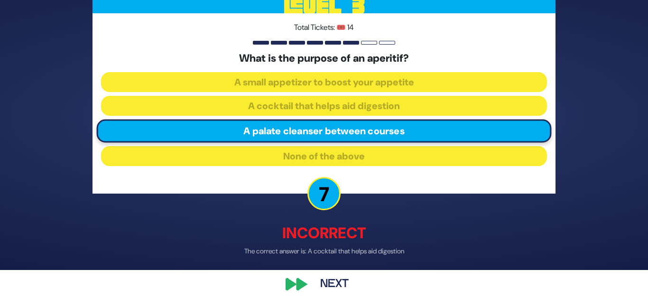
click at [341, 281] on button "Next" at bounding box center [334, 285] width 55 height 22
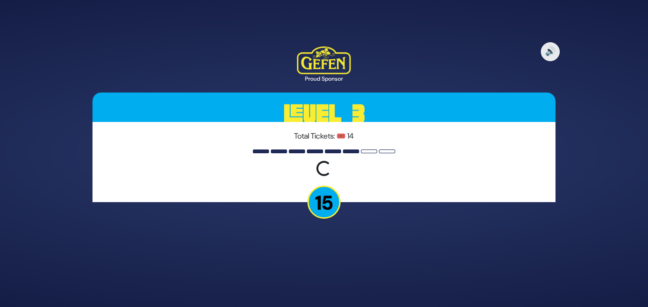
scroll to position [0, 0]
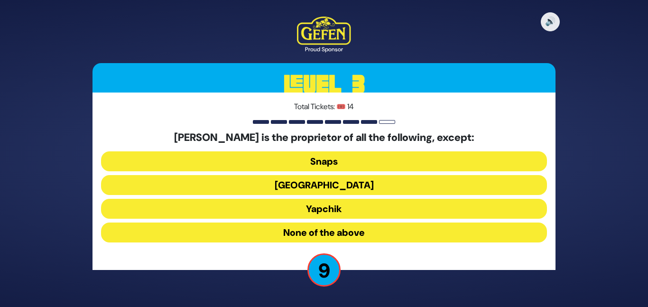
click at [334, 230] on button "None of the above" at bounding box center [324, 233] width 446 height 20
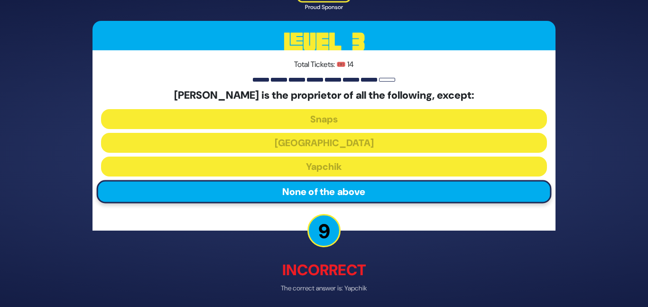
click at [346, 243] on div "🔊 Proud Sponsor Level 3 Total Tickets: 🎟️ 14 Yossi Weisz is the proprietor of a…" at bounding box center [324, 153] width 486 height 381
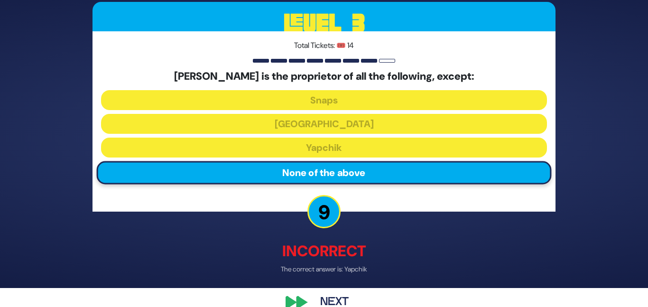
scroll to position [37, 0]
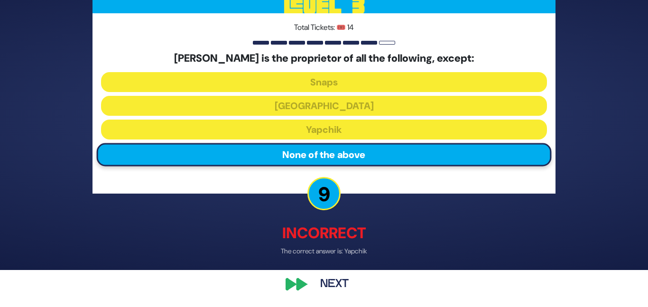
click at [331, 280] on button "Next" at bounding box center [334, 285] width 55 height 22
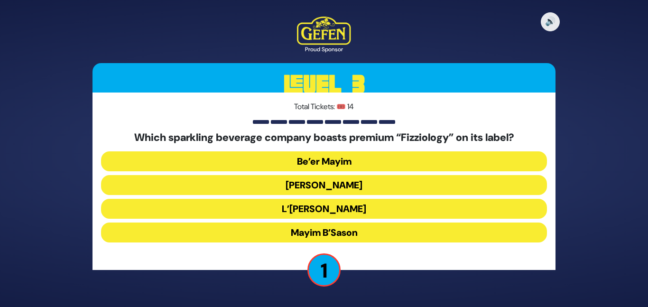
click at [342, 190] on button "Mayim Chayim" at bounding box center [324, 185] width 446 height 20
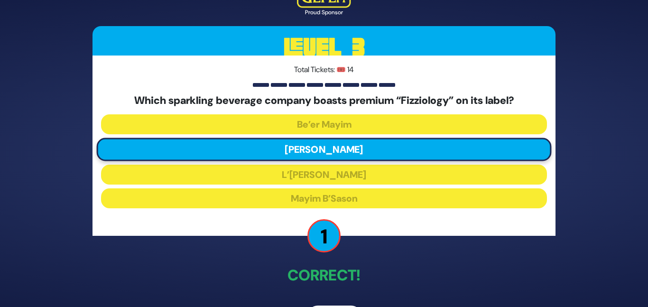
click at [365, 238] on div "🔊 Proud Sponsor Level 3 Total Tickets: 🎟️ 14 Which sparkling beverage company b…" at bounding box center [324, 153] width 486 height 371
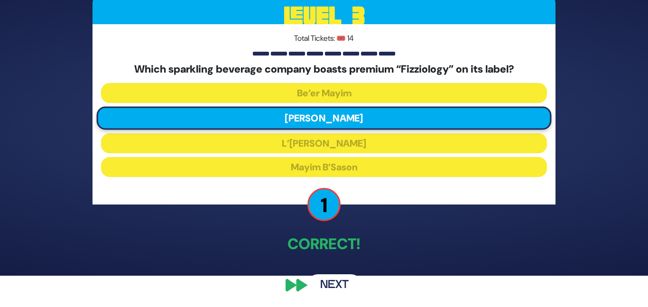
scroll to position [32, 0]
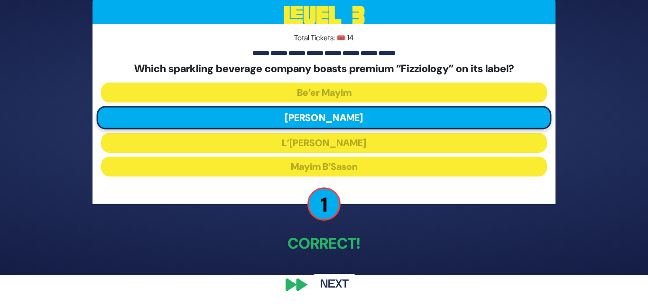
click at [340, 285] on button "Next" at bounding box center [334, 285] width 55 height 22
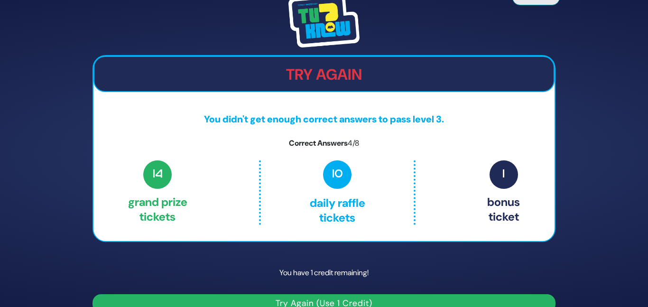
click at [440, 269] on p "You have 1 credit remaining!" at bounding box center [324, 273] width 463 height 28
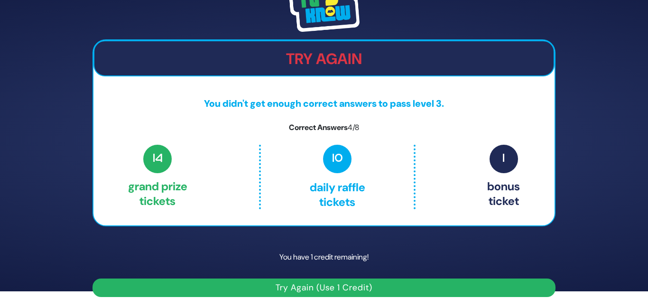
scroll to position [17, 0]
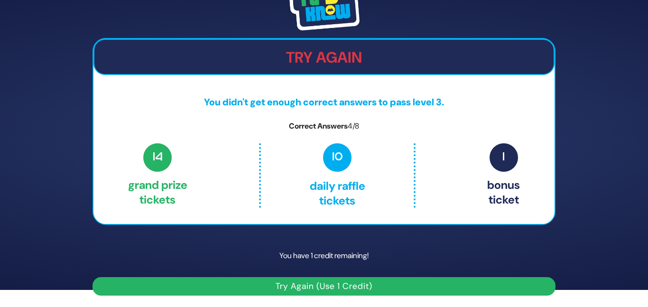
click at [409, 281] on button "Try Again (Use 1 Credit)" at bounding box center [324, 286] width 463 height 19
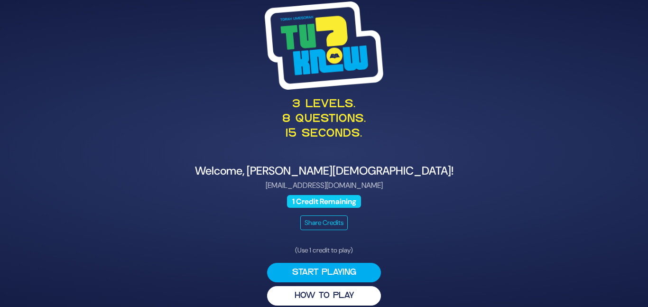
click at [578, 196] on div "3 levels. 8 questions. 15 seconds. Welcome, [PERSON_NAME][DEMOGRAPHIC_DATA]! [E…" at bounding box center [324, 153] width 648 height 307
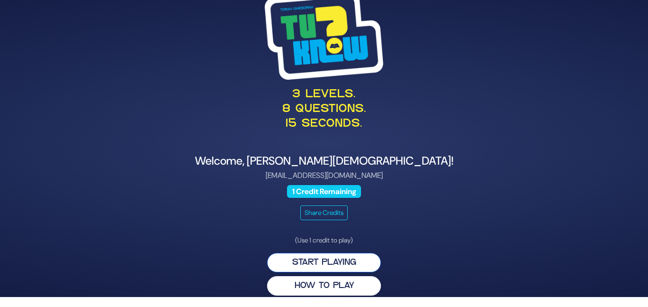
click at [343, 257] on button "Start Playing" at bounding box center [324, 262] width 114 height 19
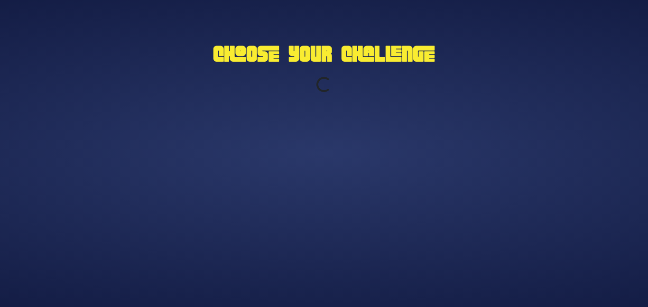
scroll to position [0, 0]
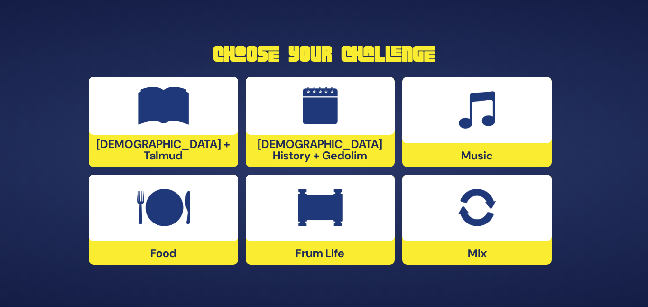
click at [461, 223] on img at bounding box center [476, 208] width 37 height 38
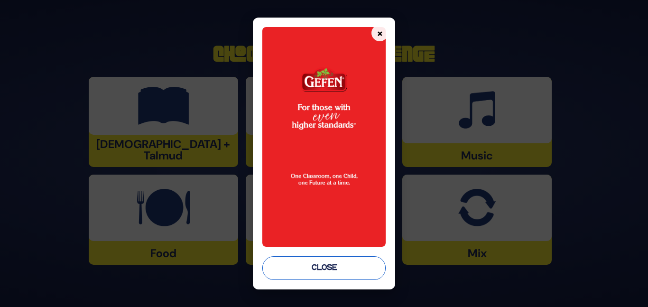
click at [340, 269] on button "Close" at bounding box center [323, 268] width 123 height 24
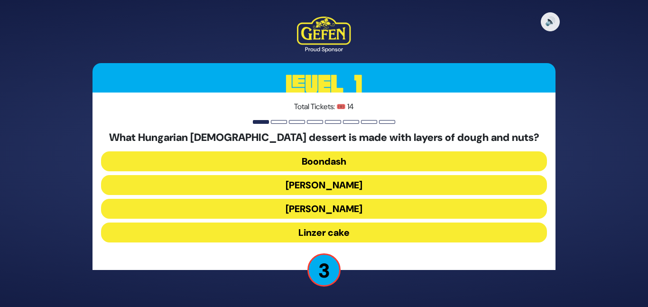
click at [347, 184] on button "[PERSON_NAME]" at bounding box center [324, 185] width 446 height 20
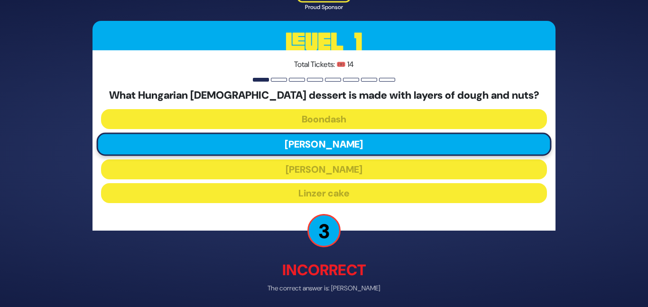
click at [354, 240] on div "🔊 Proud Sponsor Level 1 Total Tickets: 🎟️ 14 What Hungarian [DEMOGRAPHIC_DATA] …" at bounding box center [324, 153] width 486 height 381
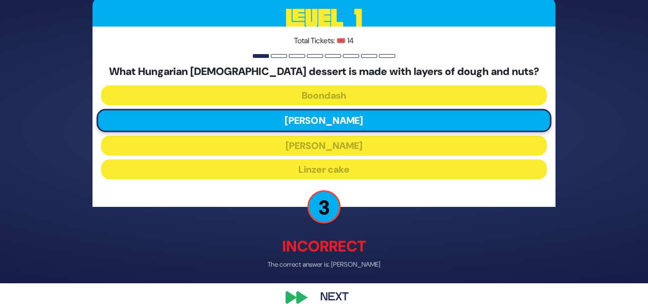
scroll to position [37, 0]
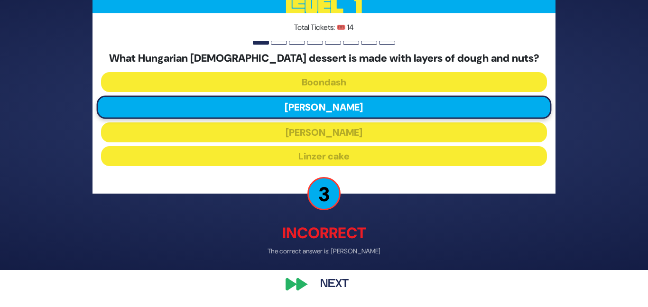
click at [330, 278] on button "Next" at bounding box center [334, 285] width 55 height 22
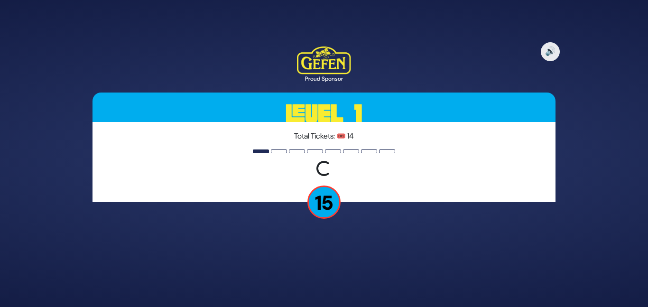
scroll to position [0, 0]
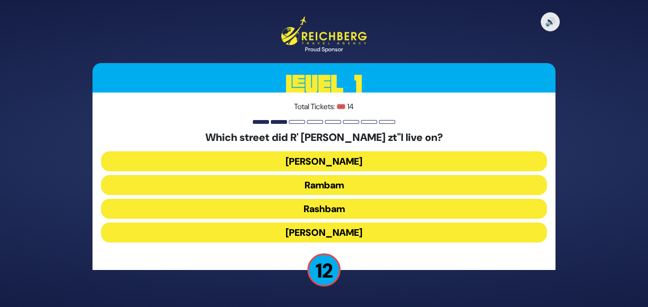
click at [351, 208] on button "Rashbam" at bounding box center [324, 209] width 446 height 20
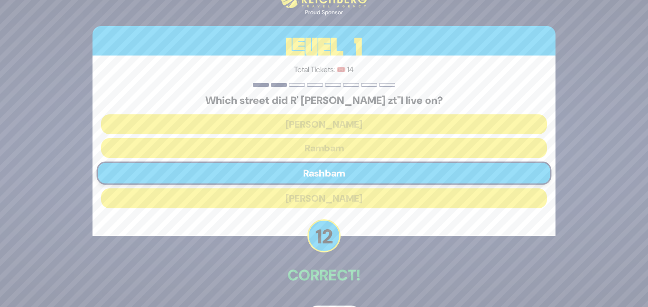
click at [356, 256] on div "🔊 Proud Sponsor Level 1 Total Tickets: 🎟️ [STREET_ADDRESS] did R' [PERSON_NAME]…" at bounding box center [324, 153] width 486 height 371
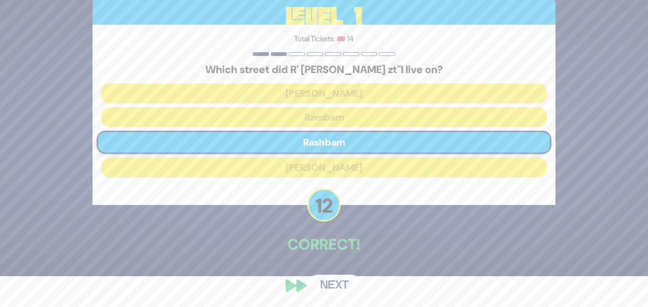
scroll to position [32, 0]
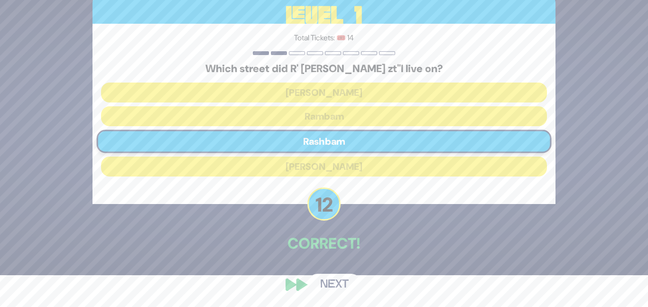
click at [344, 281] on button "Next" at bounding box center [334, 285] width 55 height 22
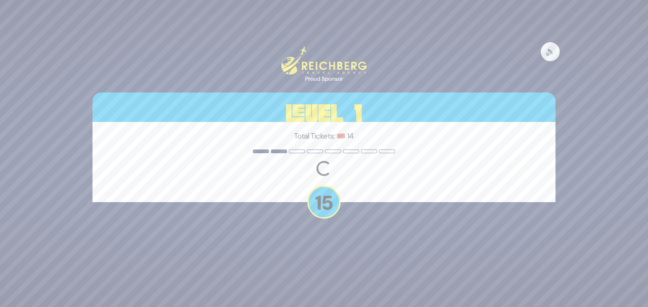
scroll to position [0, 0]
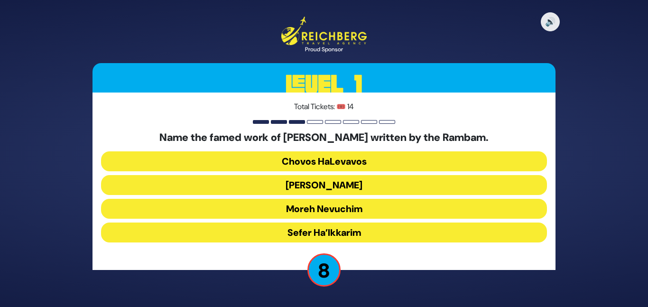
click at [356, 207] on button "Moreh Nevuchim" at bounding box center [324, 209] width 446 height 20
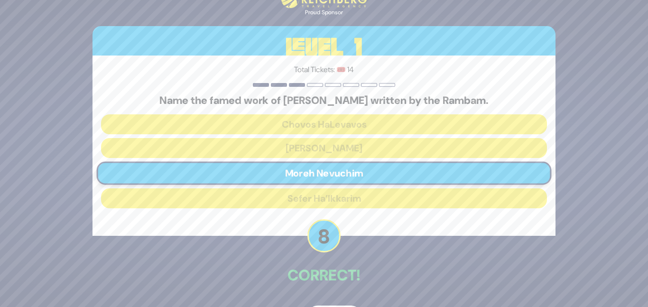
click at [355, 255] on div "🔊 Proud Sponsor Level 1 Total Tickets: 🎟️ 14 Name the famed work of Hashkafah w…" at bounding box center [324, 153] width 486 height 371
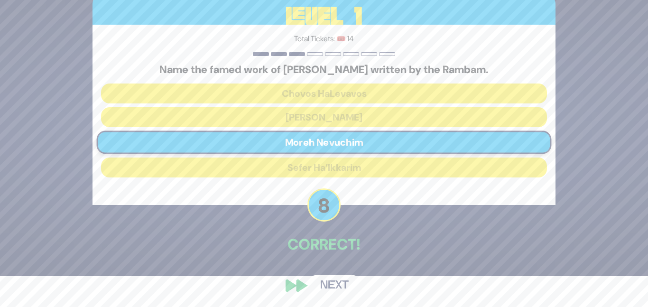
scroll to position [32, 0]
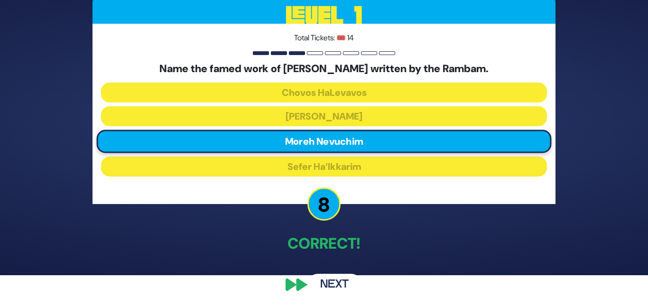
click at [334, 285] on button "Next" at bounding box center [334, 285] width 55 height 22
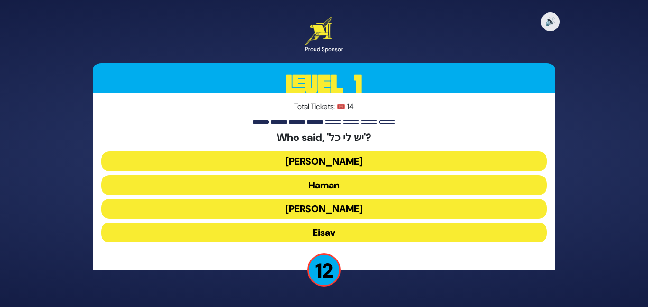
click at [373, 155] on button "[PERSON_NAME]" at bounding box center [324, 161] width 446 height 20
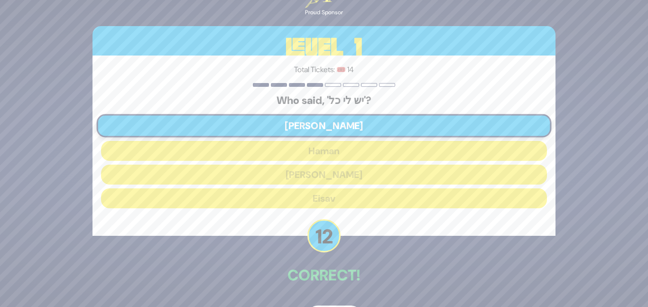
click at [355, 247] on div "🔊 Proud Sponsor Level 1 Total Tickets: 🎟️ 14 Who said, 'יש לי כל'? [PERSON_NAME…" at bounding box center [324, 153] width 486 height 371
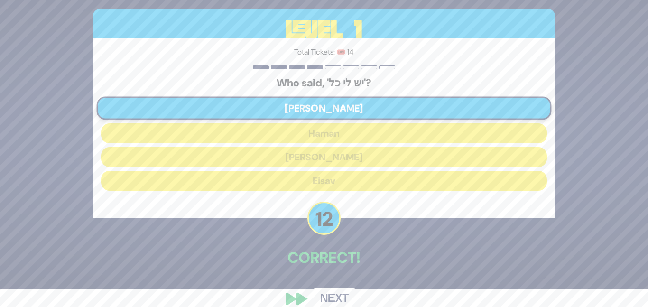
scroll to position [32, 0]
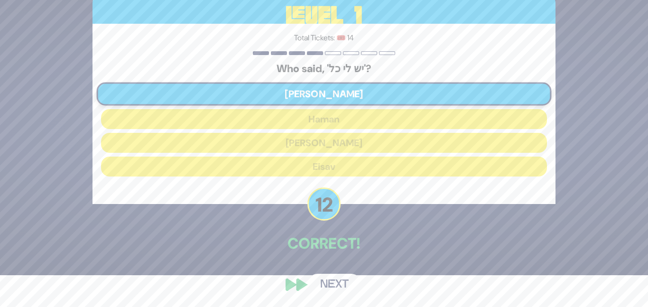
click at [341, 277] on button "Next" at bounding box center [334, 285] width 55 height 22
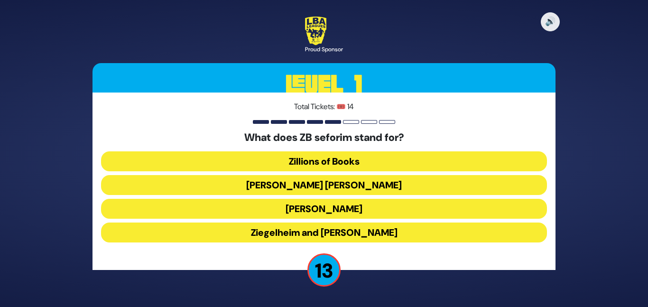
click at [355, 183] on button "[PERSON_NAME] [PERSON_NAME]" at bounding box center [324, 185] width 446 height 20
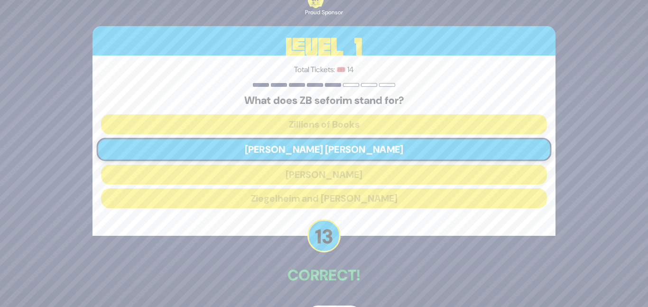
click at [354, 246] on div "🔊 Proud Sponsor Level 1 Total Tickets: 🎟️ 14 What does ZB seforim stand for? Zi…" at bounding box center [324, 153] width 486 height 371
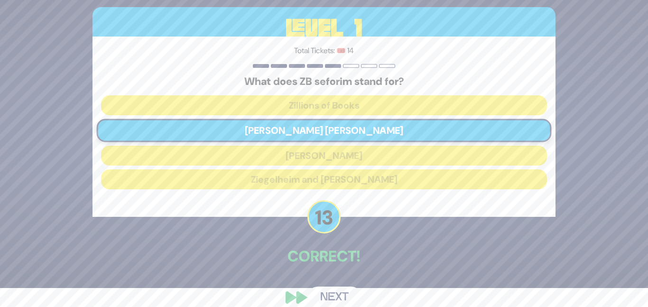
scroll to position [32, 0]
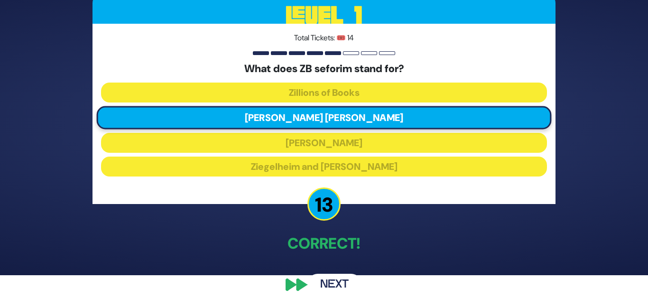
click at [332, 280] on button "Next" at bounding box center [334, 285] width 55 height 22
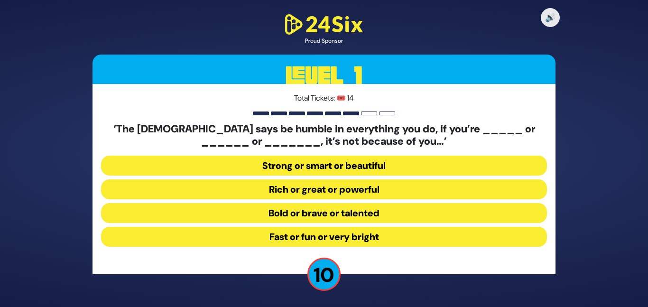
click at [348, 164] on button "Strong or smart or beautiful" at bounding box center [324, 166] width 446 height 20
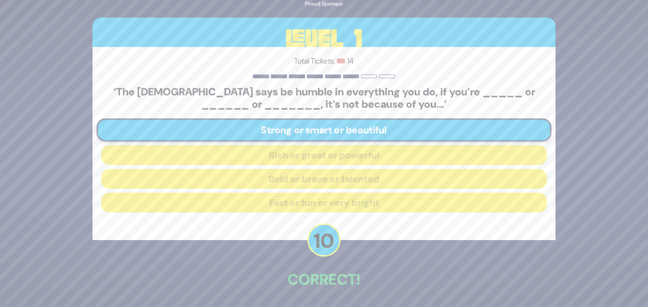
click at [347, 259] on div "🔊 Proud Sponsor Level 1 Total Tickets: 🎟️ 14 ‘The [DEMOGRAPHIC_DATA] says be hu…" at bounding box center [324, 153] width 486 height 379
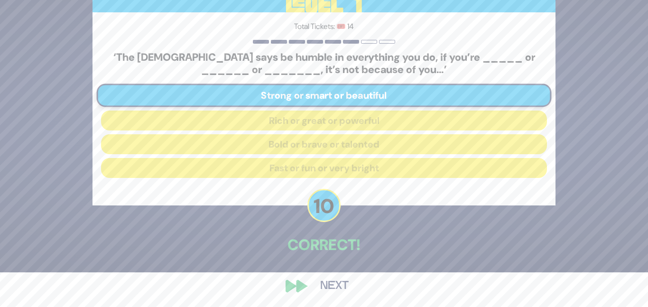
scroll to position [36, 0]
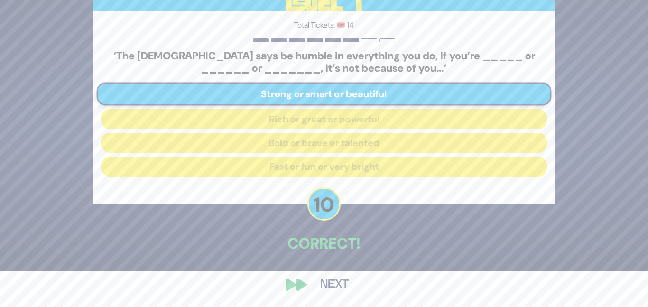
click at [333, 283] on button "Next" at bounding box center [334, 285] width 55 height 22
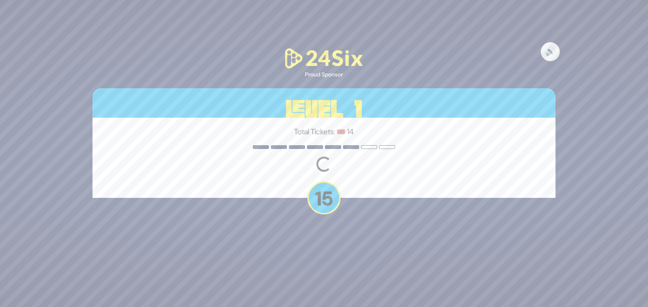
scroll to position [0, 0]
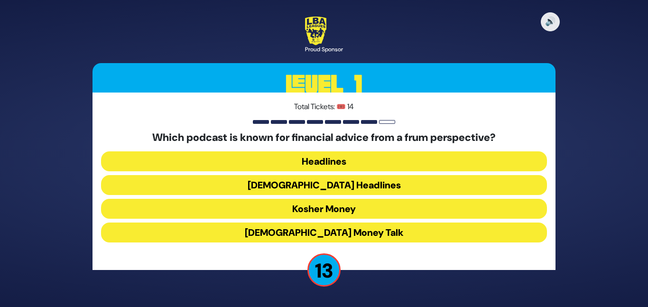
click at [344, 208] on button "Kosher Money" at bounding box center [324, 209] width 446 height 20
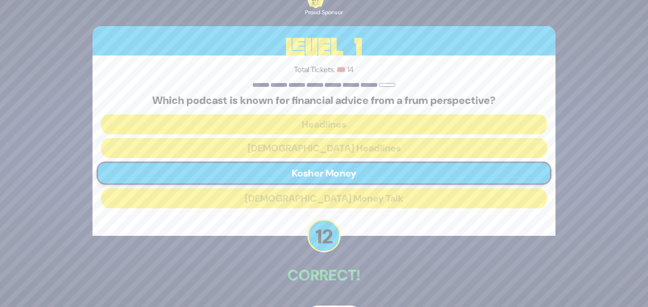
click at [350, 234] on div "Total Tickets: 🎟️ 14 Which podcast is known for financial advice from a frum pe…" at bounding box center [324, 146] width 463 height 180
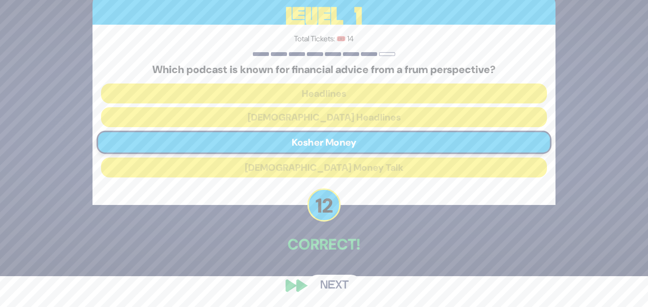
scroll to position [32, 0]
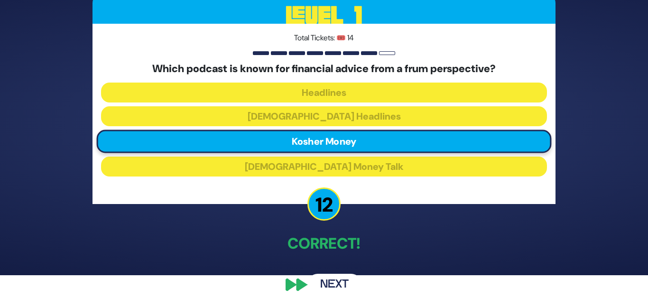
click at [332, 280] on button "Next" at bounding box center [334, 285] width 55 height 22
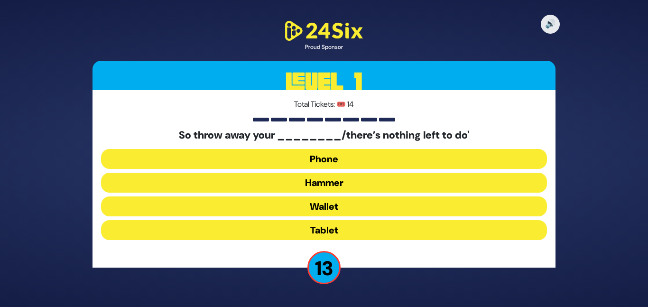
click at [323, 181] on button "Hammer" at bounding box center [324, 183] width 446 height 20
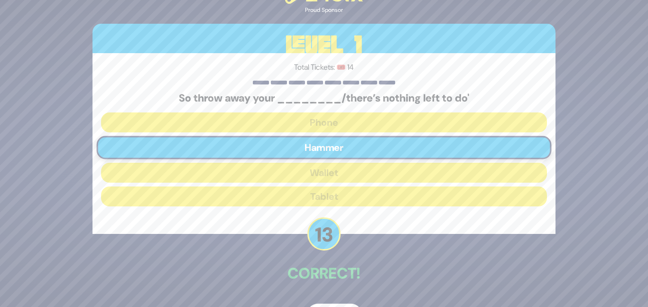
click at [359, 253] on div "🔊 Proud Sponsor Level 1 Total Tickets: 🎟️ 14 So throw away your ________/there’…" at bounding box center [324, 154] width 486 height 366
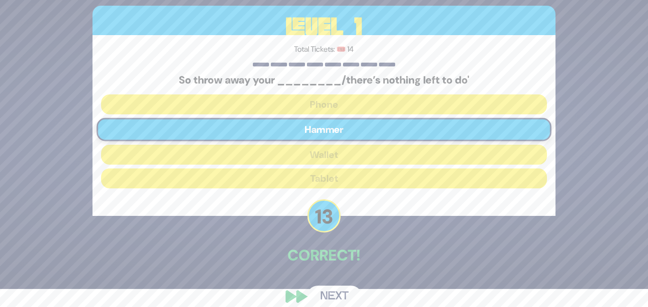
scroll to position [30, 0]
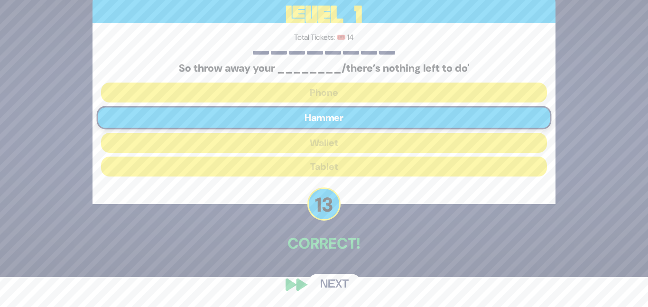
click at [346, 287] on button "Next" at bounding box center [334, 285] width 55 height 22
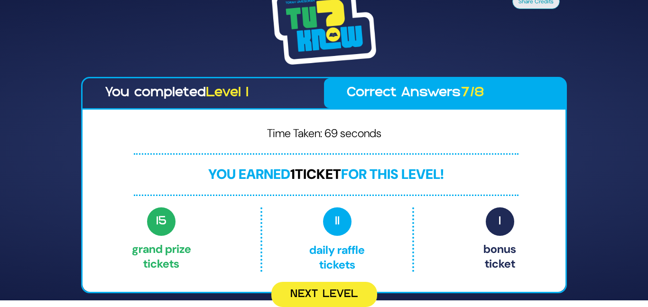
scroll to position [0, 0]
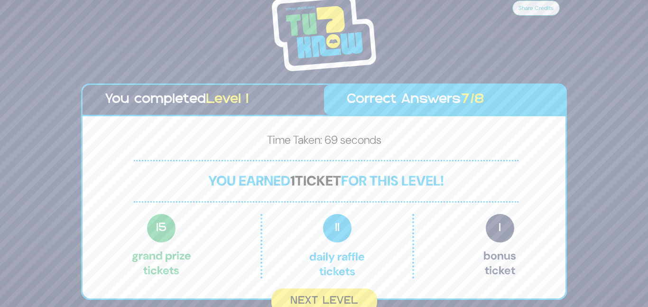
click at [433, 267] on div "15 Grand Prize tickets 11 Daily Raffle tickets 1 Bonus ticket" at bounding box center [324, 246] width 385 height 65
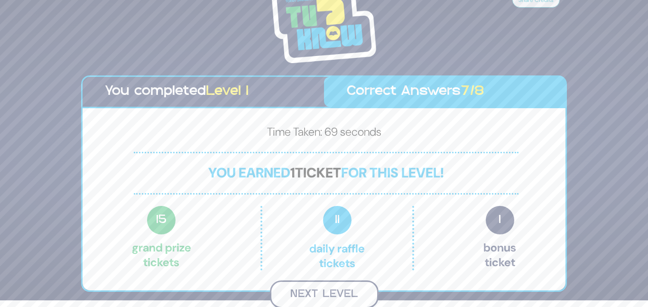
scroll to position [5, 0]
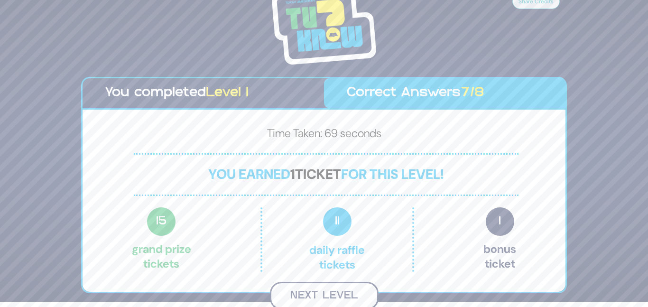
click at [353, 290] on button "Next Level" at bounding box center [324, 296] width 109 height 28
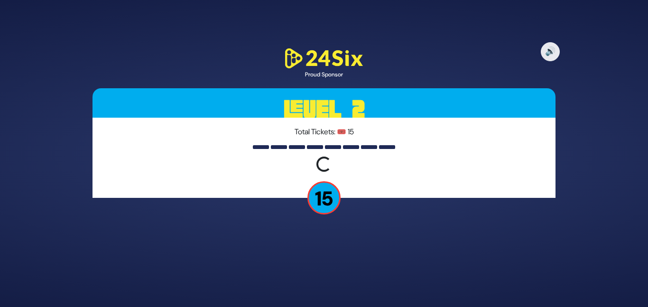
scroll to position [0, 0]
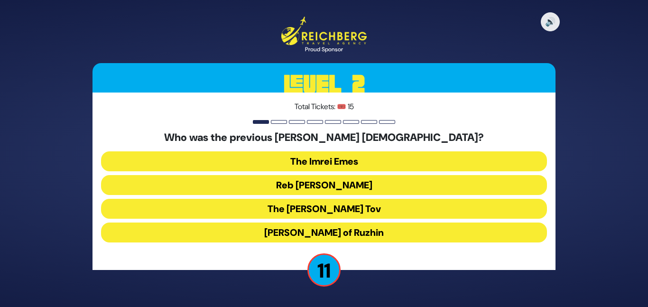
click at [362, 189] on button "Reb [PERSON_NAME]" at bounding box center [324, 185] width 446 height 20
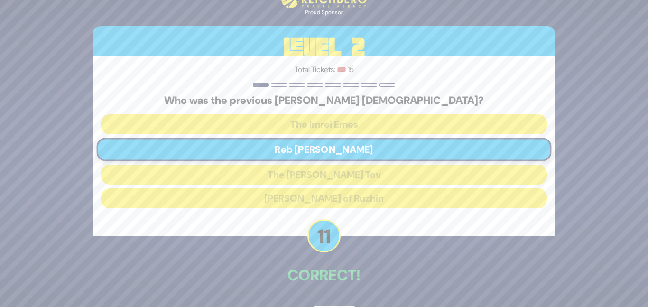
click at [354, 258] on div "🔊 Proud Sponsor Level 2 Total Tickets: 🎟️ 15 Who was the previous [PERSON_NAME]…" at bounding box center [324, 153] width 486 height 371
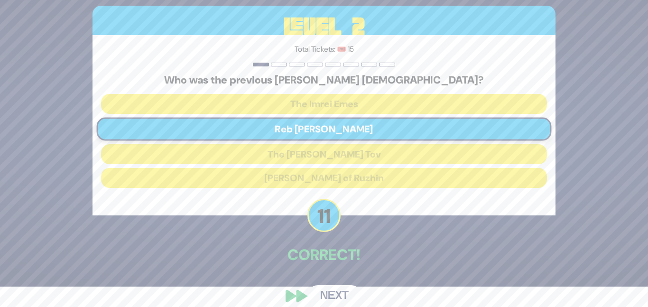
scroll to position [32, 0]
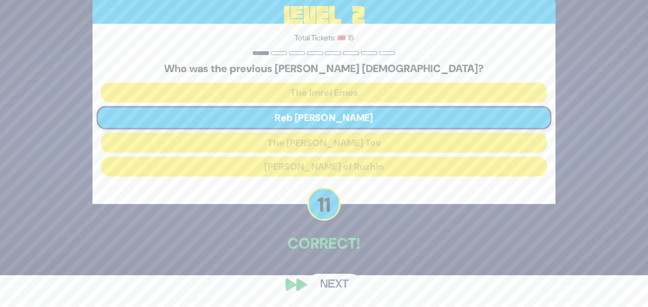
click at [342, 276] on button "Next" at bounding box center [334, 285] width 55 height 22
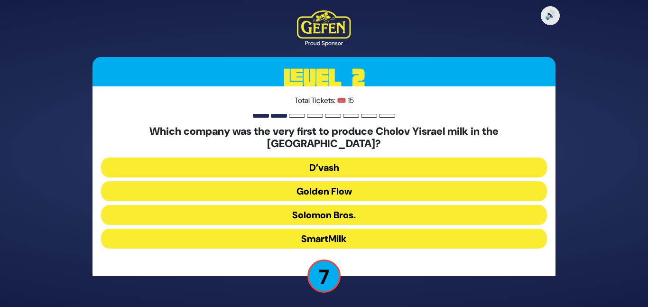
click at [357, 184] on button "Golden Flow" at bounding box center [324, 191] width 446 height 20
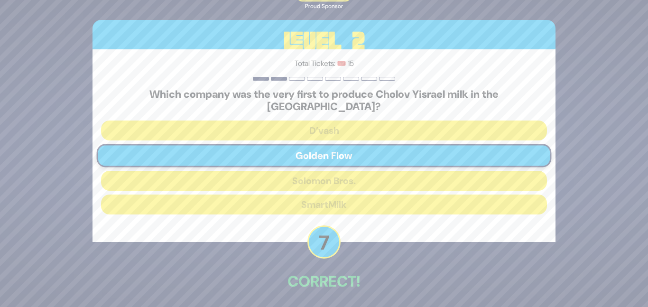
click at [363, 270] on p "Correct!" at bounding box center [324, 281] width 463 height 23
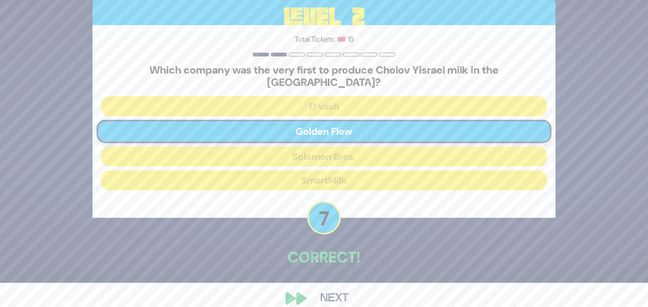
scroll to position [32, 0]
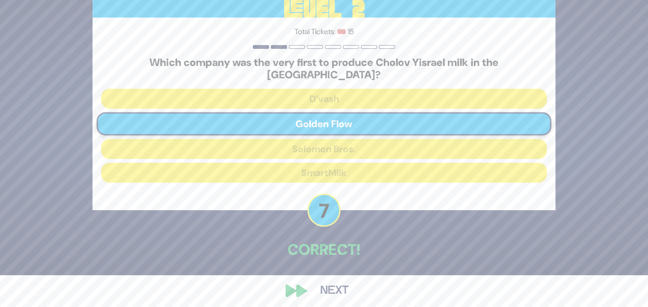
click at [341, 280] on button "Next" at bounding box center [334, 291] width 55 height 22
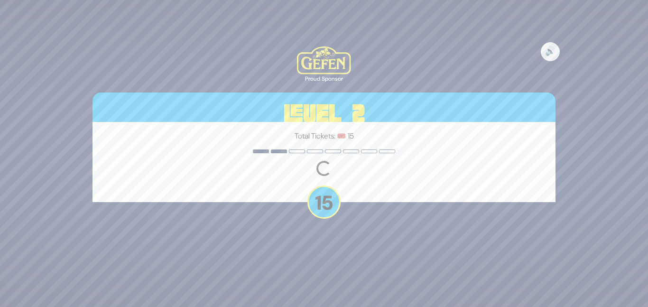
scroll to position [0, 0]
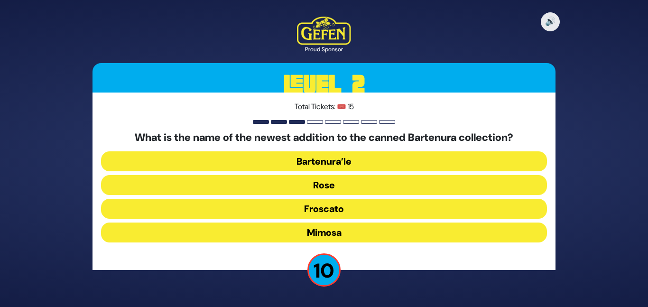
click at [333, 231] on button "Mimosa" at bounding box center [324, 233] width 446 height 20
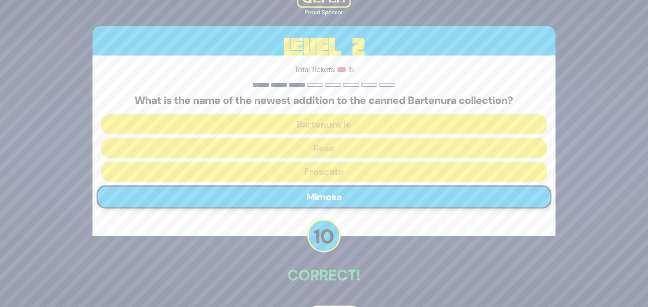
click at [376, 268] on p "Correct!" at bounding box center [324, 275] width 463 height 23
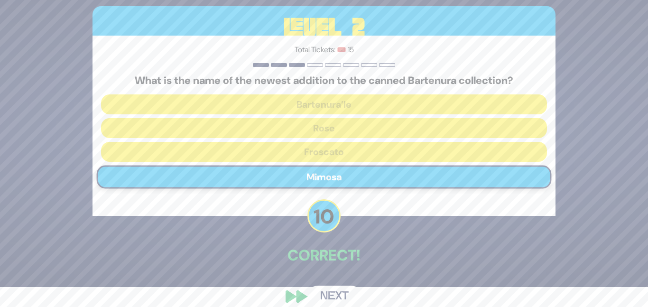
scroll to position [32, 0]
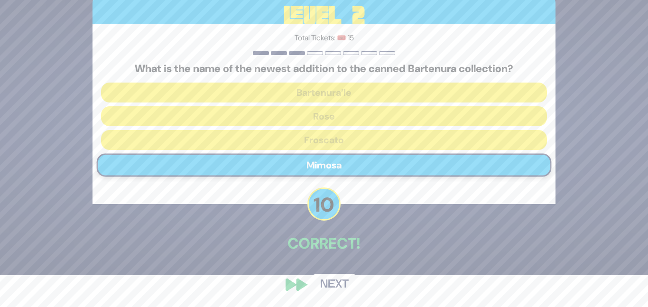
click at [327, 281] on button "Next" at bounding box center [334, 285] width 55 height 22
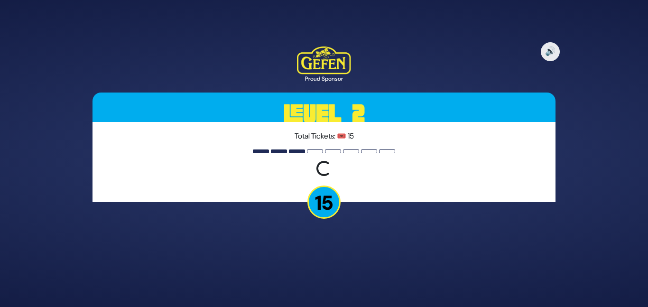
scroll to position [0, 0]
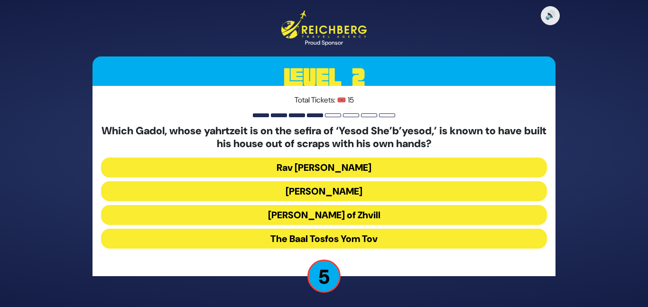
click at [361, 238] on button "The Baal Tosfos Yom Tov" at bounding box center [324, 239] width 446 height 20
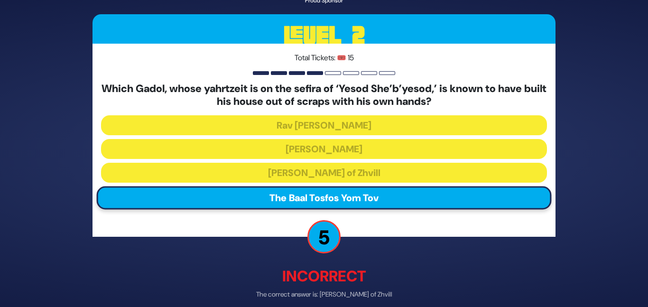
click at [365, 247] on div "🔊 Proud Sponsor Level 2 Total Tickets: 🎟️ 15 Which Gadol, whose yahrtzeit is on…" at bounding box center [324, 153] width 486 height 393
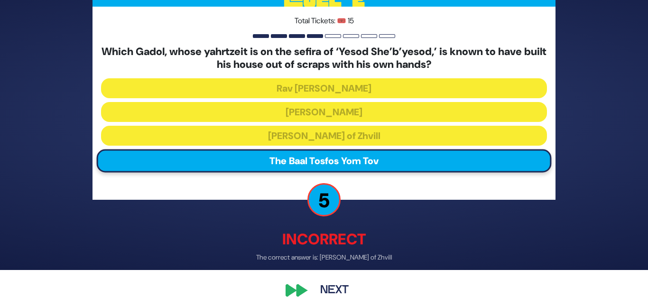
scroll to position [38, 0]
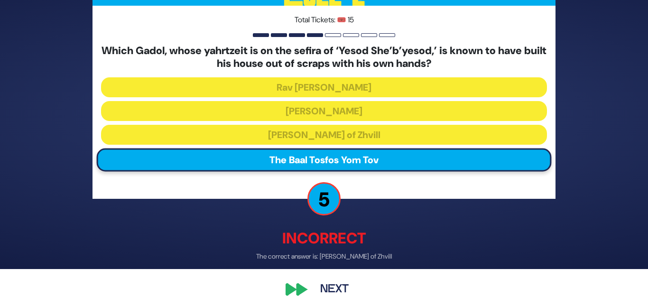
click at [342, 289] on button "Next" at bounding box center [334, 290] width 55 height 22
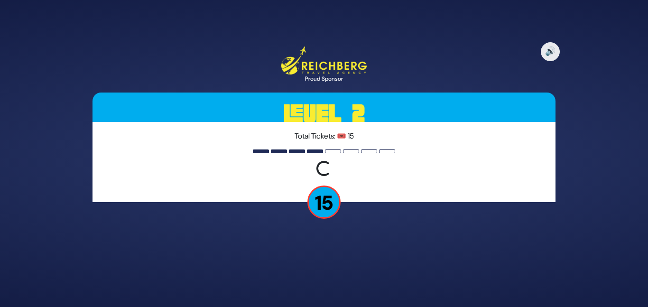
scroll to position [0, 0]
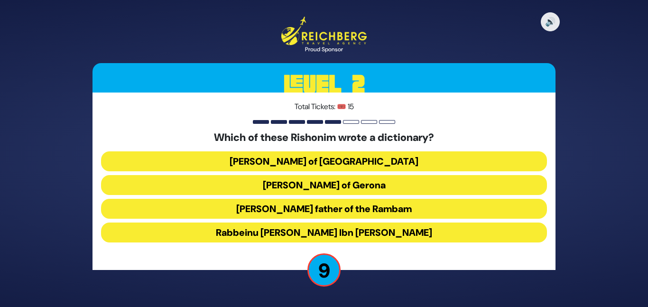
click at [360, 233] on button "Rabbeinu [PERSON_NAME] Ibn [PERSON_NAME]" at bounding box center [324, 233] width 446 height 20
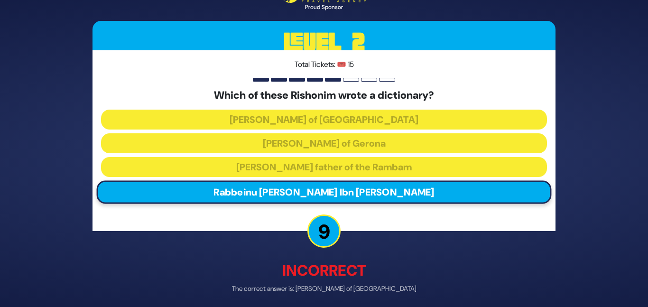
click at [357, 239] on div "🔊 Proud Sponsor Level 2 Total Tickets: 🎟️ 15 Which of these [PERSON_NAME] wrote…" at bounding box center [324, 153] width 486 height 381
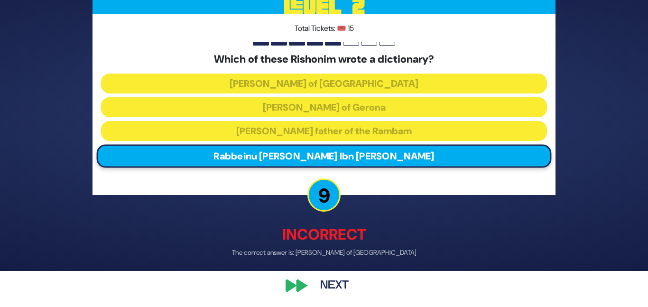
scroll to position [37, 0]
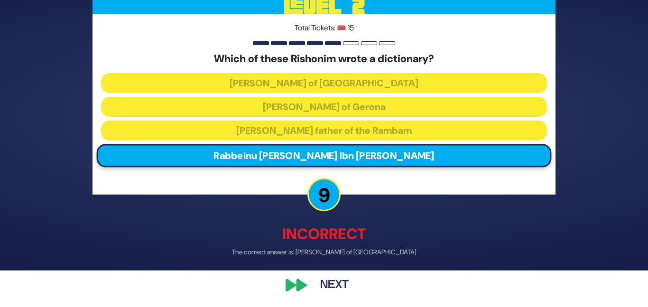
click at [340, 270] on div "🔊 Proud Sponsor Level 2 Total Tickets: 🎟️ 15 Which of these [PERSON_NAME] wrote…" at bounding box center [324, 117] width 486 height 381
click at [335, 277] on button "Next" at bounding box center [334, 285] width 55 height 22
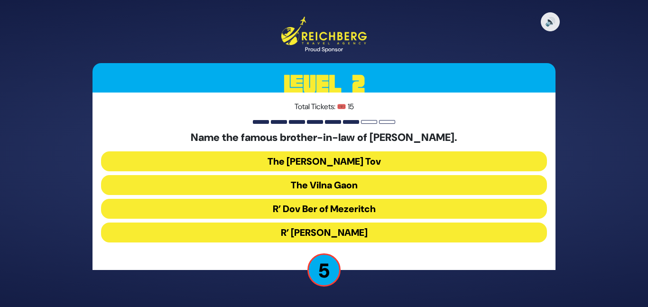
click at [365, 202] on button "R’ Dov Ber of Mezeritch" at bounding box center [324, 209] width 446 height 20
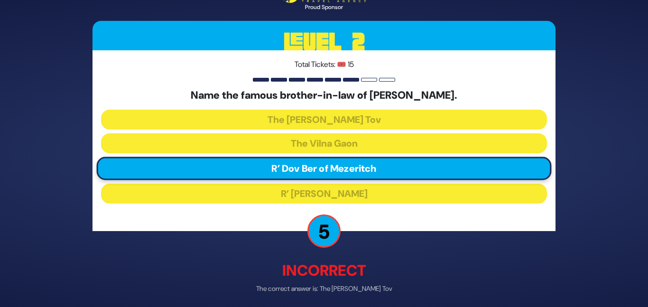
click at [366, 248] on div "🔊 Proud Sponsor Level 2 Total Tickets: 🎟️ 15 Name the famous brother-in-law of …" at bounding box center [324, 153] width 486 height 381
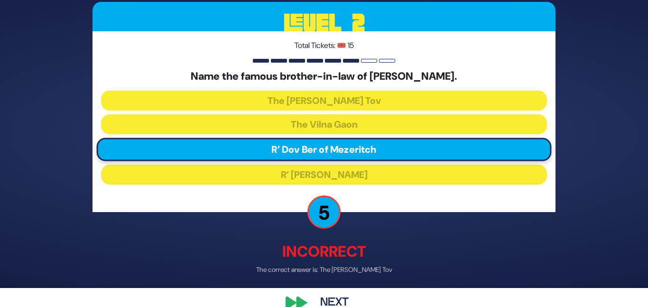
click at [339, 294] on button "Next" at bounding box center [334, 302] width 55 height 22
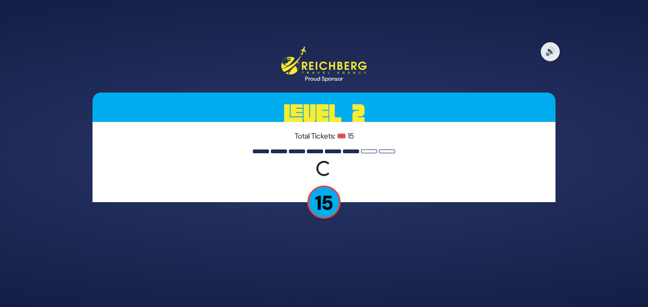
scroll to position [0, 0]
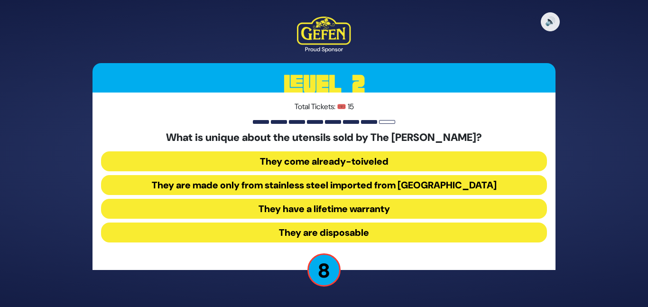
click at [375, 156] on button "They come already-toiveled" at bounding box center [324, 161] width 446 height 20
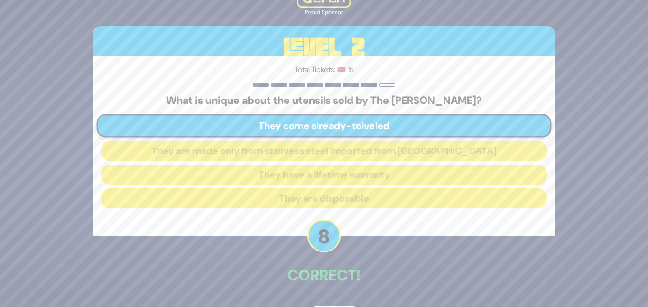
click at [342, 271] on p "Correct!" at bounding box center [324, 275] width 463 height 23
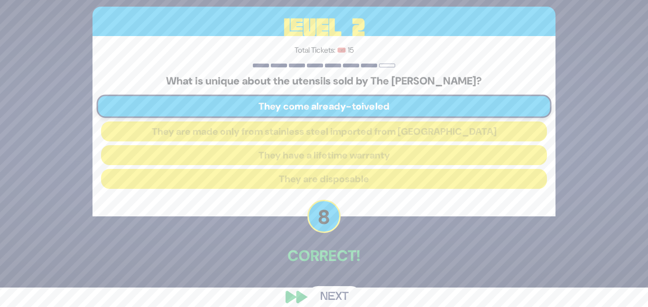
scroll to position [32, 0]
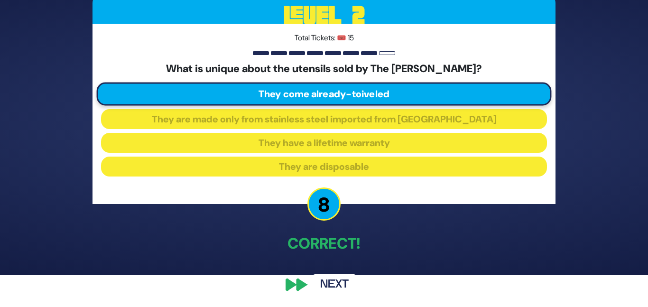
click at [328, 281] on button "Next" at bounding box center [334, 285] width 55 height 22
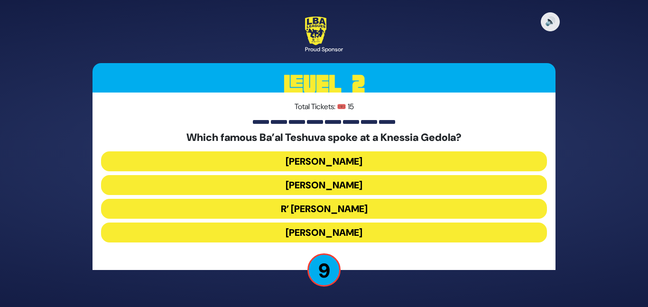
click at [377, 210] on button "R’ [PERSON_NAME]" at bounding box center [324, 209] width 446 height 20
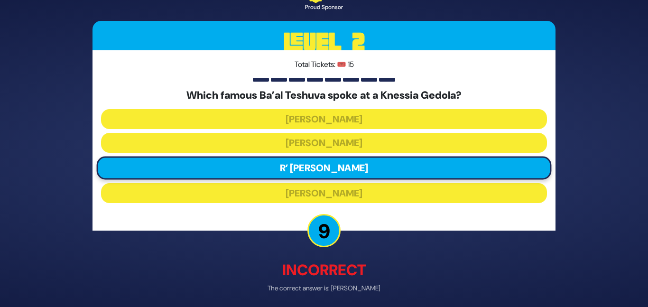
click at [371, 244] on div "🔊 Proud Sponsor Level 2 Total Tickets: 🎟️ 15 Which famous Ba’al Teshuva spoke a…" at bounding box center [324, 153] width 486 height 381
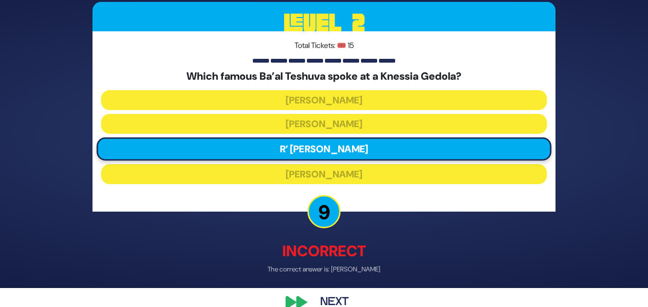
scroll to position [37, 0]
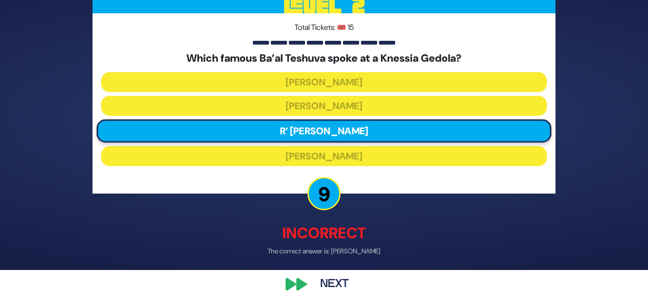
click at [338, 282] on button "Next" at bounding box center [334, 285] width 55 height 22
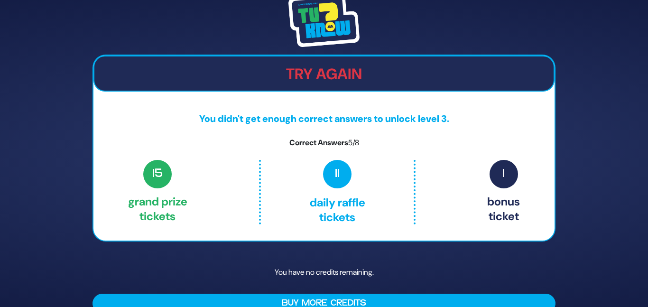
click at [378, 262] on p "You have no credits remaining." at bounding box center [324, 273] width 463 height 28
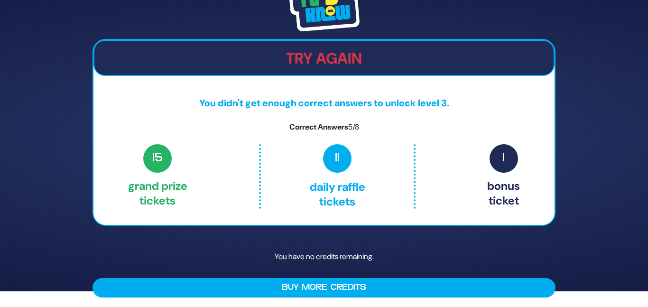
scroll to position [18, 0]
